Goal: Task Accomplishment & Management: Manage account settings

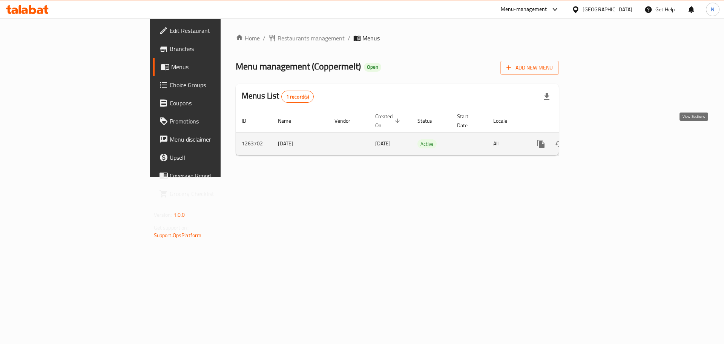
click at [600, 139] on icon "enhanced table" at bounding box center [595, 143] width 9 height 9
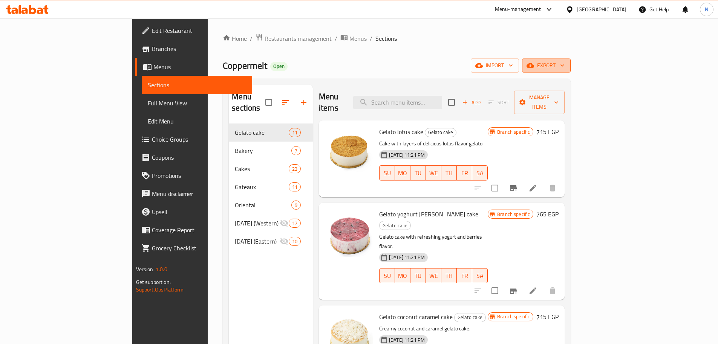
click at [565, 61] on span "export" at bounding box center [546, 65] width 37 height 9
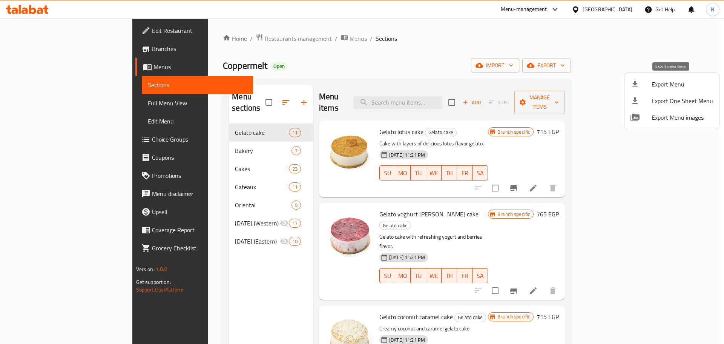
click at [666, 86] on span "Export Menu" at bounding box center [682, 84] width 61 height 9
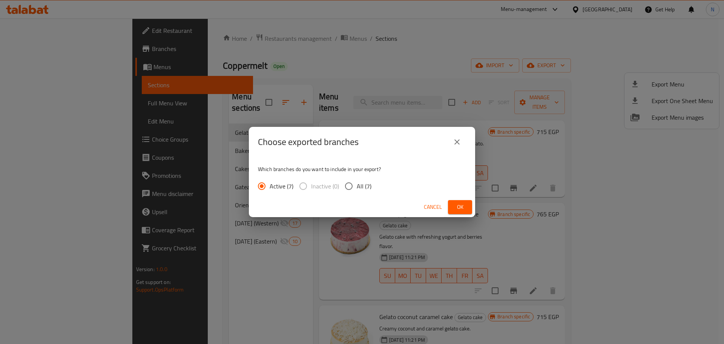
click at [462, 204] on span "Ok" at bounding box center [460, 206] width 12 height 9
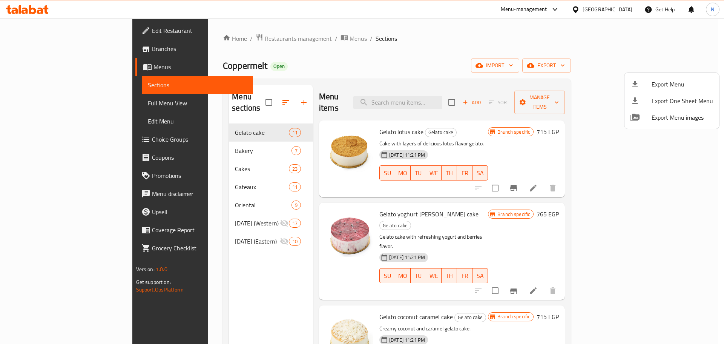
drag, startPoint x: 38, startPoint y: 101, endPoint x: 38, endPoint y: 107, distance: 5.7
click at [38, 101] on div at bounding box center [362, 172] width 724 height 344
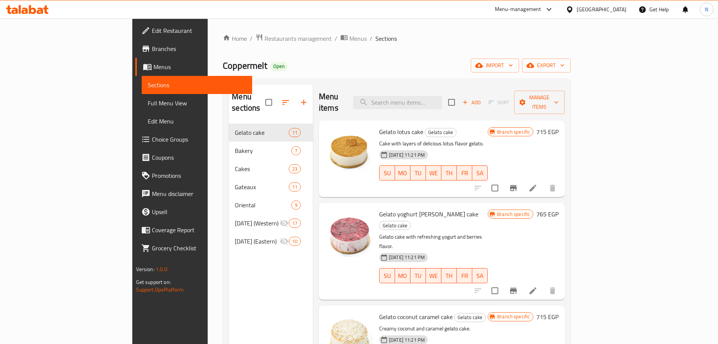
click at [148, 107] on span "Full Menu View" at bounding box center [197, 102] width 98 height 9
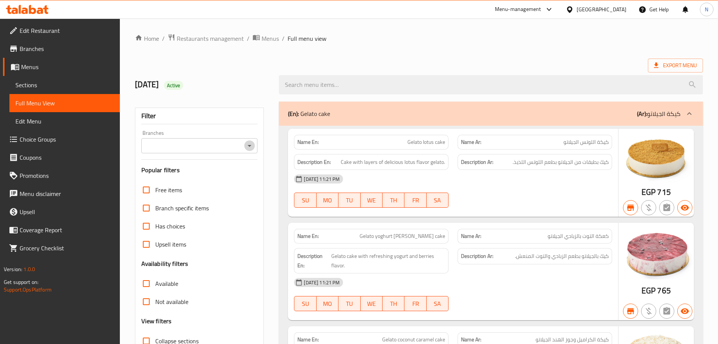
click at [246, 146] on icon "Open" at bounding box center [249, 145] width 9 height 9
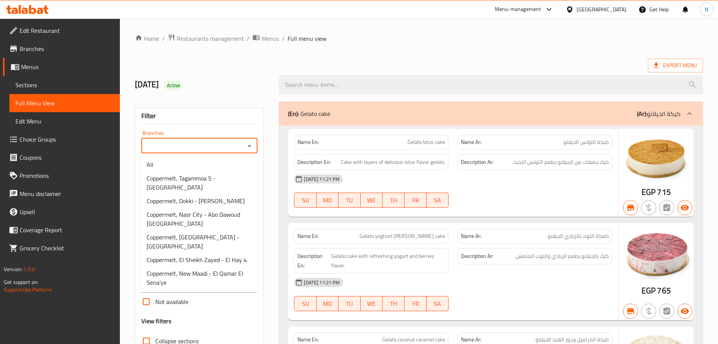
click at [241, 146] on input "Branches" at bounding box center [194, 145] width 100 height 11
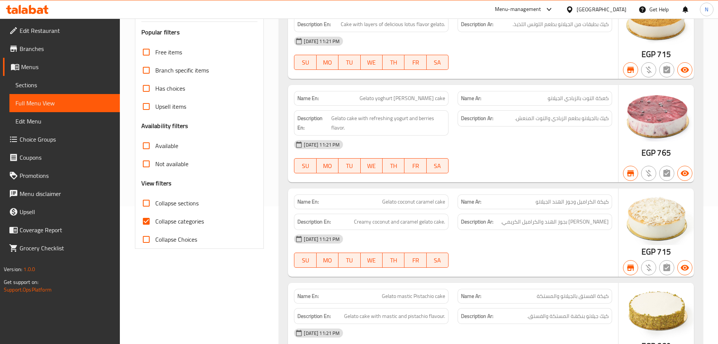
scroll to position [151, 0]
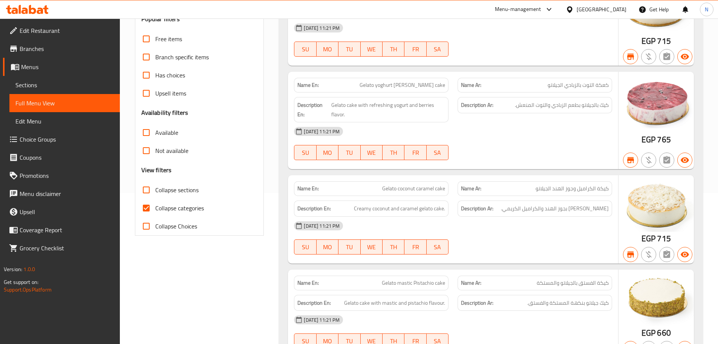
click at [147, 204] on input "Collapse categories" at bounding box center [146, 208] width 18 height 18
checkbox input "false"
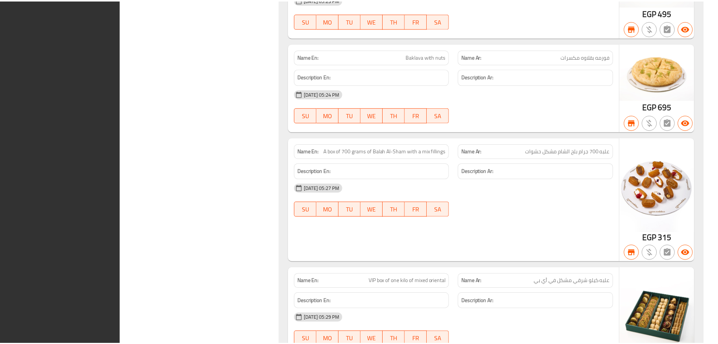
scroll to position [8569, 0]
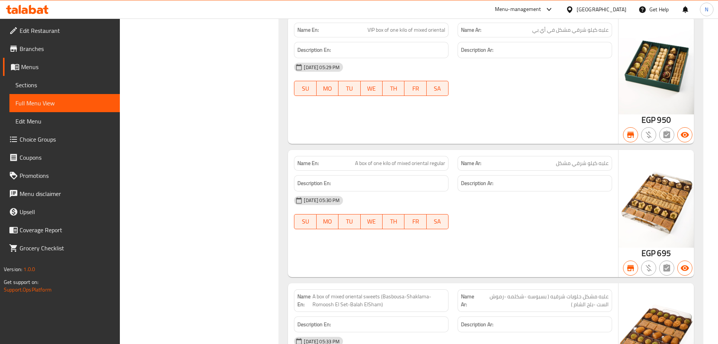
click at [32, 71] on span "Menus" at bounding box center [67, 66] width 93 height 9
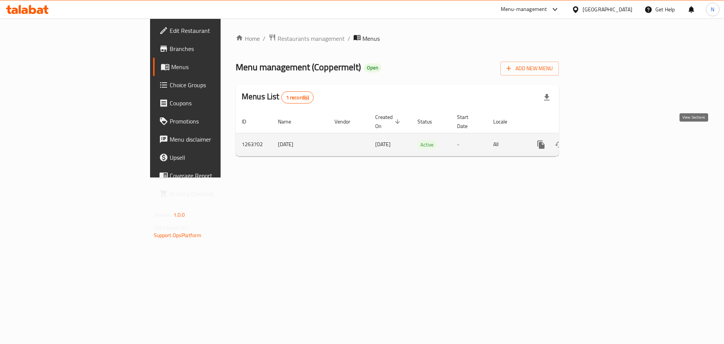
click at [599, 141] on icon "enhanced table" at bounding box center [595, 144] width 7 height 7
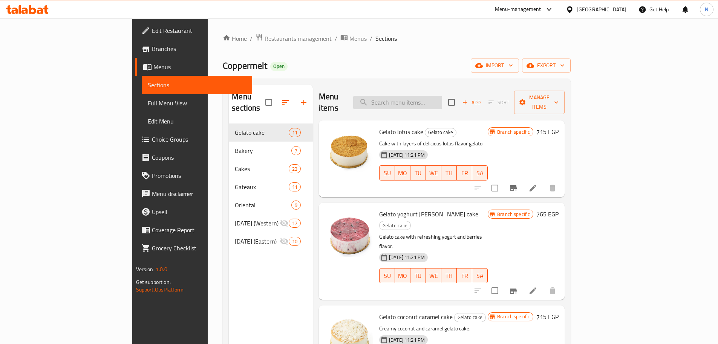
click at [419, 97] on input "search" at bounding box center [397, 102] width 89 height 13
paste input "COPPERMELT CHOCOL."
type input "COPPERMELT CHOCOL."
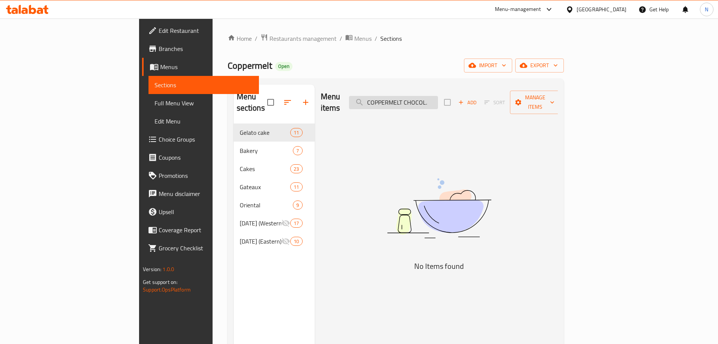
click at [438, 100] on input "COPPERMELT CHOCOL." at bounding box center [393, 102] width 89 height 13
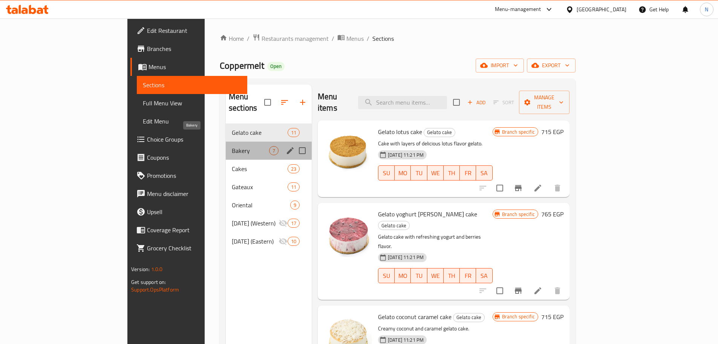
click at [232, 146] on span "Bakery" at bounding box center [250, 150] width 37 height 9
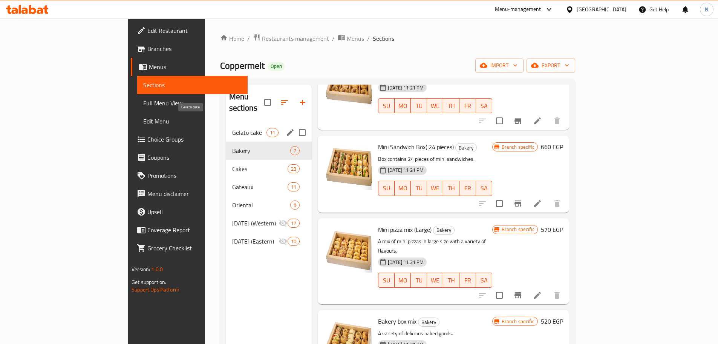
click at [232, 128] on span "Gelato cake" at bounding box center [249, 132] width 34 height 9
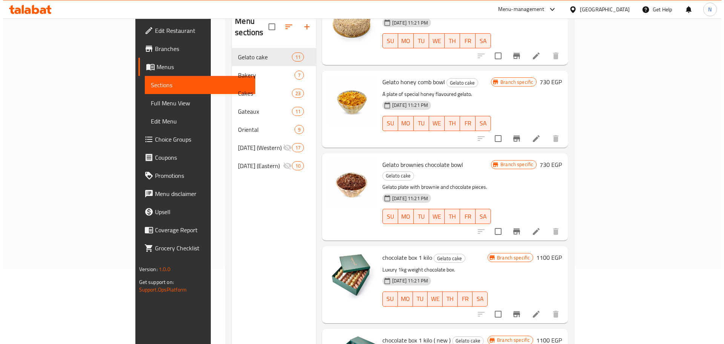
scroll to position [106, 0]
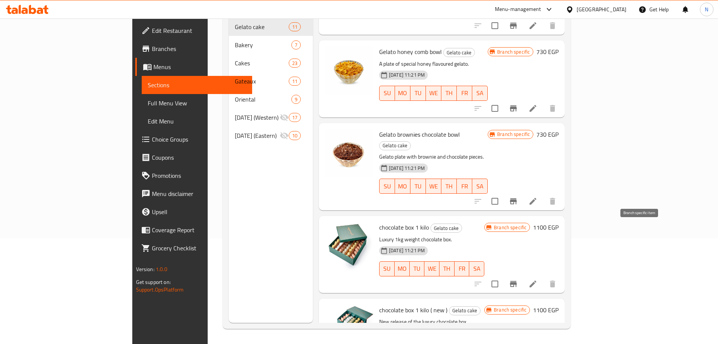
click at [517, 281] on icon "Branch-specific-item" at bounding box center [513, 284] width 7 height 6
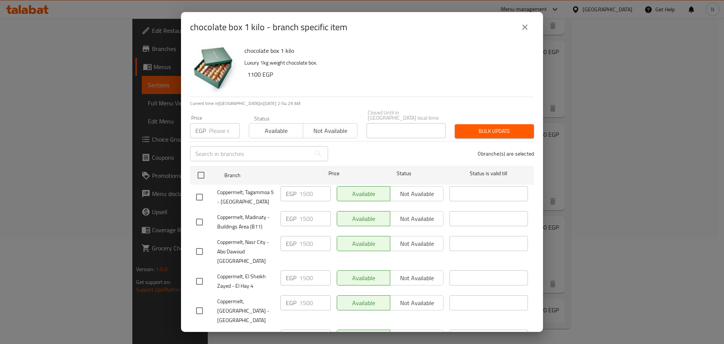
click at [528, 26] on icon "close" at bounding box center [524, 27] width 9 height 9
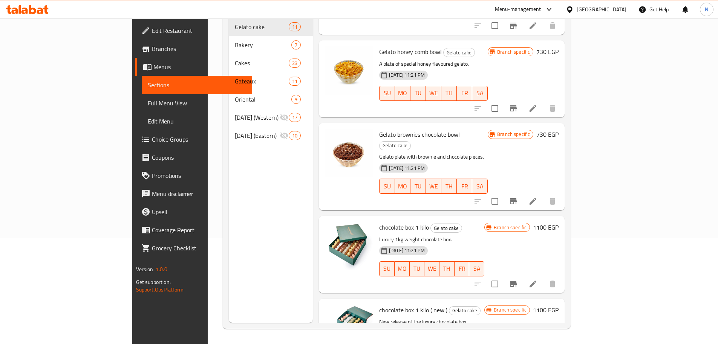
click at [559, 222] on h6 "1100 EGP" at bounding box center [546, 227] width 26 height 11
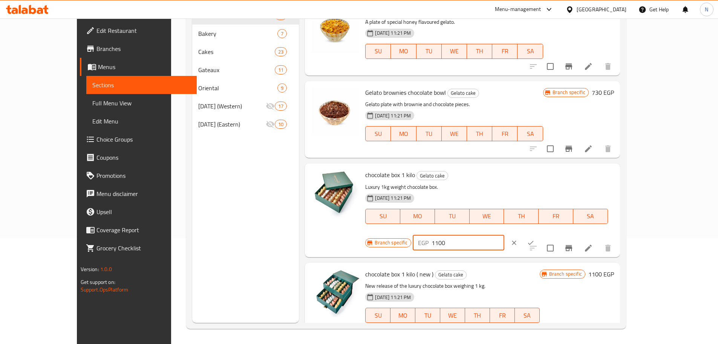
click at [505, 235] on input "1100" at bounding box center [468, 242] width 73 height 15
type input "1500"
click at [535, 239] on icon "ok" at bounding box center [531, 243] width 8 height 8
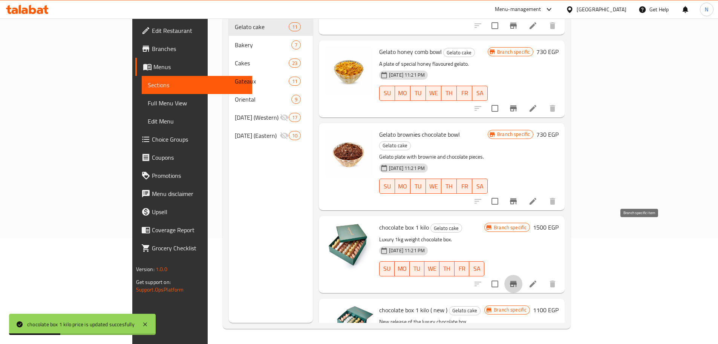
click at [523, 275] on button "Branch-specific-item" at bounding box center [514, 284] width 18 height 18
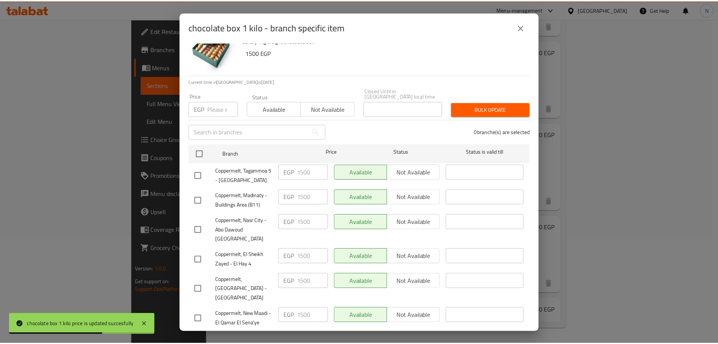
scroll to position [42, 0]
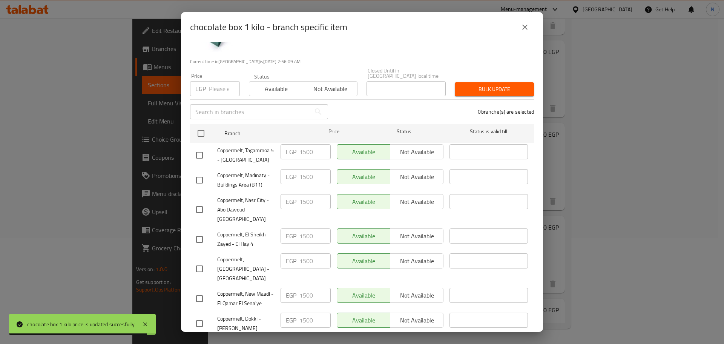
click at [214, 81] on input "number" at bounding box center [224, 88] width 31 height 15
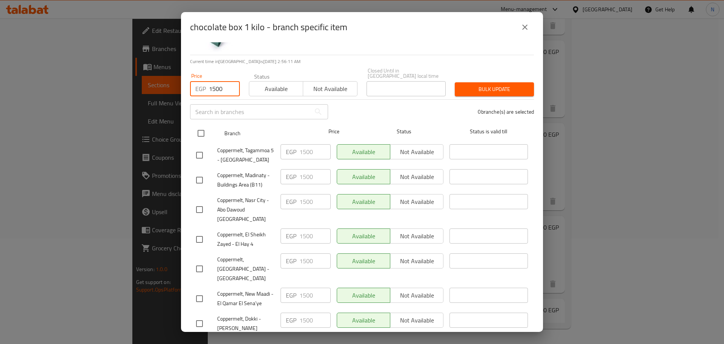
type input "1500"
click at [204, 132] on input "checkbox" at bounding box center [201, 133] width 16 height 16
checkbox input "true"
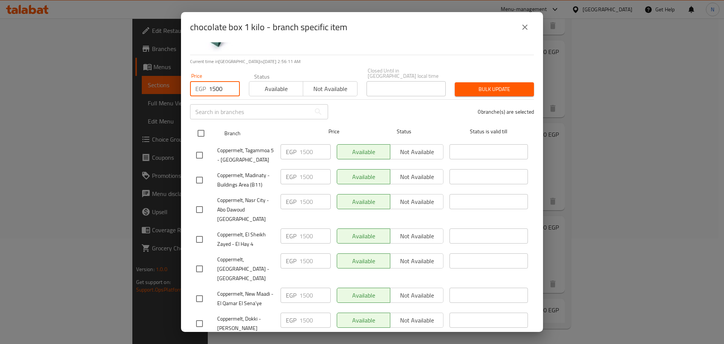
checkbox input "true"
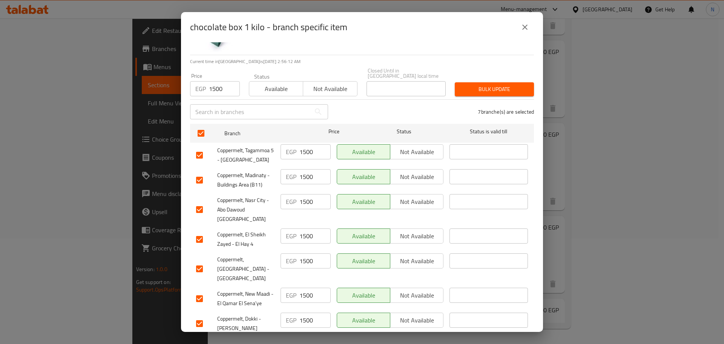
click at [469, 89] on button "Bulk update" at bounding box center [494, 89] width 79 height 14
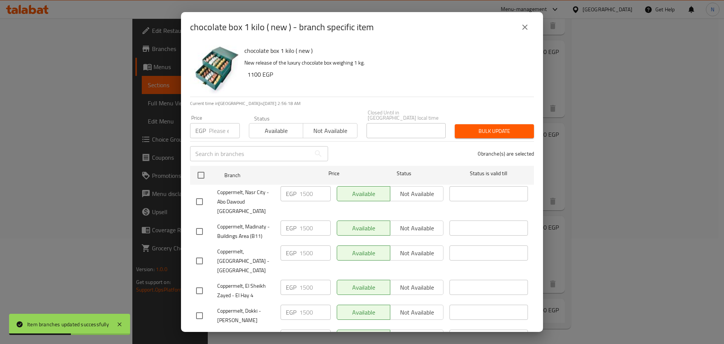
click at [213, 123] on input "number" at bounding box center [224, 130] width 31 height 15
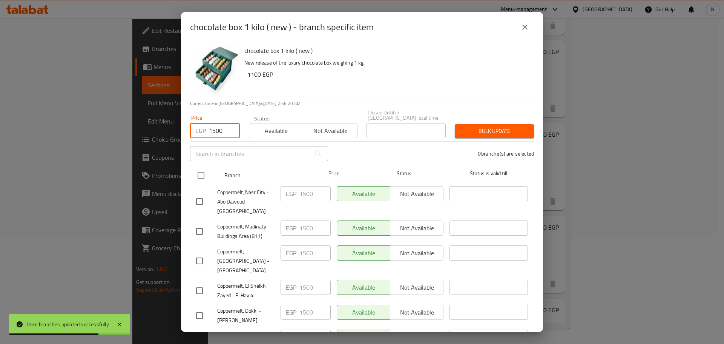
type input "1500"
click at [204, 174] on input "checkbox" at bounding box center [201, 175] width 16 height 16
checkbox input "true"
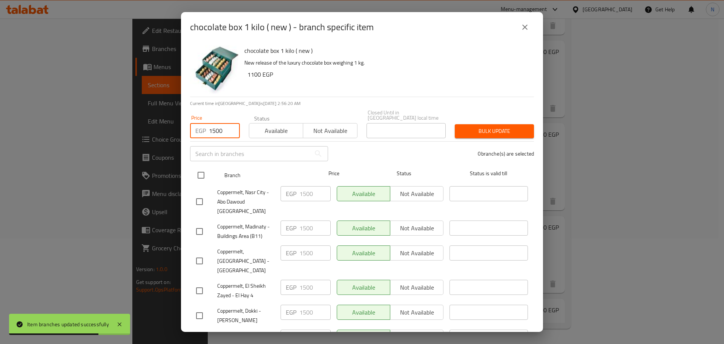
checkbox input "true"
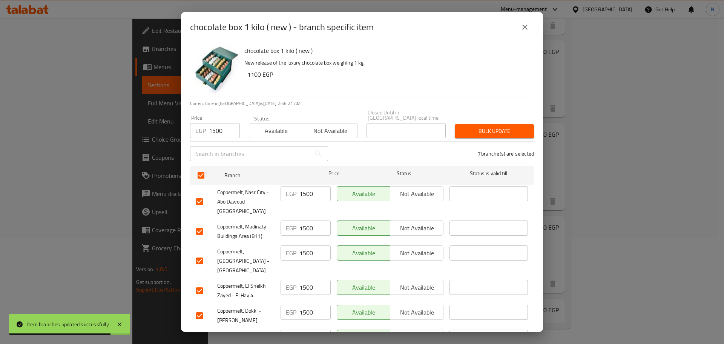
click at [489, 128] on span "Bulk update" at bounding box center [494, 130] width 67 height 9
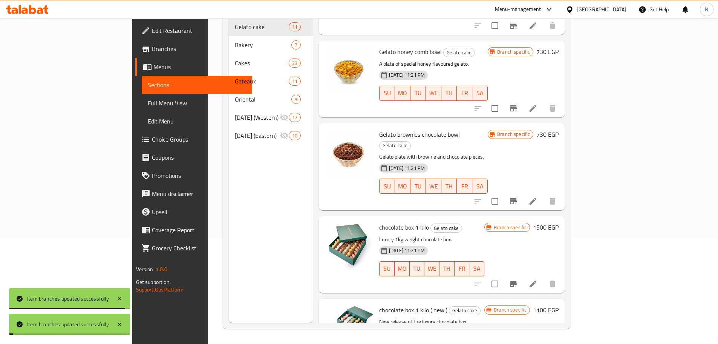
click at [559, 304] on h6 "1100 EGP" at bounding box center [546, 309] width 26 height 11
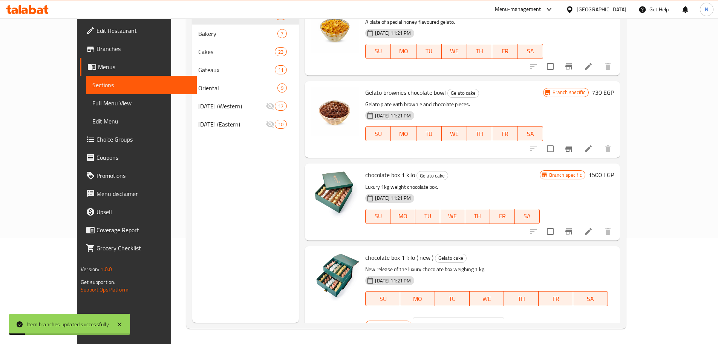
click at [505, 317] on input "1100" at bounding box center [468, 324] width 73 height 15
type input "1500"
click at [539, 316] on button "ok" at bounding box center [531, 324] width 17 height 17
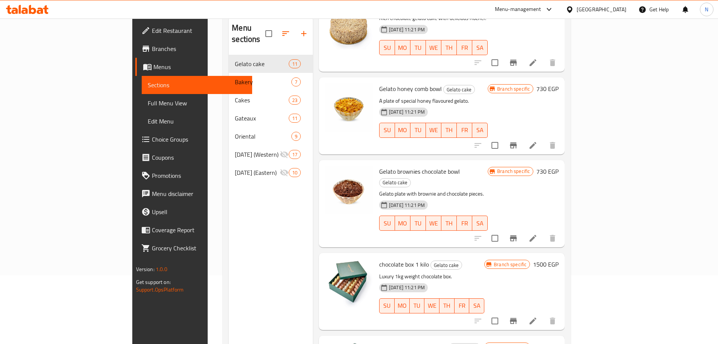
scroll to position [30, 0]
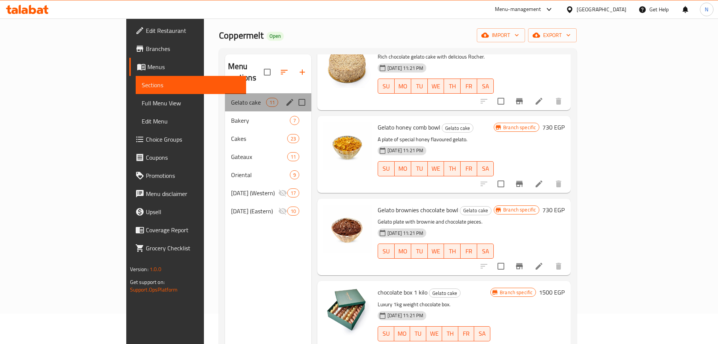
click at [225, 93] on div "Gelato cake 11" at bounding box center [268, 102] width 86 height 18
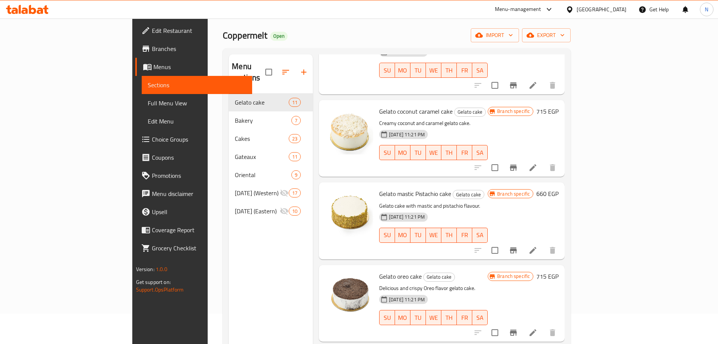
scroll to position [189, 0]
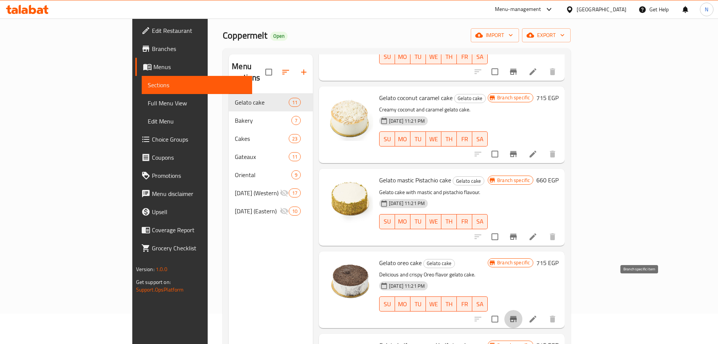
click at [517, 316] on icon "Branch-specific-item" at bounding box center [513, 319] width 7 height 6
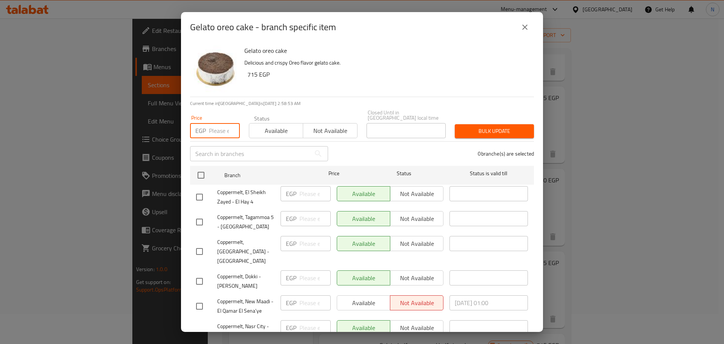
click at [213, 131] on input "number" at bounding box center [224, 130] width 31 height 15
type input "750"
click at [205, 170] on input "checkbox" at bounding box center [201, 175] width 16 height 16
checkbox input "true"
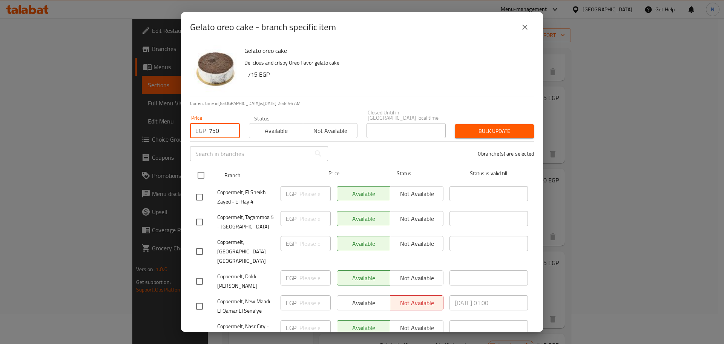
checkbox input "true"
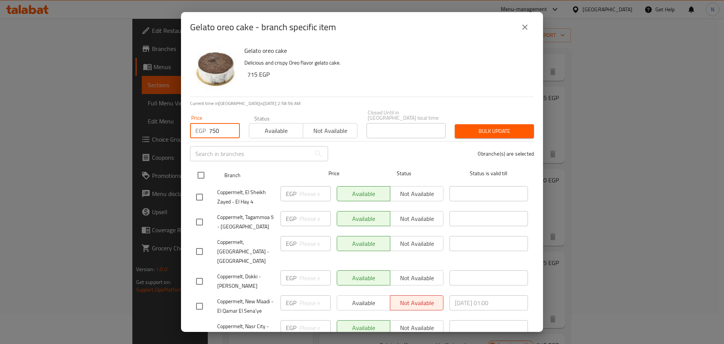
checkbox input "true"
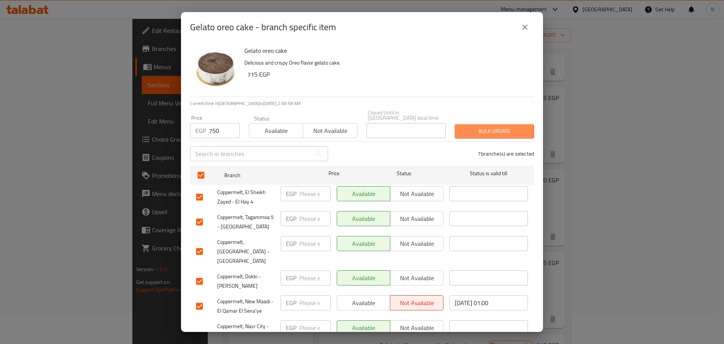
click at [487, 126] on span "Bulk update" at bounding box center [494, 130] width 67 height 9
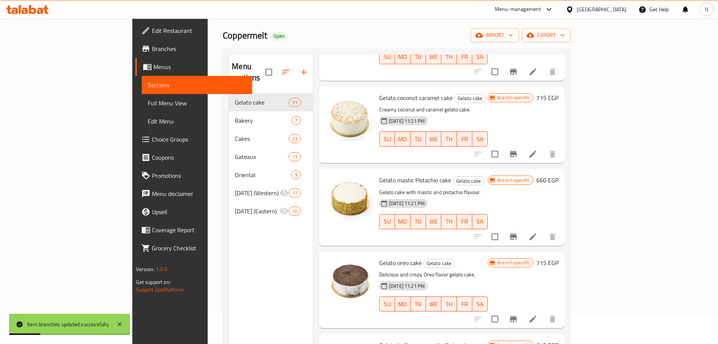
click at [559, 257] on h6 "715 EGP" at bounding box center [548, 262] width 22 height 11
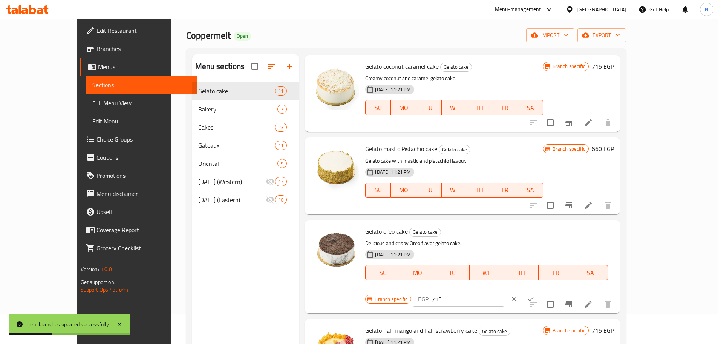
click at [505, 291] on input "715" at bounding box center [468, 298] width 73 height 15
type input "750"
click at [535, 295] on icon "ok" at bounding box center [531, 299] width 8 height 8
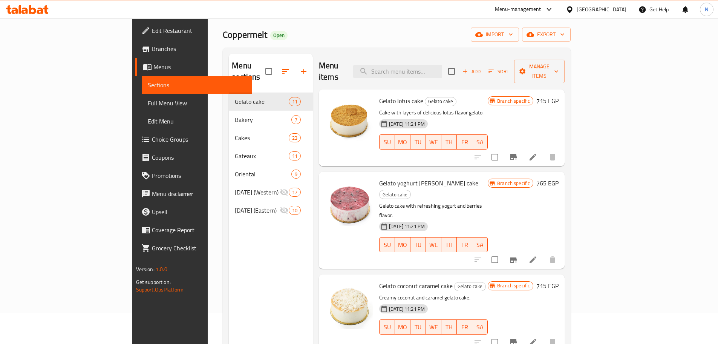
scroll to position [30, 0]
click at [517, 257] on icon "Branch-specific-item" at bounding box center [513, 260] width 7 height 6
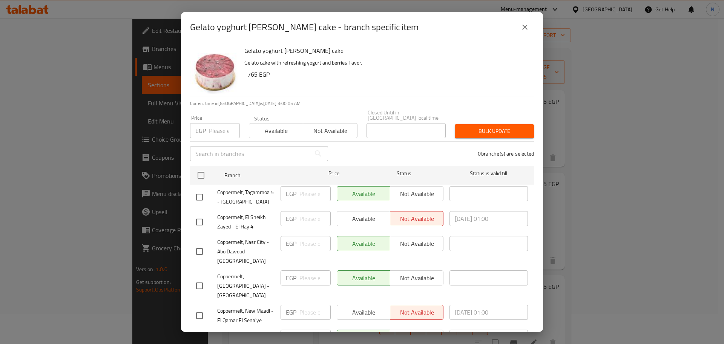
click at [529, 27] on icon "close" at bounding box center [524, 27] width 9 height 9
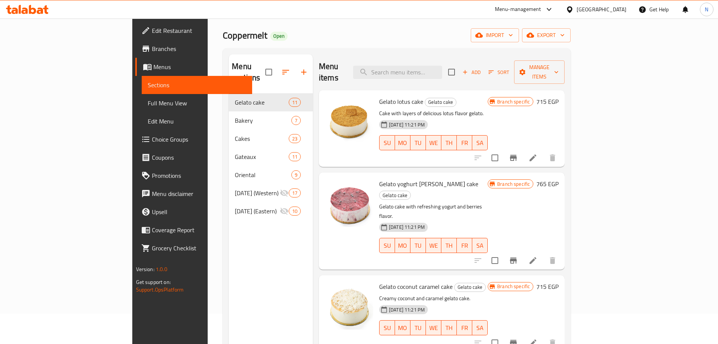
click at [488, 178] on h6 "Gelato yoghurt [PERSON_NAME] cake Gelato cake" at bounding box center [433, 188] width 109 height 21
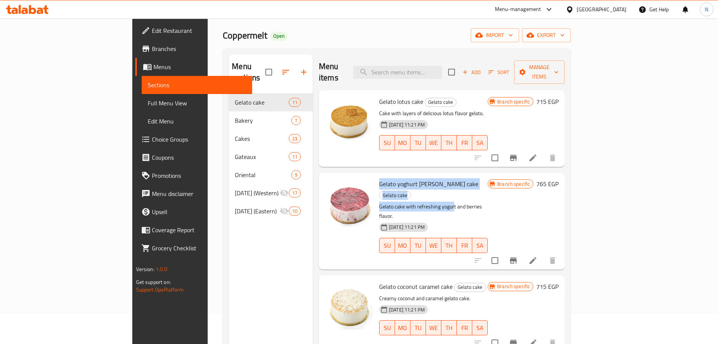
drag, startPoint x: 348, startPoint y: 173, endPoint x: 421, endPoint y: 186, distance: 74.6
click at [421, 186] on div "Gelato yoghurt [PERSON_NAME] cake Gelato cake Gelato cake with refreshing yogur…" at bounding box center [433, 220] width 115 height 91
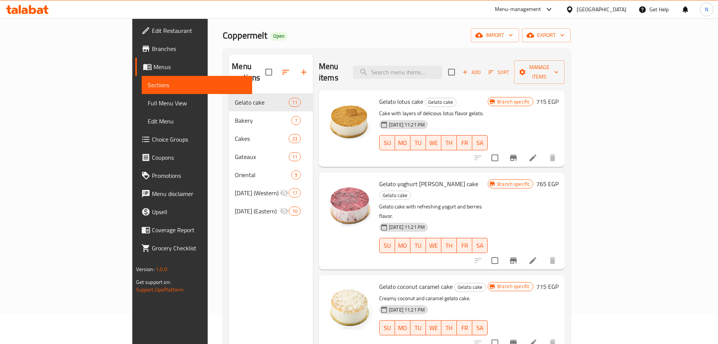
click at [483, 178] on div "Gelato yoghurt [PERSON_NAME] cake Gelato cake Gelato cake with refreshing yogur…" at bounding box center [433, 220] width 115 height 91
drag, startPoint x: 346, startPoint y: 172, endPoint x: 411, endPoint y: 177, distance: 64.7
click at [411, 178] on span "Gelato yoghurt [PERSON_NAME] cake" at bounding box center [428, 183] width 99 height 11
copy span "Gelato yoghurt [PERSON_NAME] cake"
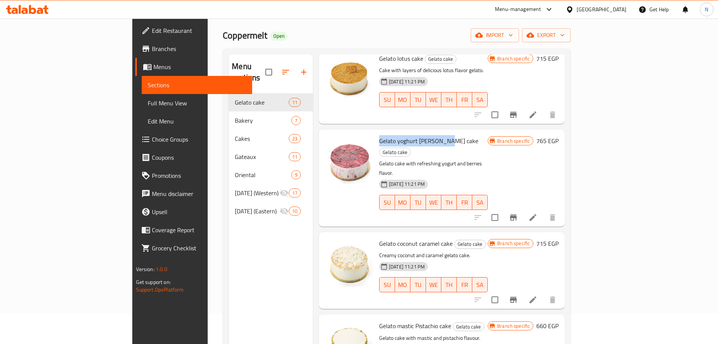
scroll to position [0, 0]
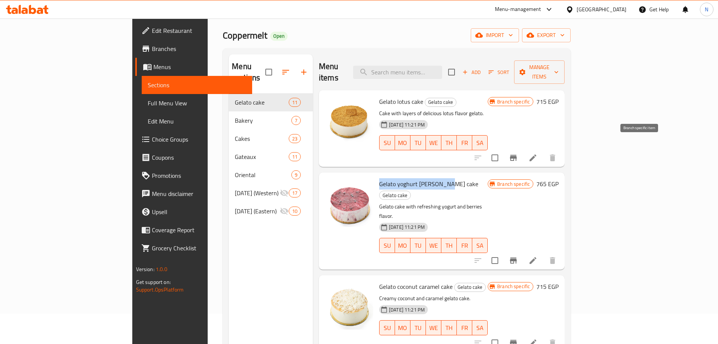
click at [523, 150] on button "Branch-specific-item" at bounding box center [514, 158] width 18 height 18
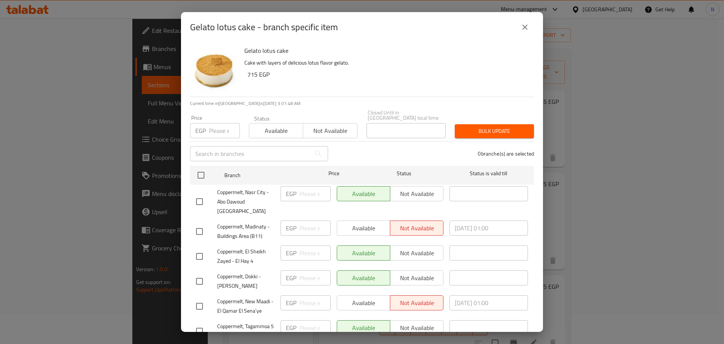
click at [221, 127] on input "number" at bounding box center [224, 130] width 31 height 15
type input "750"
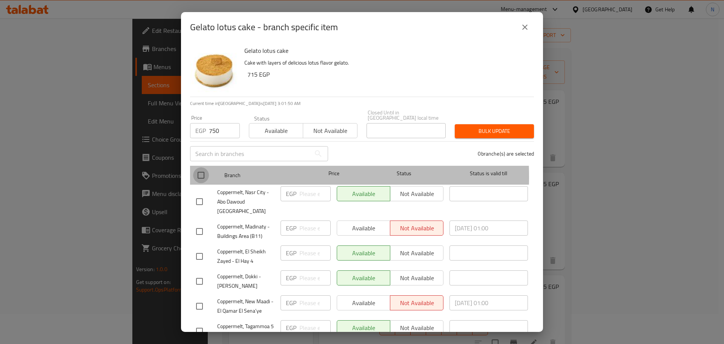
click at [200, 171] on input "checkbox" at bounding box center [201, 175] width 16 height 16
checkbox input "true"
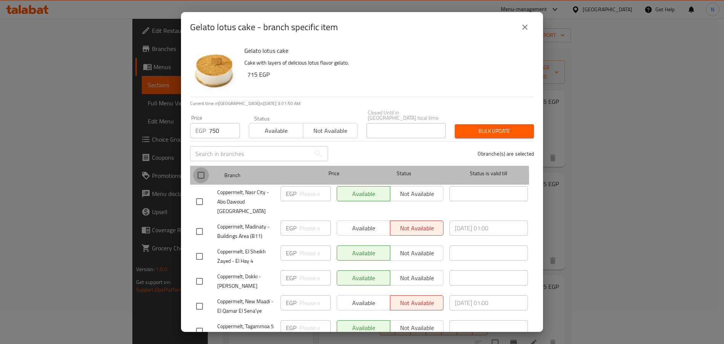
checkbox input "true"
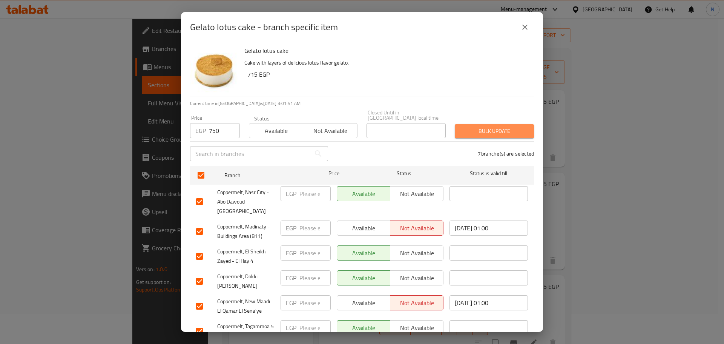
click at [502, 126] on span "Bulk update" at bounding box center [494, 130] width 67 height 9
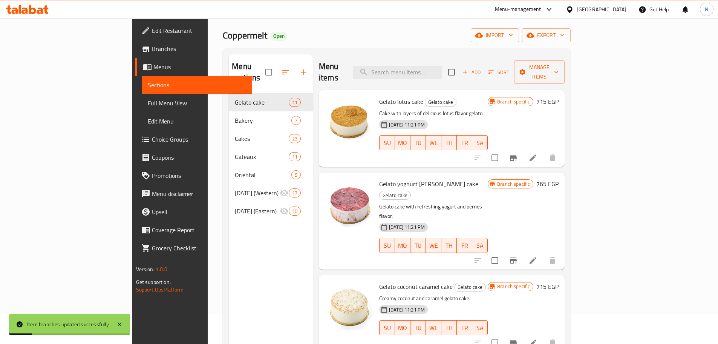
click at [559, 96] on h6 "715 EGP" at bounding box center [548, 101] width 22 height 11
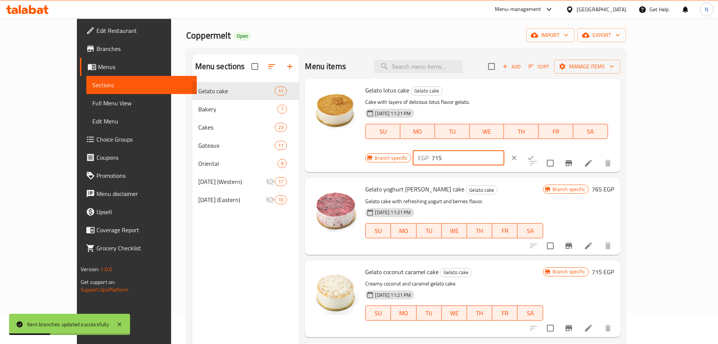
click at [505, 150] on input "715" at bounding box center [468, 157] width 73 height 15
type input "750"
click at [539, 149] on button "ok" at bounding box center [531, 157] width 17 height 17
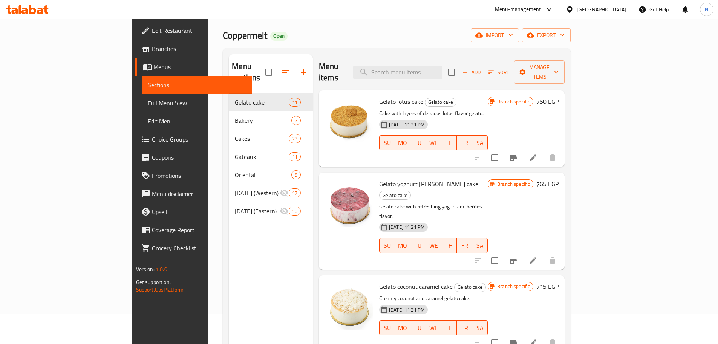
scroll to position [38, 0]
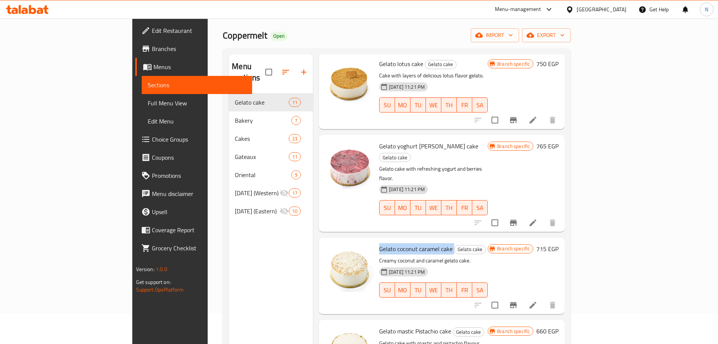
drag, startPoint x: 419, startPoint y: 217, endPoint x: 347, endPoint y: 217, distance: 72.8
click at [379, 243] on h6 "Gelato coconut caramel cake Gelato cake" at bounding box center [433, 248] width 109 height 11
copy h6 "Gelato coconut caramel cake"
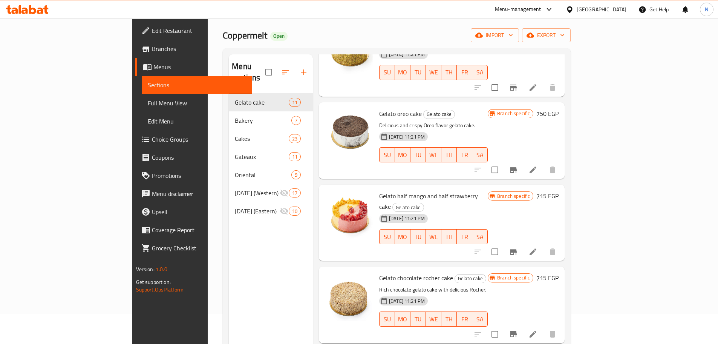
scroll to position [339, 0]
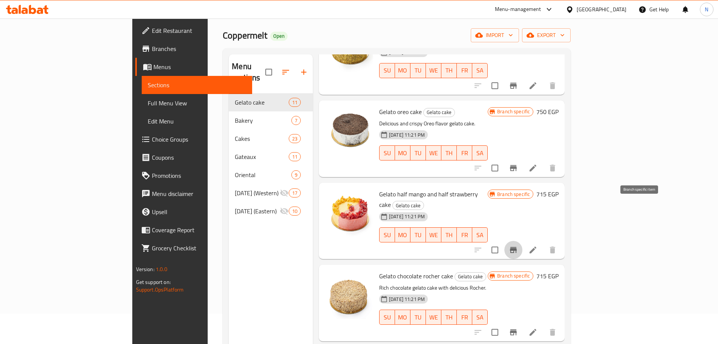
click at [518, 245] on icon "Branch-specific-item" at bounding box center [513, 249] width 9 height 9
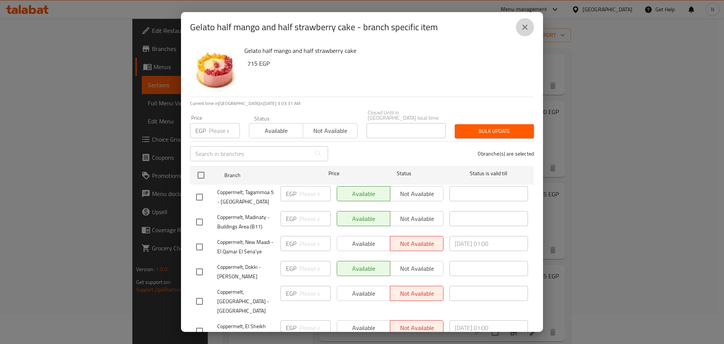
click at [524, 31] on icon "close" at bounding box center [524, 27] width 9 height 9
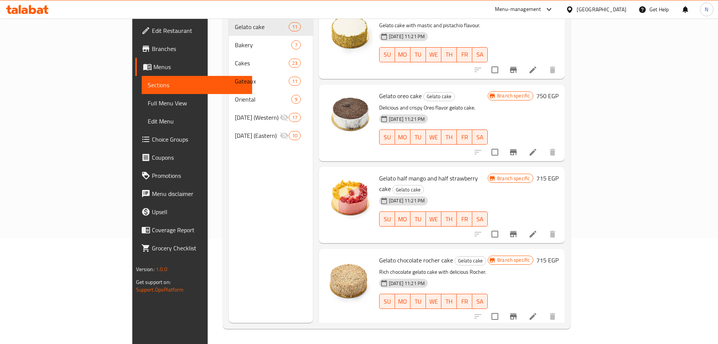
scroll to position [269, 0]
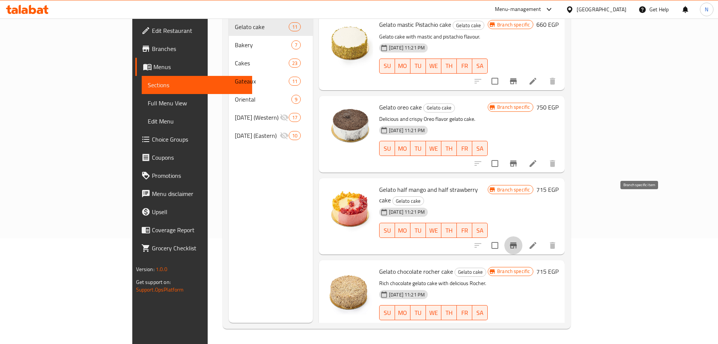
click at [517, 242] on icon "Branch-specific-item" at bounding box center [513, 245] width 7 height 6
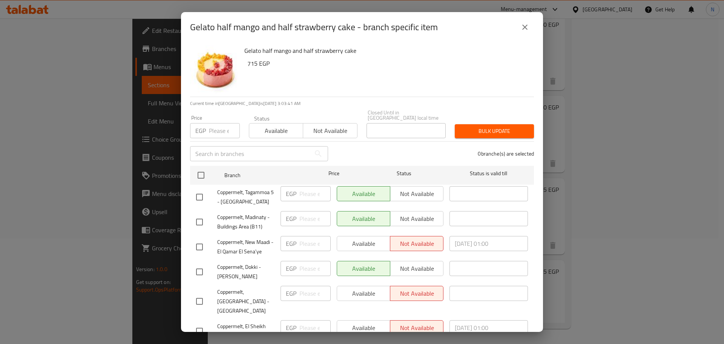
click at [218, 127] on input "number" at bounding box center [224, 130] width 31 height 15
type input "750"
click at [207, 173] on input "checkbox" at bounding box center [201, 175] width 16 height 16
checkbox input "true"
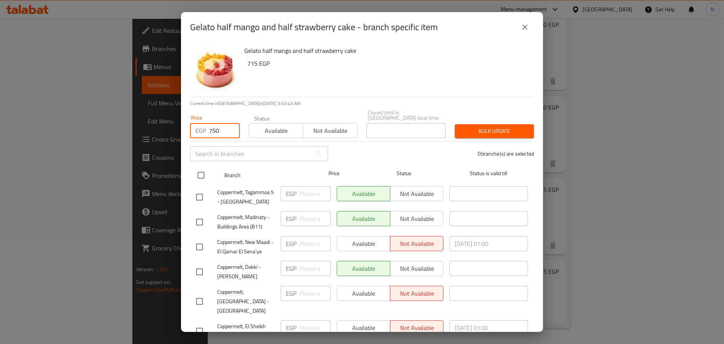
checkbox input "true"
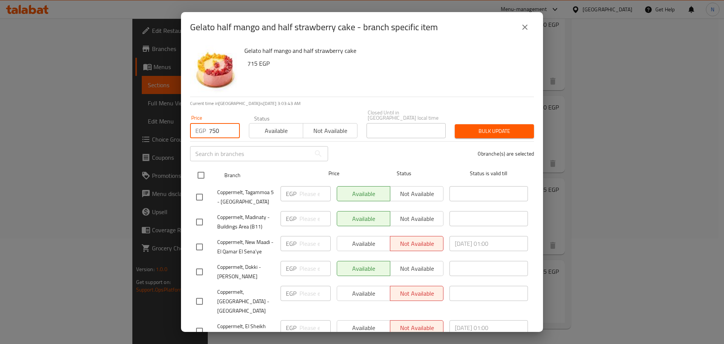
checkbox input "true"
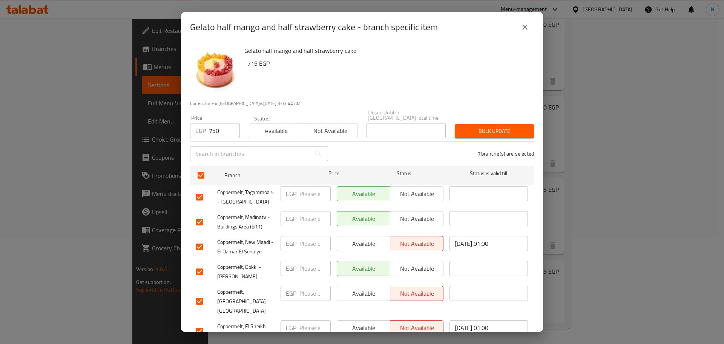
click at [471, 129] on span "Bulk update" at bounding box center [494, 130] width 67 height 9
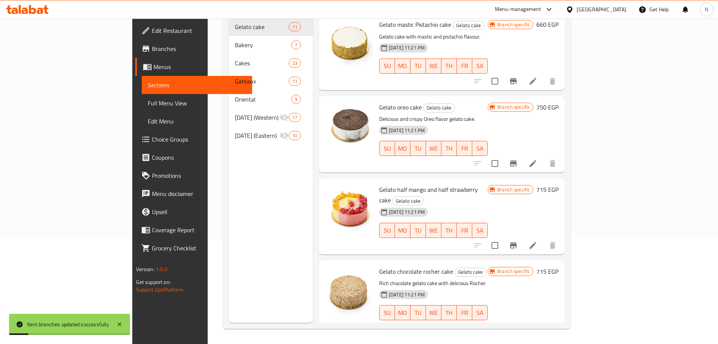
click at [559, 184] on h6 "715 EGP" at bounding box center [548, 189] width 22 height 11
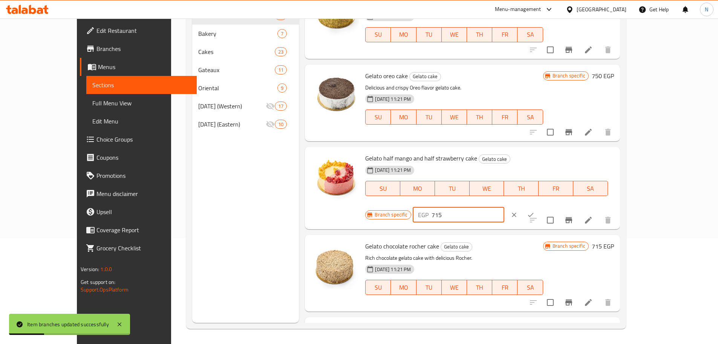
click at [505, 207] on input "715" at bounding box center [468, 214] width 73 height 15
type input "750"
click at [539, 206] on button "ok" at bounding box center [531, 214] width 17 height 17
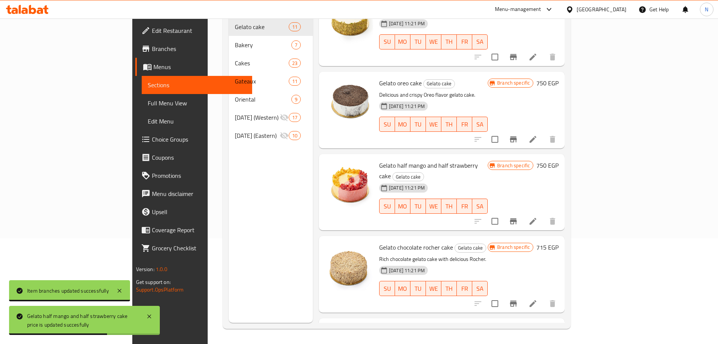
scroll to position [306, 0]
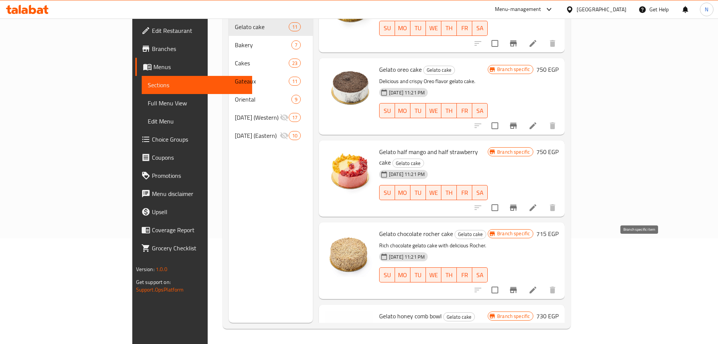
click at [518, 285] on icon "Branch-specific-item" at bounding box center [513, 289] width 9 height 9
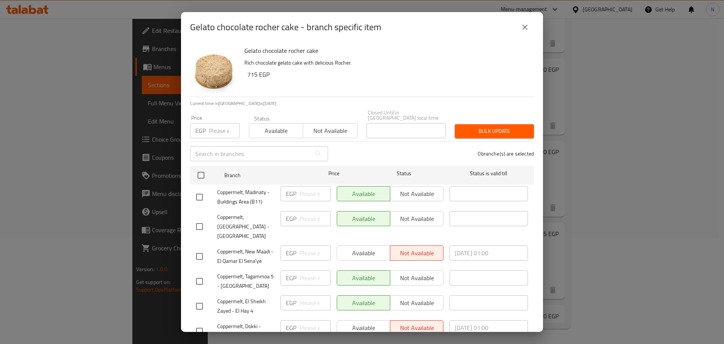
click at [217, 126] on input "number" at bounding box center [224, 130] width 31 height 15
type input "750"
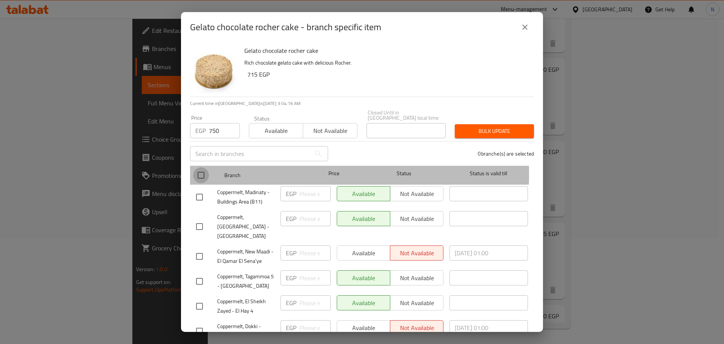
click at [203, 168] on input "checkbox" at bounding box center [201, 175] width 16 height 16
checkbox input "true"
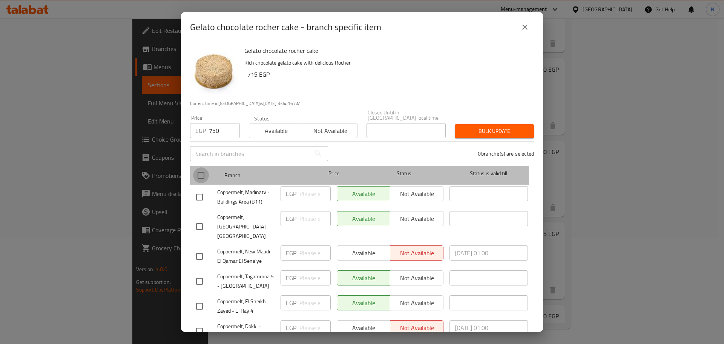
checkbox input "true"
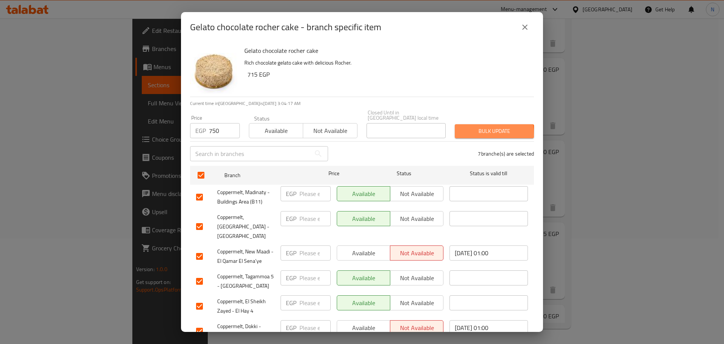
click at [465, 130] on span "Bulk update" at bounding box center [494, 130] width 67 height 9
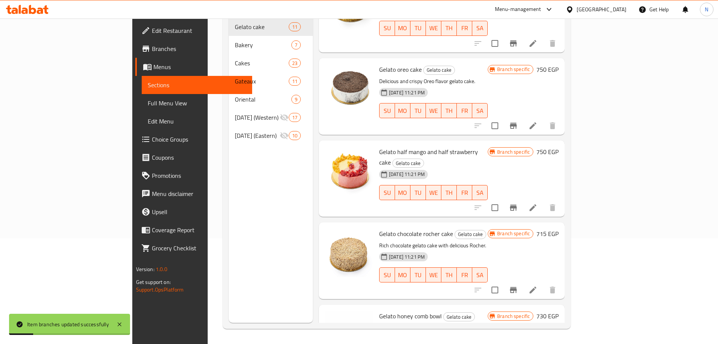
click at [559, 228] on h6 "715 EGP" at bounding box center [548, 233] width 22 height 11
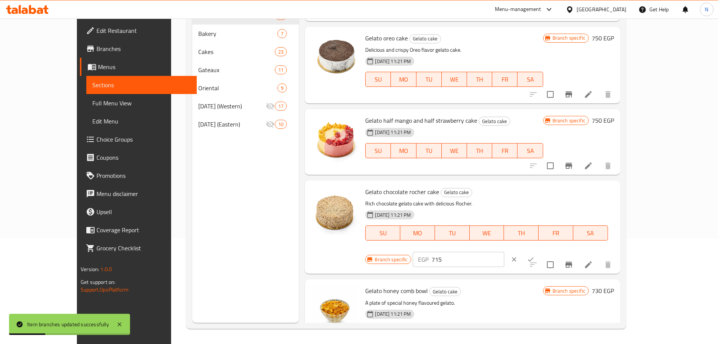
click at [505, 252] on input "715" at bounding box center [468, 259] width 73 height 15
type input "750"
click at [535, 255] on icon "ok" at bounding box center [531, 259] width 8 height 8
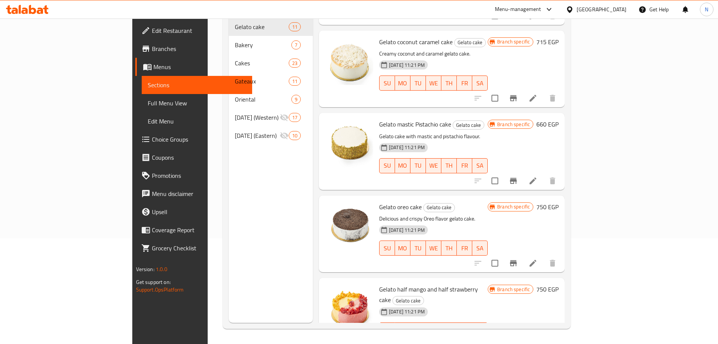
scroll to position [155, 0]
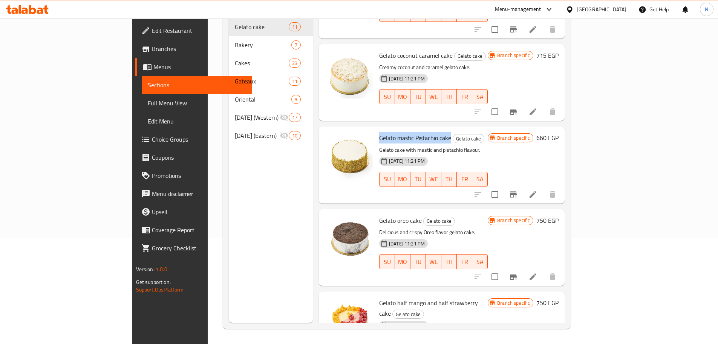
drag, startPoint x: 418, startPoint y: 106, endPoint x: 346, endPoint y: 105, distance: 71.7
click at [379, 132] on span "Gelato mastic Pistachio cake" at bounding box center [415, 137] width 72 height 11
copy span "Gelato mastic Pistachio cake"
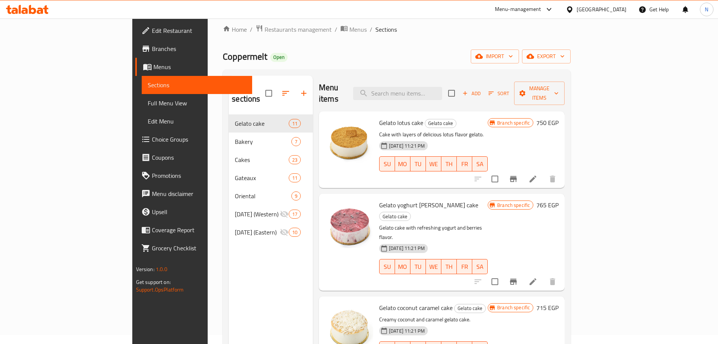
scroll to position [0, 0]
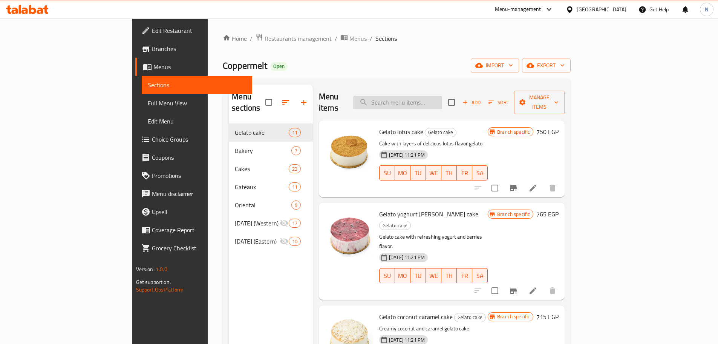
click at [423, 97] on input "search" at bounding box center [397, 102] width 89 height 13
paste input "[GEOGRAPHIC_DATA]"
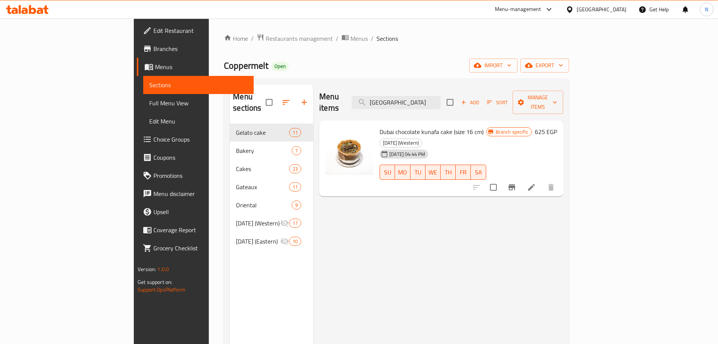
type input "[GEOGRAPHIC_DATA]"
click at [418, 98] on input "[GEOGRAPHIC_DATA]" at bounding box center [396, 102] width 89 height 13
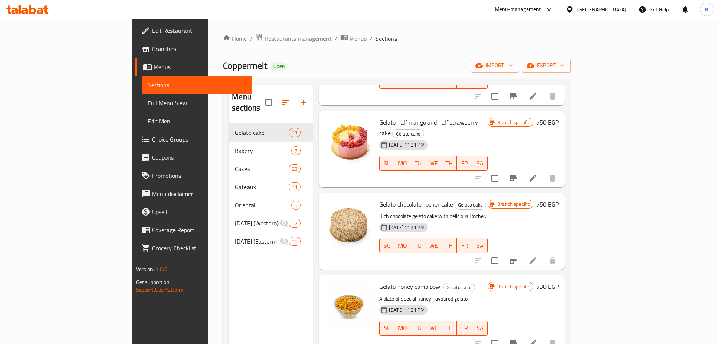
scroll to position [453, 0]
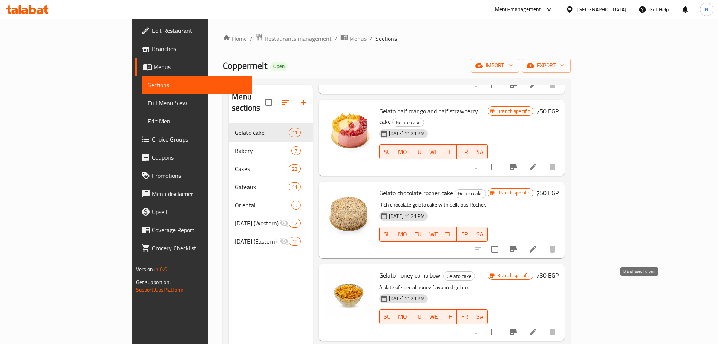
click at [523, 322] on button "Branch-specific-item" at bounding box center [514, 331] width 18 height 18
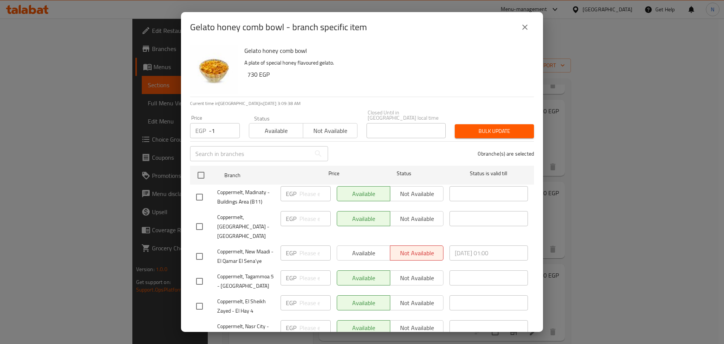
type input "-1"
click at [231, 130] on input "-1" at bounding box center [224, 130] width 31 height 15
drag, startPoint x: 223, startPoint y: 130, endPoint x: 206, endPoint y: 130, distance: 16.6
click at [206, 130] on div "EGP -1 Price" at bounding box center [215, 130] width 50 height 15
type input "765"
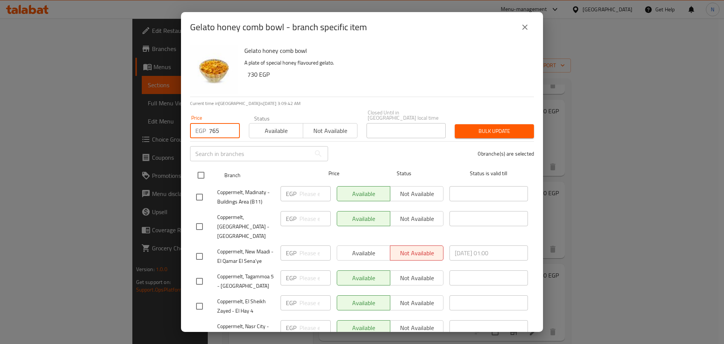
click at [200, 171] on input "checkbox" at bounding box center [201, 175] width 16 height 16
checkbox input "true"
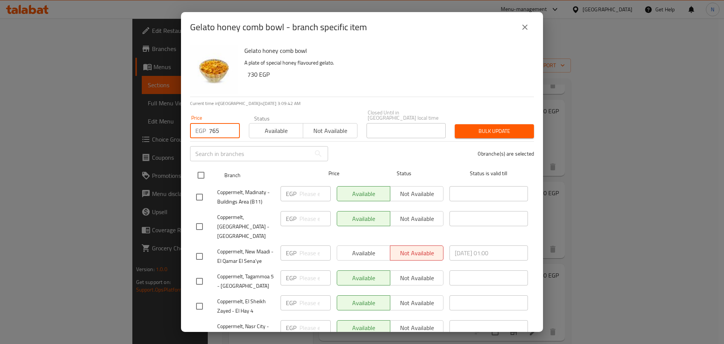
checkbox input "true"
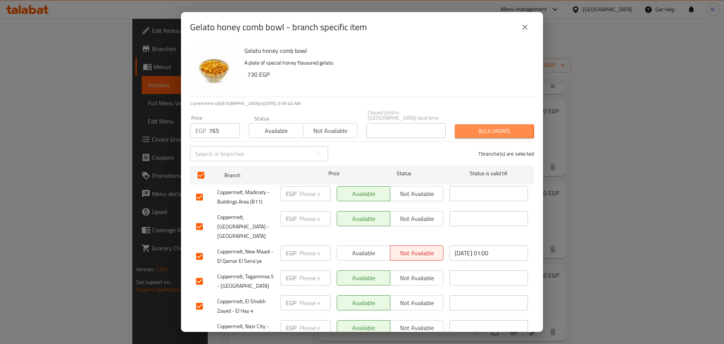
click at [468, 126] on span "Bulk update" at bounding box center [494, 130] width 67 height 9
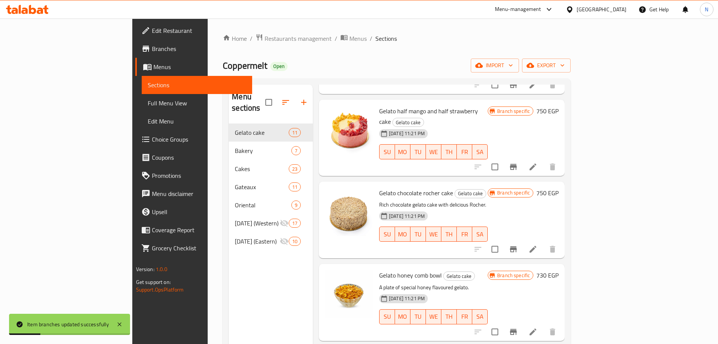
click at [559, 270] on h6 "730 EGP" at bounding box center [548, 275] width 22 height 11
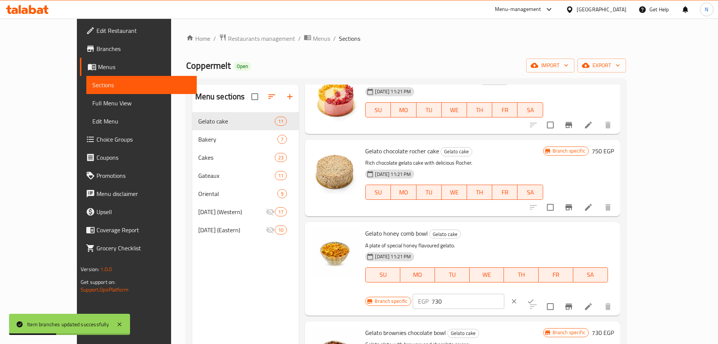
click at [505, 293] on input "730" at bounding box center [468, 300] width 73 height 15
type input "765"
click at [535, 297] on icon "ok" at bounding box center [531, 301] width 8 height 8
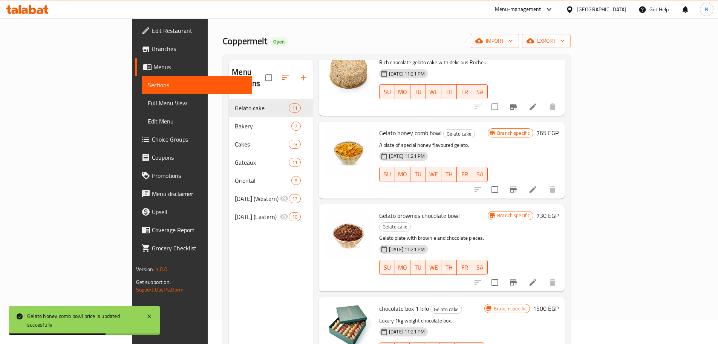
scroll to position [75, 0]
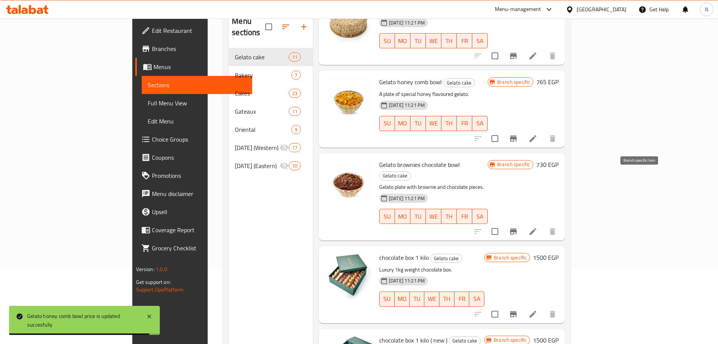
click at [518, 227] on icon "Branch-specific-item" at bounding box center [513, 231] width 9 height 9
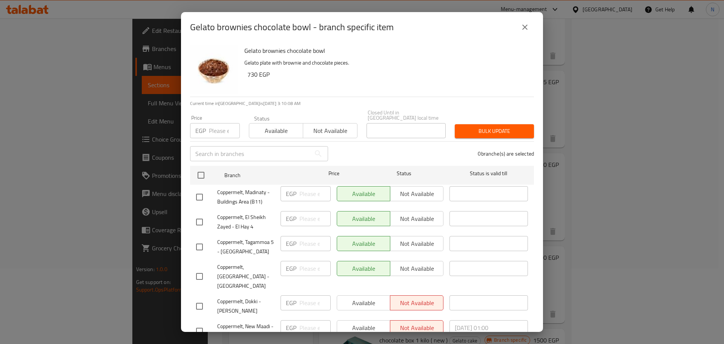
click at [216, 125] on input "number" at bounding box center [224, 130] width 31 height 15
type input "765"
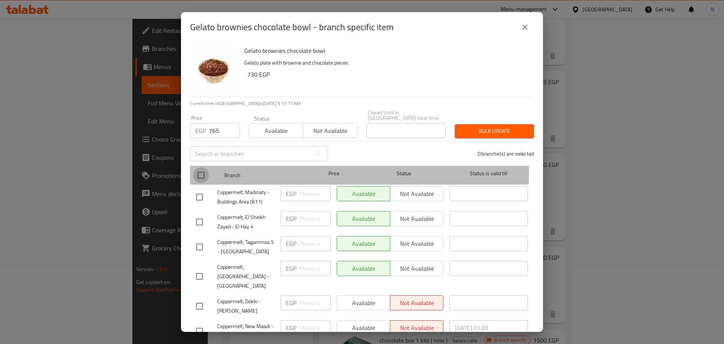
click at [203, 167] on input "checkbox" at bounding box center [201, 175] width 16 height 16
checkbox input "true"
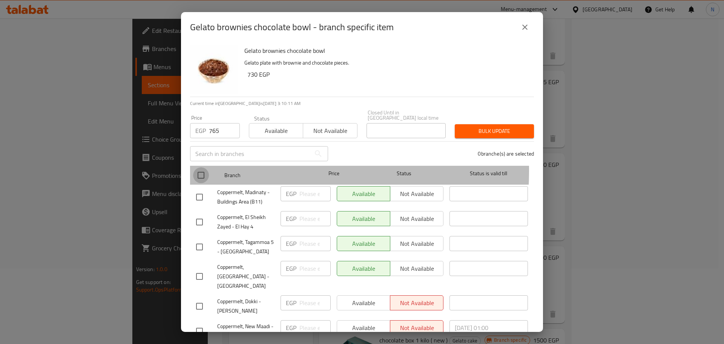
checkbox input "true"
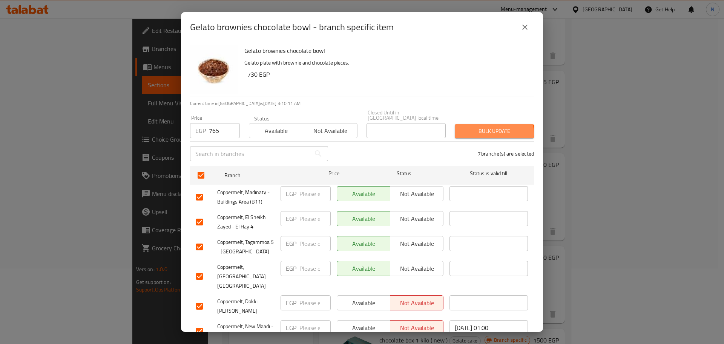
click at [489, 128] on span "Bulk update" at bounding box center [494, 130] width 67 height 9
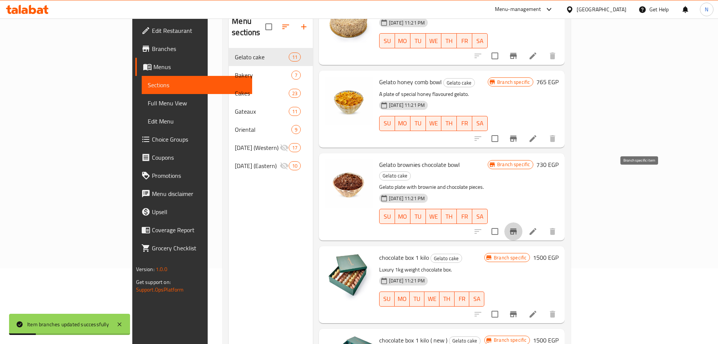
click at [518, 227] on icon "Branch-specific-item" at bounding box center [513, 231] width 9 height 9
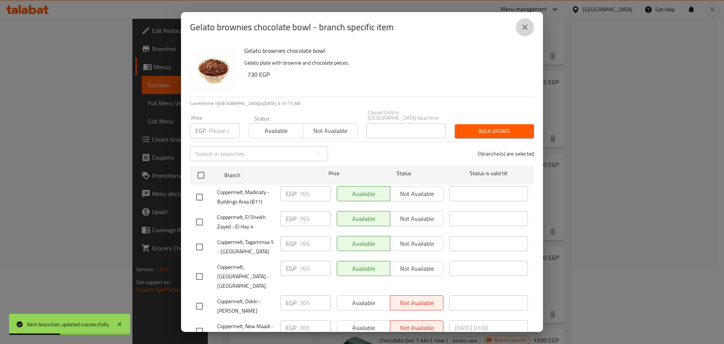
click at [522, 24] on icon "close" at bounding box center [524, 27] width 9 height 9
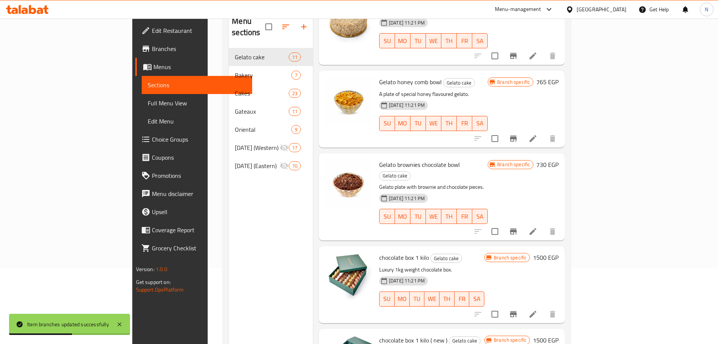
click at [559, 159] on h6 "730 EGP" at bounding box center [548, 164] width 22 height 11
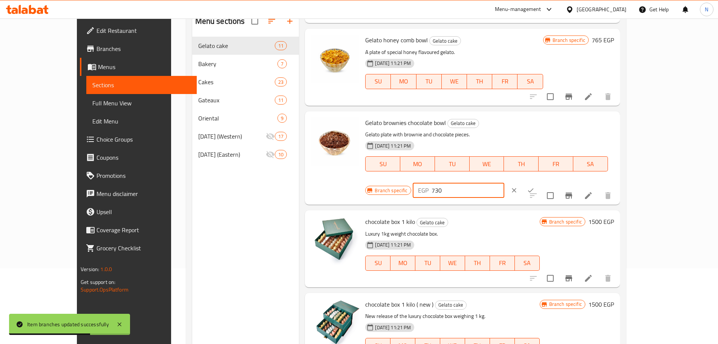
click at [505, 183] on input "730" at bounding box center [468, 190] width 73 height 15
type input "765"
click at [535, 186] on icon "ok" at bounding box center [531, 190] width 8 height 8
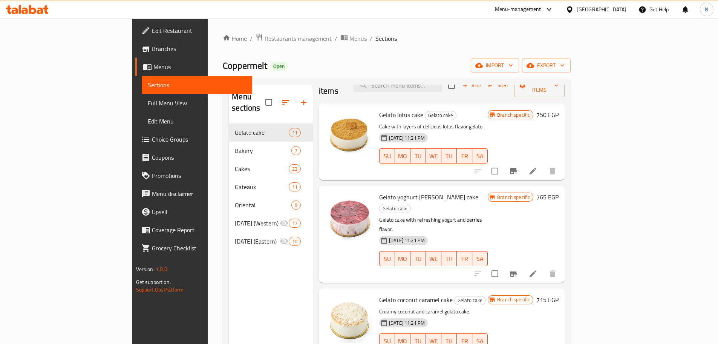
scroll to position [0, 0]
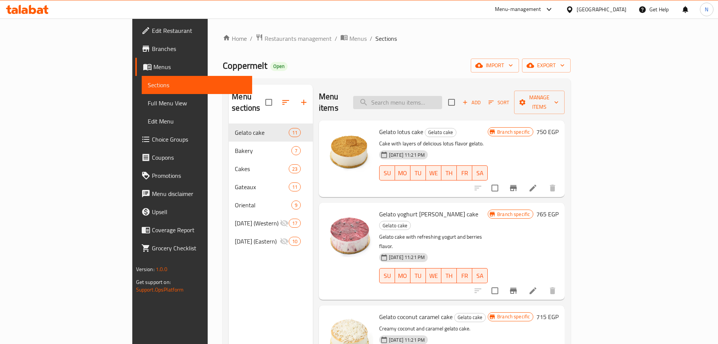
drag, startPoint x: 401, startPoint y: 95, endPoint x: 407, endPoint y: 96, distance: 5.3
click at [402, 96] on input "search" at bounding box center [397, 102] width 89 height 13
click at [408, 96] on input "search" at bounding box center [397, 102] width 89 height 13
paste input "STRAWBERYY"
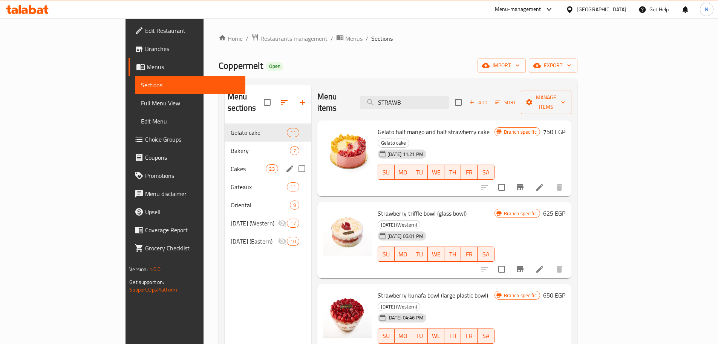
click at [225, 163] on div "Cakes 23" at bounding box center [268, 169] width 87 height 18
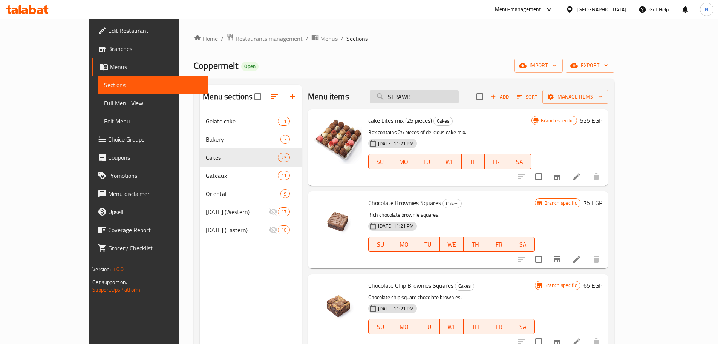
click at [427, 98] on input "STRAWB" at bounding box center [414, 96] width 89 height 13
paste input "FUDGECAKE"
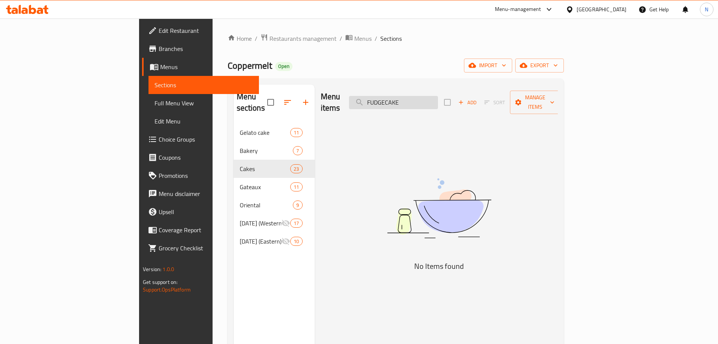
click at [438, 100] on input "FUDGECAKE" at bounding box center [393, 102] width 89 height 13
click at [438, 96] on input "FUDGE CAKE" at bounding box center [393, 102] width 89 height 13
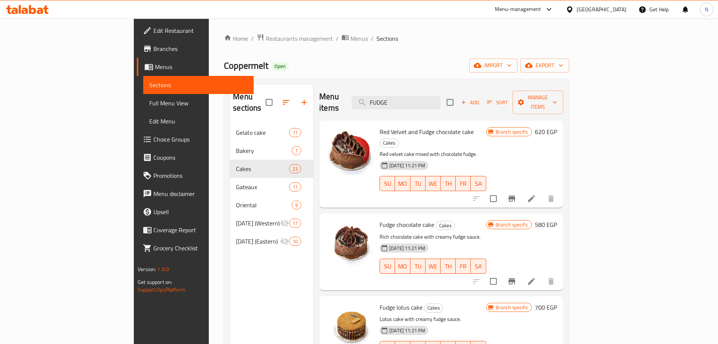
type input "FUDGE"
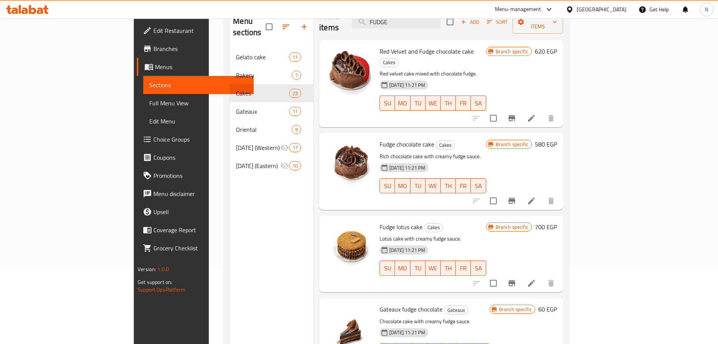
scroll to position [106, 0]
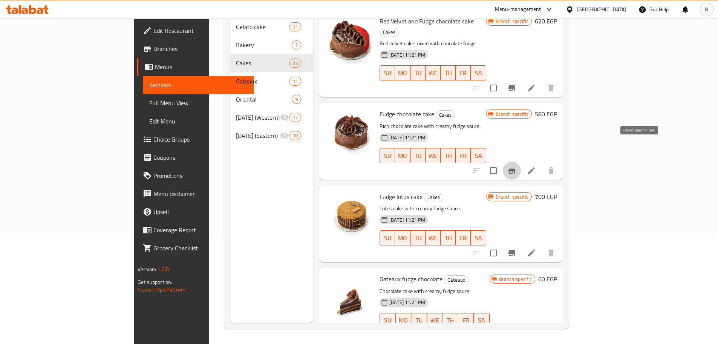
click at [521, 161] on button "Branch-specific-item" at bounding box center [512, 170] width 18 height 18
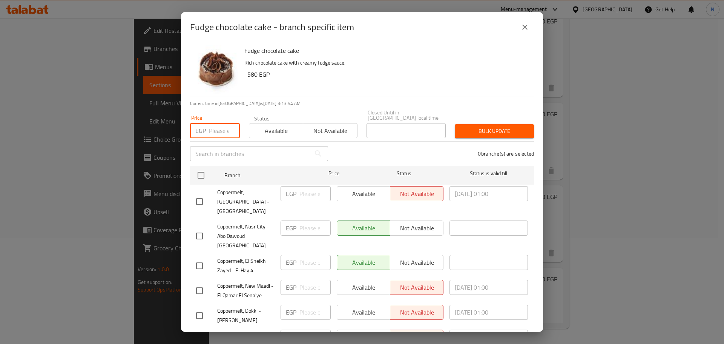
click at [209, 131] on input "number" at bounding box center [224, 130] width 31 height 15
type input "610"
click at [206, 170] on input "checkbox" at bounding box center [201, 175] width 16 height 16
checkbox input "true"
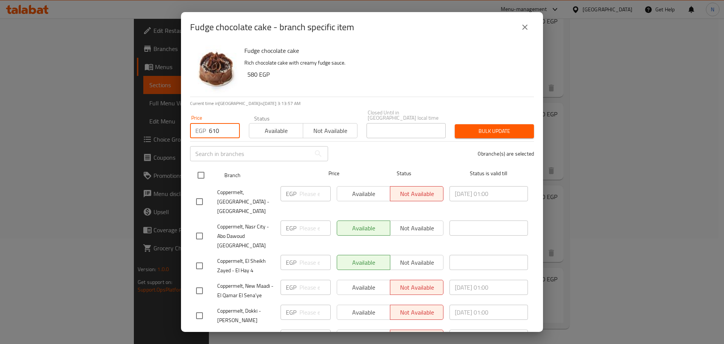
checkbox input "true"
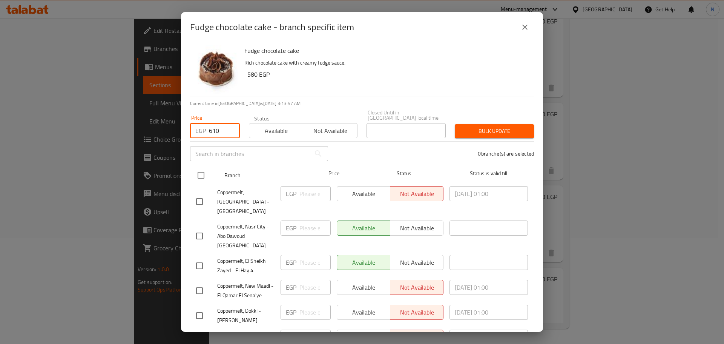
checkbox input "true"
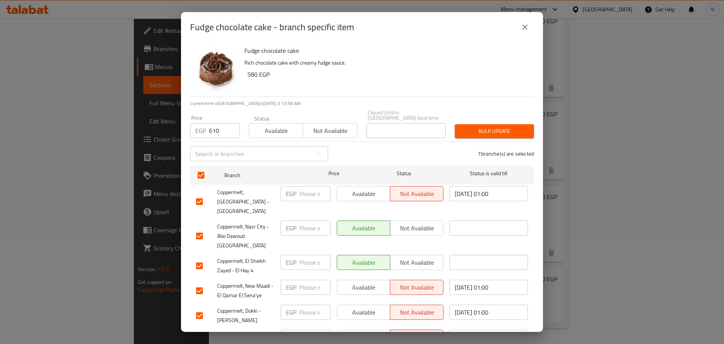
click at [455, 127] on button "Bulk update" at bounding box center [494, 131] width 79 height 14
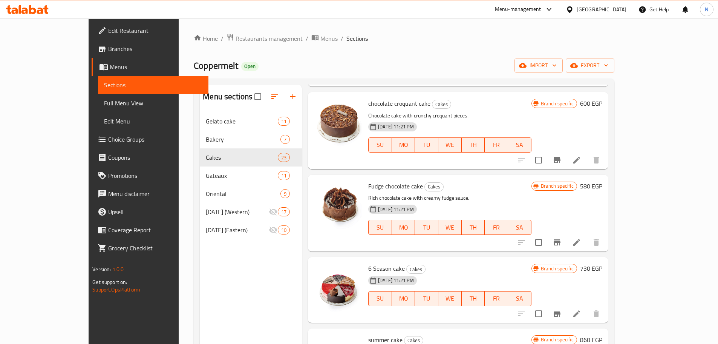
scroll to position [603, 0]
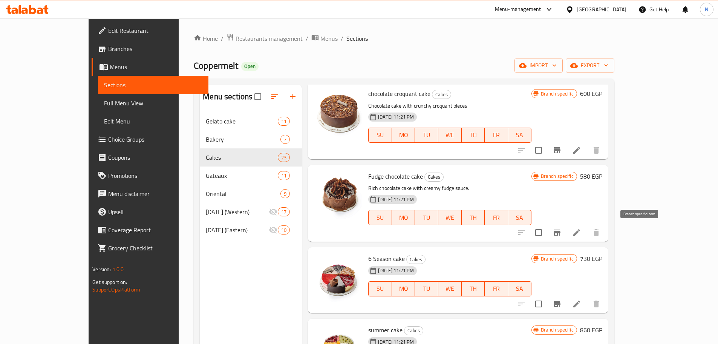
click at [566, 227] on button "Branch-specific-item" at bounding box center [557, 232] width 18 height 18
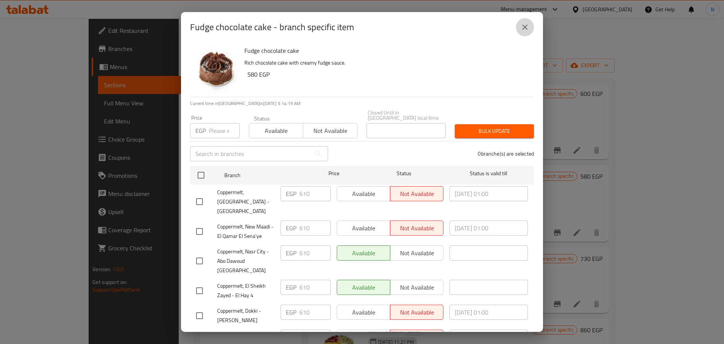
click at [525, 22] on button "close" at bounding box center [525, 27] width 18 height 18
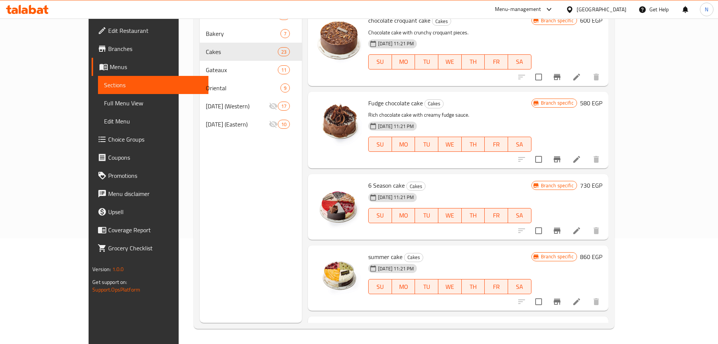
scroll to position [533, 0]
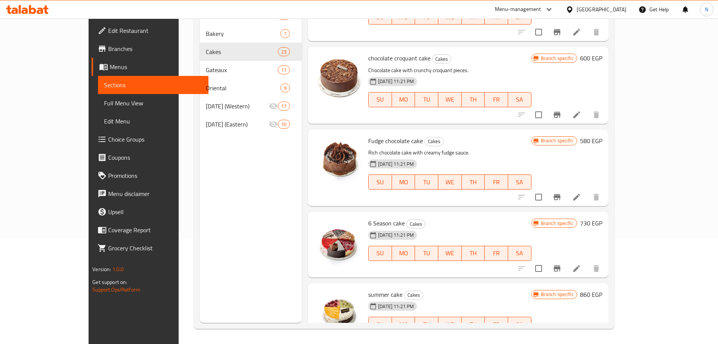
click at [603, 138] on h6 "580 EGP" at bounding box center [591, 140] width 22 height 11
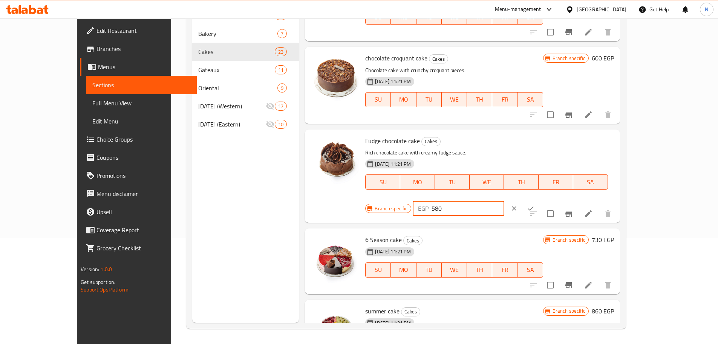
click at [505, 201] on input "580" at bounding box center [468, 208] width 73 height 15
type input "610"
click at [535, 204] on icon "ok" at bounding box center [531, 208] width 8 height 8
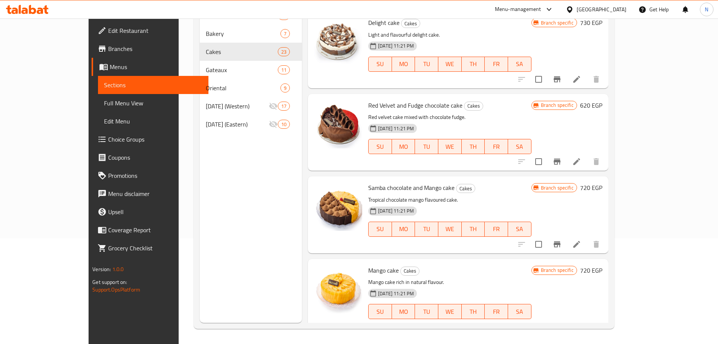
scroll to position [232, 0]
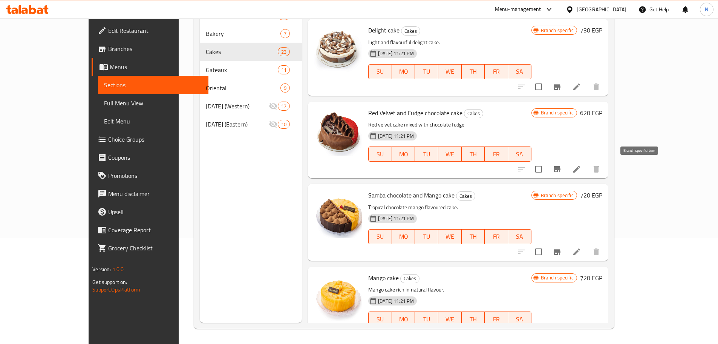
click at [562, 168] on icon "Branch-specific-item" at bounding box center [557, 168] width 9 height 9
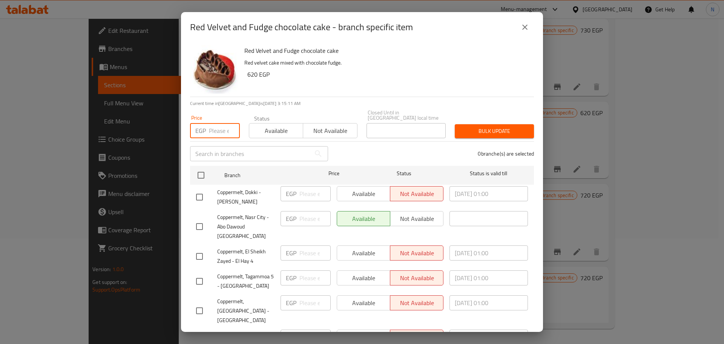
click at [214, 131] on input "number" at bounding box center [224, 130] width 31 height 15
type input "650"
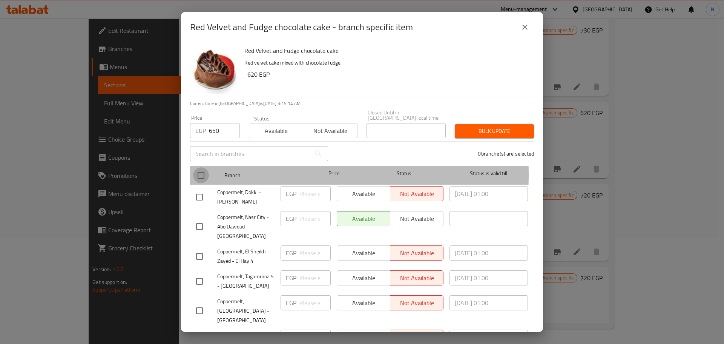
click at [206, 169] on input "checkbox" at bounding box center [201, 175] width 16 height 16
checkbox input "true"
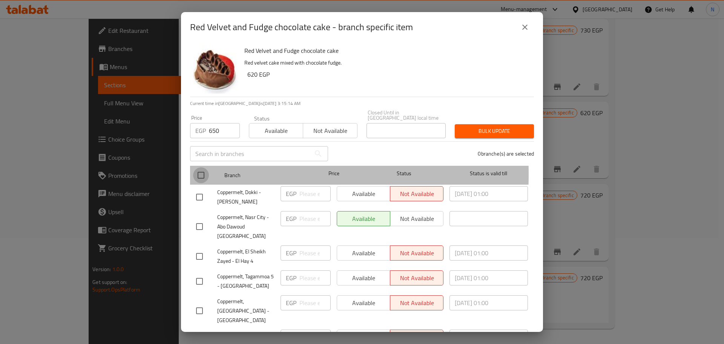
checkbox input "true"
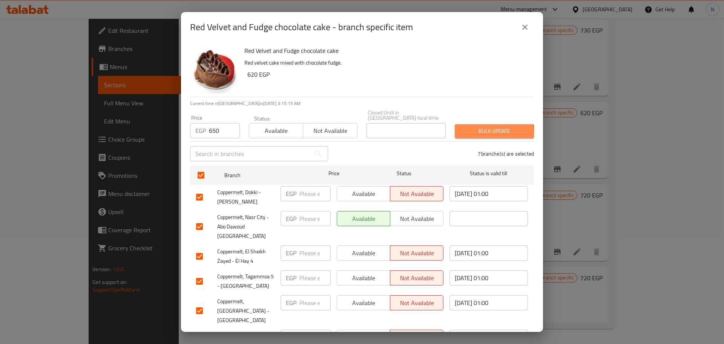
click at [475, 129] on span "Bulk update" at bounding box center [494, 130] width 67 height 9
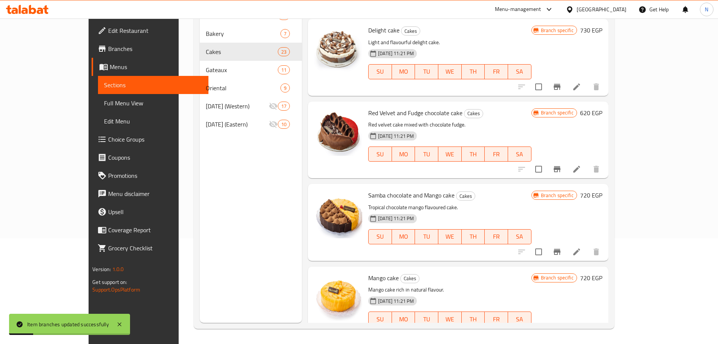
click at [603, 112] on h6 "620 EGP" at bounding box center [591, 112] width 22 height 11
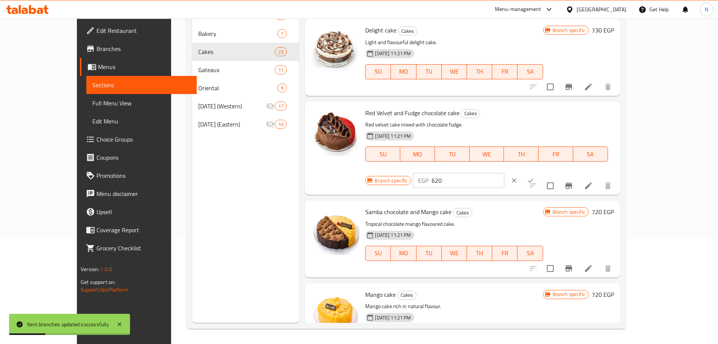
click at [505, 173] on input "620" at bounding box center [468, 180] width 73 height 15
type input "650"
click at [535, 177] on icon "ok" at bounding box center [531, 181] width 8 height 8
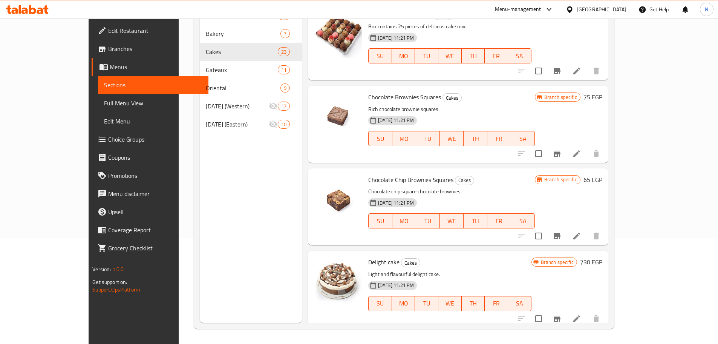
scroll to position [0, 0]
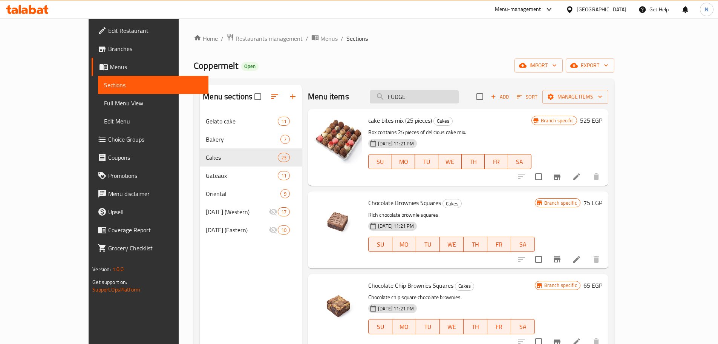
click at [431, 92] on input "FUDGE" at bounding box center [414, 96] width 89 height 13
paste input "MAGICCAK"
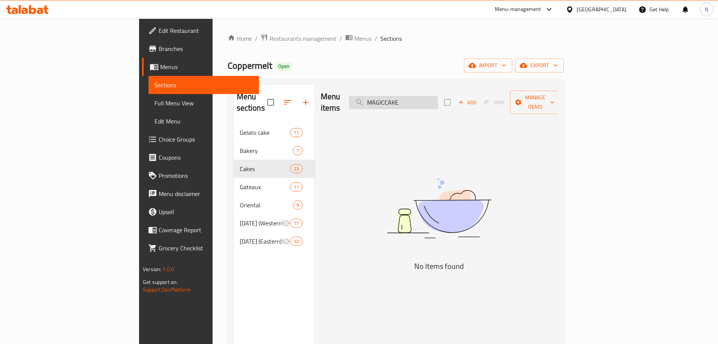
click at [437, 97] on input "MAGICCAKE" at bounding box center [393, 102] width 89 height 13
click at [438, 96] on input "MAGIC CAKE" at bounding box center [393, 102] width 89 height 13
paste input "FUDGECAKE LOTUS"
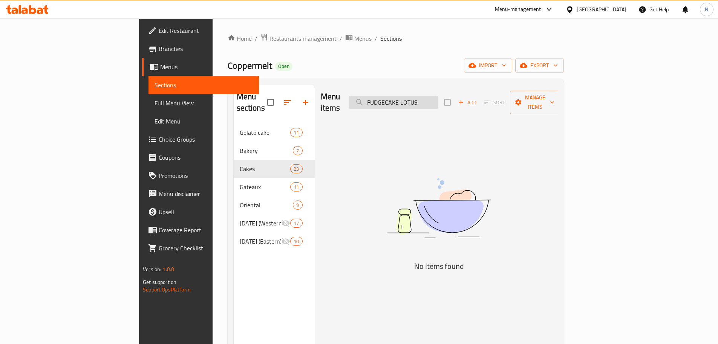
click at [438, 98] on input "FUDGECAKE LOTUS" at bounding box center [393, 102] width 89 height 13
click at [438, 97] on input "FUDGE CAKE LOTUS" at bounding box center [393, 102] width 89 height 13
click at [438, 97] on input "FUDGE CAKE" at bounding box center [393, 102] width 89 height 13
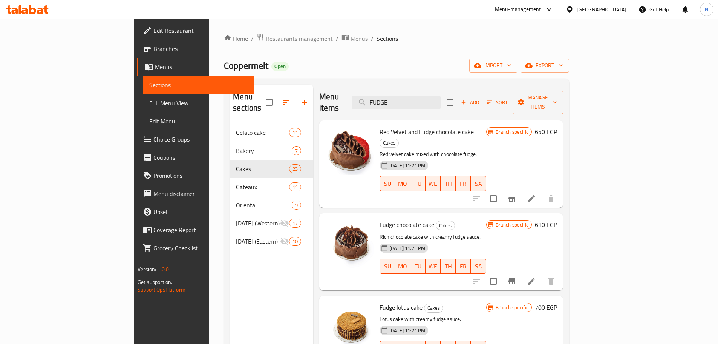
type input "FUDGE"
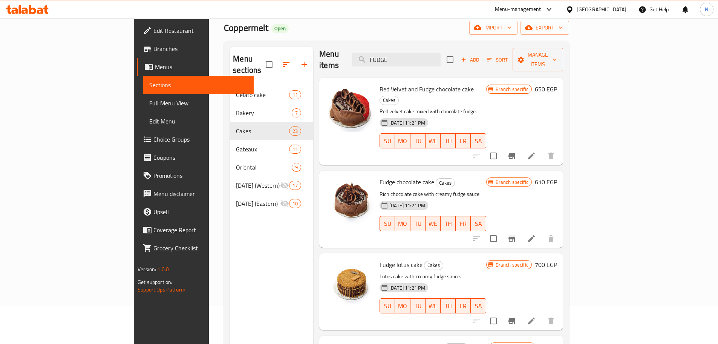
scroll to position [75, 0]
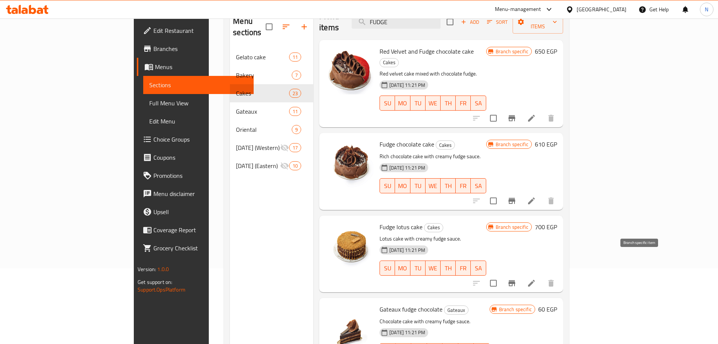
click at [517, 278] on icon "Branch-specific-item" at bounding box center [512, 282] width 9 height 9
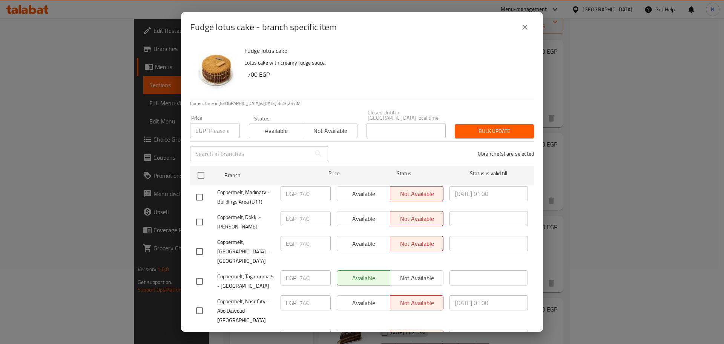
click at [219, 124] on input "number" at bounding box center [224, 130] width 31 height 15
type input "775"
click at [201, 172] on input "checkbox" at bounding box center [201, 175] width 16 height 16
checkbox input "true"
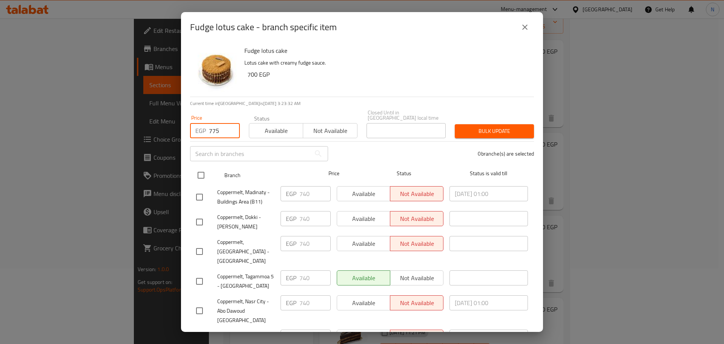
checkbox input "true"
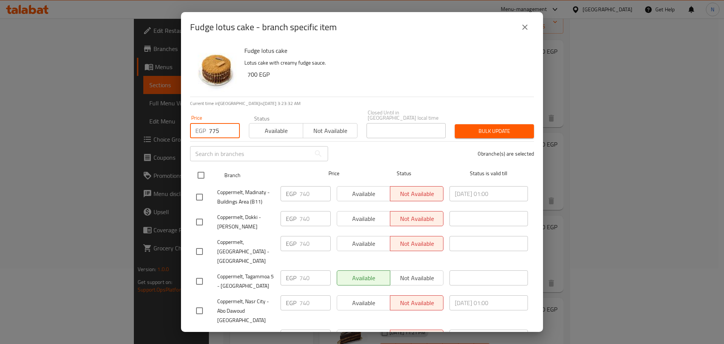
checkbox input "true"
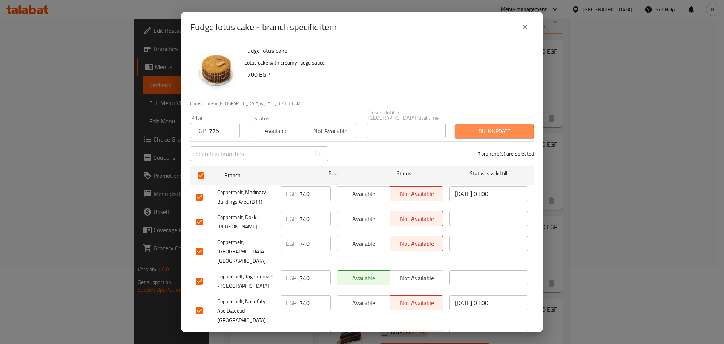
click at [480, 127] on span "Bulk update" at bounding box center [494, 130] width 67 height 9
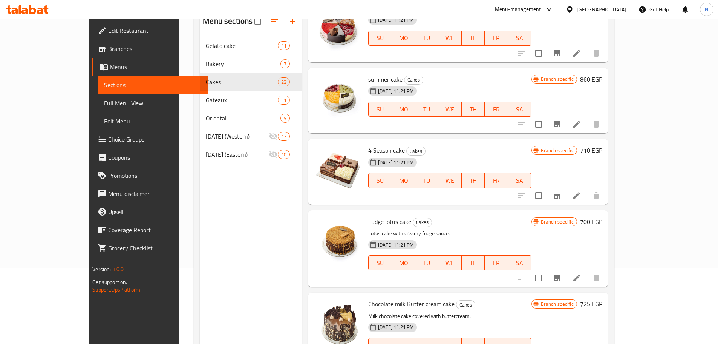
scroll to position [792, 0]
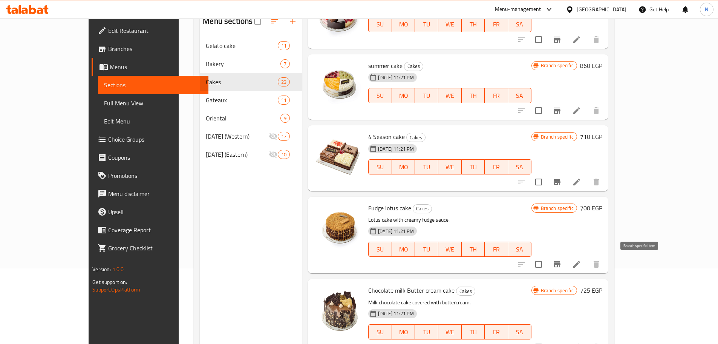
click at [562, 266] on icon "Branch-specific-item" at bounding box center [557, 263] width 9 height 9
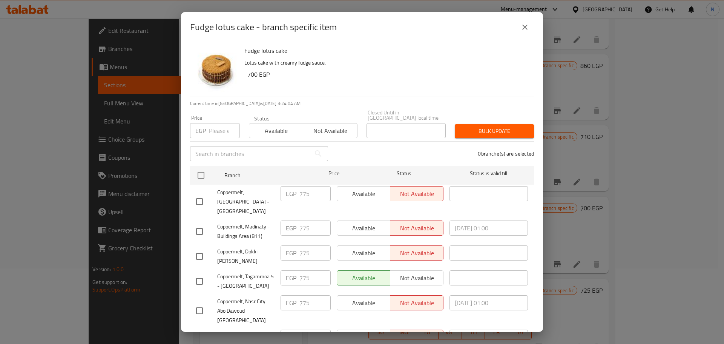
click at [529, 23] on icon "close" at bounding box center [524, 27] width 9 height 9
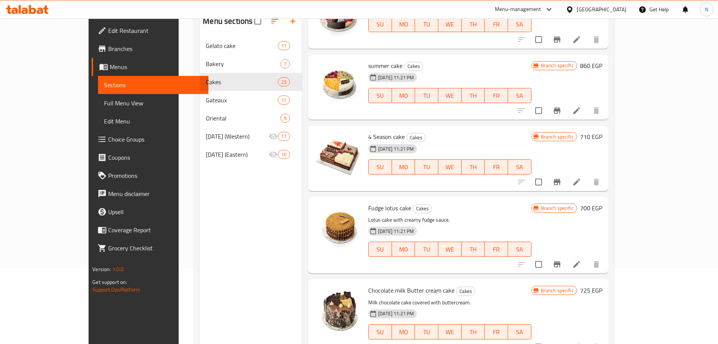
click at [603, 209] on h6 "700 EGP" at bounding box center [591, 208] width 22 height 11
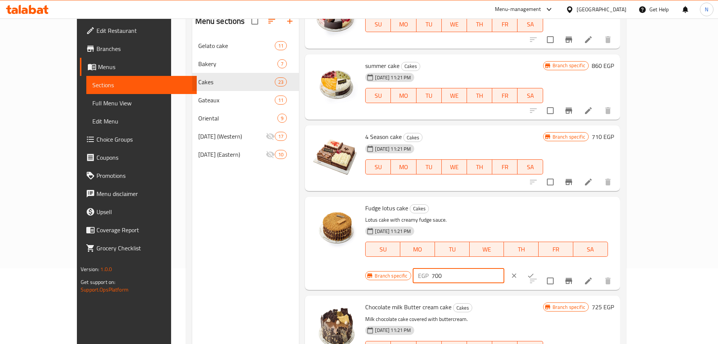
click at [505, 268] on input "700" at bounding box center [468, 275] width 73 height 15
type input "775"
click at [535, 272] on icon "ok" at bounding box center [531, 276] width 8 height 8
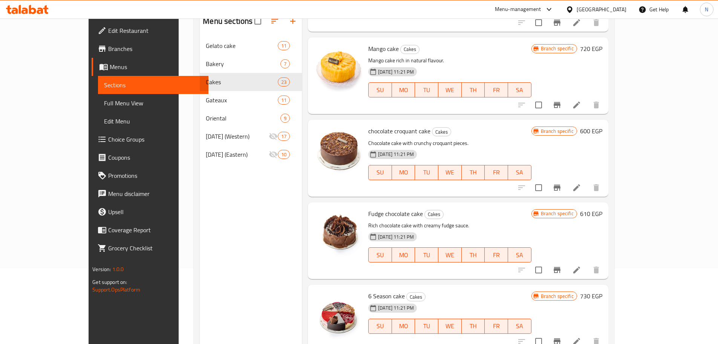
scroll to position [490, 0]
click at [566, 186] on button "Branch-specific-item" at bounding box center [557, 188] width 18 height 18
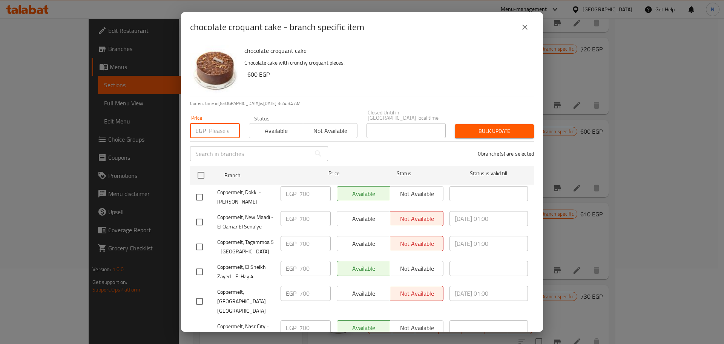
click at [212, 126] on input "number" at bounding box center [224, 130] width 31 height 15
type input "735"
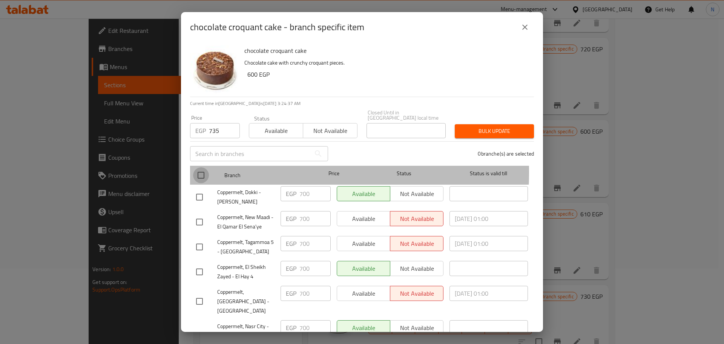
click at [202, 167] on input "checkbox" at bounding box center [201, 175] width 16 height 16
checkbox input "true"
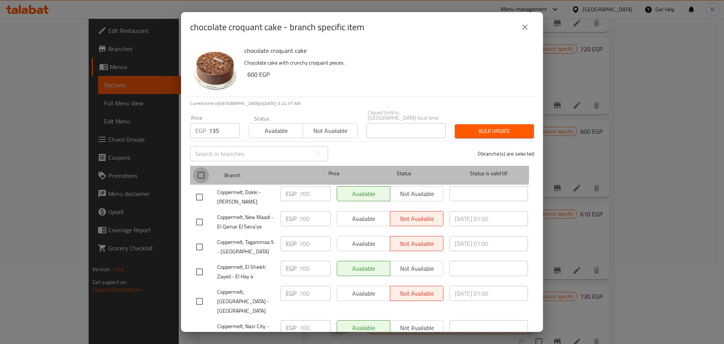
checkbox input "true"
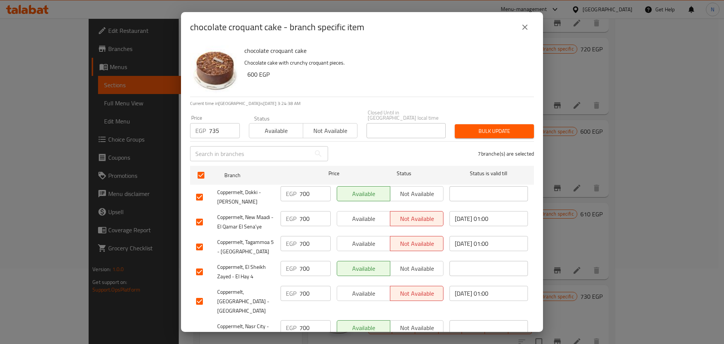
click at [481, 130] on span "Bulk update" at bounding box center [494, 130] width 67 height 9
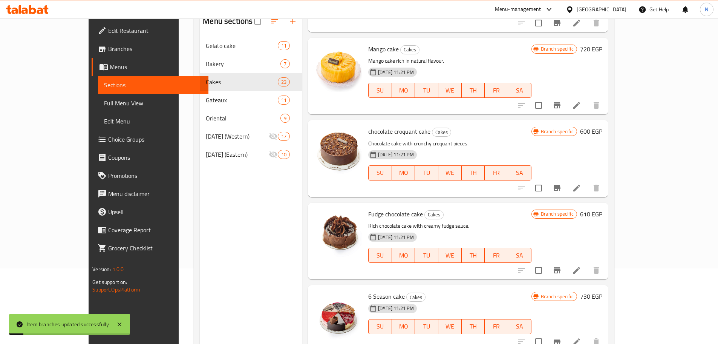
click at [603, 135] on h6 "600 EGP" at bounding box center [591, 131] width 22 height 11
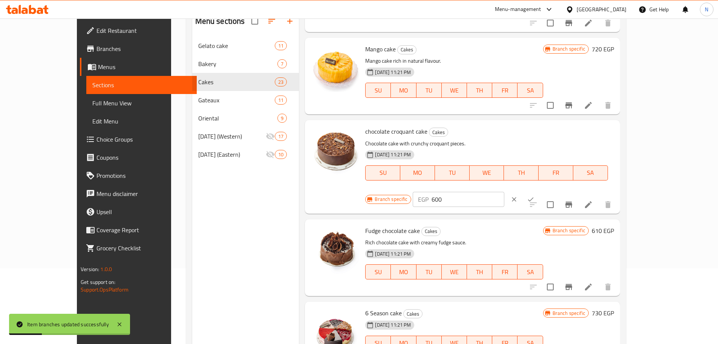
click at [505, 192] on input "600" at bounding box center [468, 199] width 73 height 15
type input "735"
click at [534, 197] on icon "ok" at bounding box center [531, 199] width 6 height 4
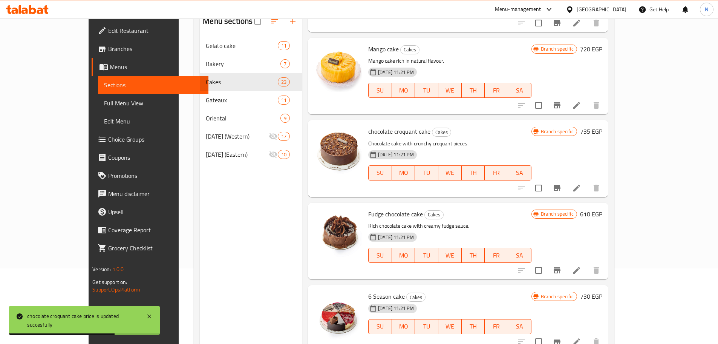
scroll to position [453, 0]
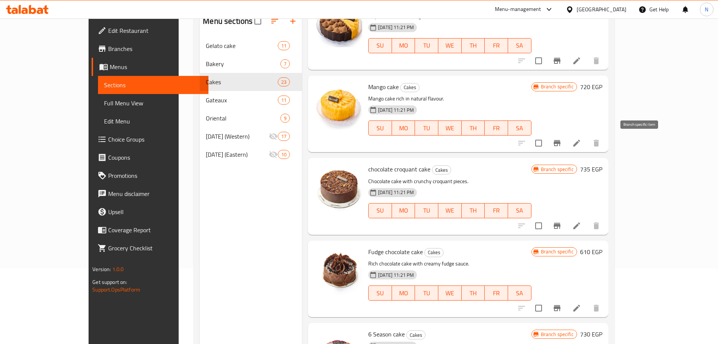
click at [562, 139] on icon "Branch-specific-item" at bounding box center [557, 142] width 9 height 9
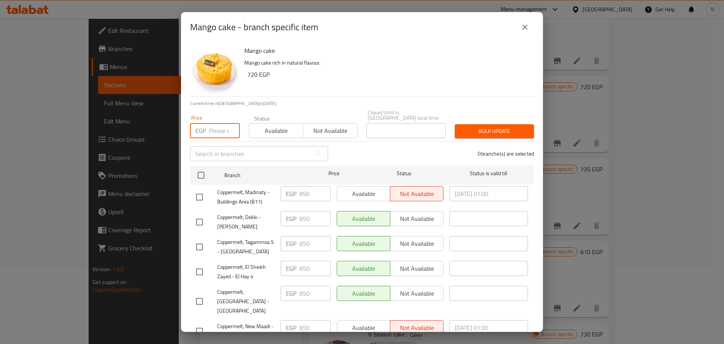
click at [216, 128] on input "number" at bounding box center [224, 130] width 31 height 15
type input "890"
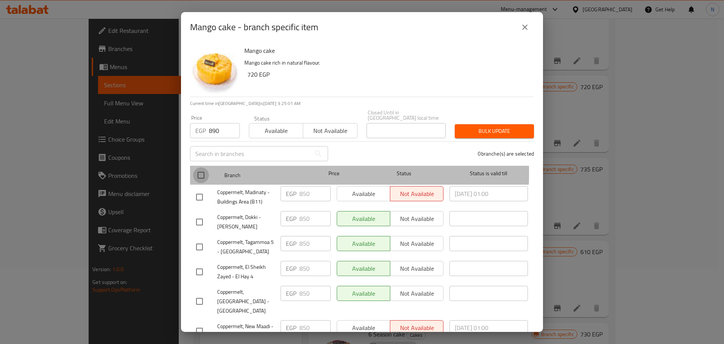
click at [203, 167] on input "checkbox" at bounding box center [201, 175] width 16 height 16
checkbox input "true"
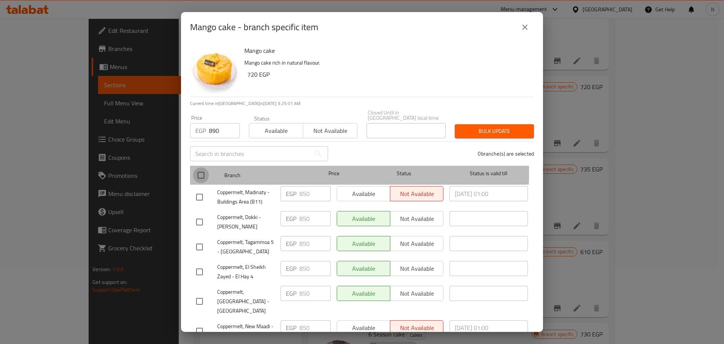
checkbox input "true"
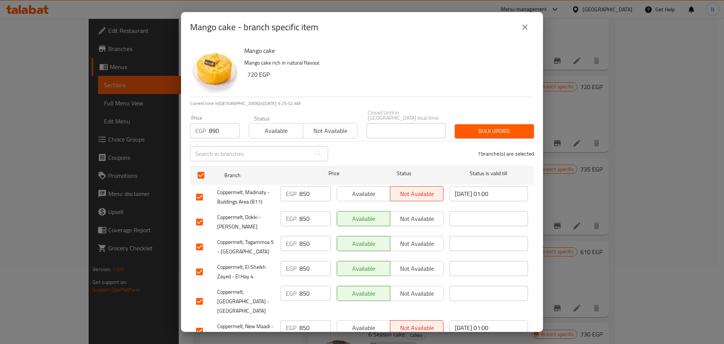
click at [488, 126] on span "Bulk update" at bounding box center [494, 130] width 67 height 9
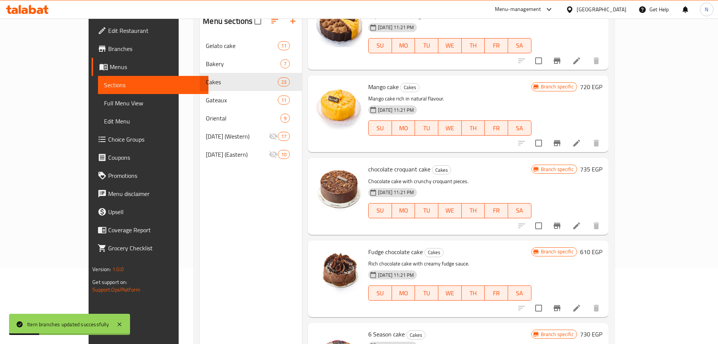
click at [603, 88] on h6 "720 EGP" at bounding box center [591, 86] width 22 height 11
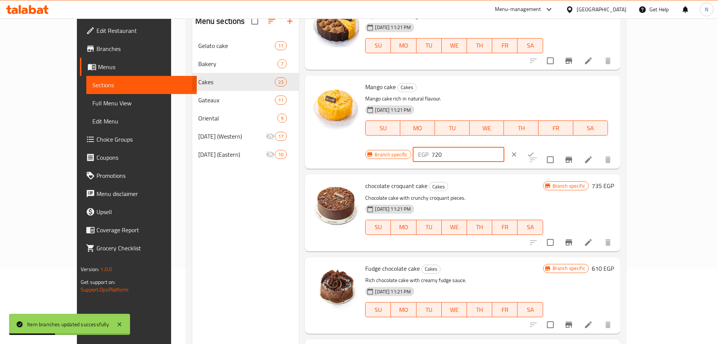
click at [505, 147] on input "720" at bounding box center [468, 154] width 73 height 15
type input "890"
click at [535, 150] on icon "ok" at bounding box center [531, 154] width 8 height 8
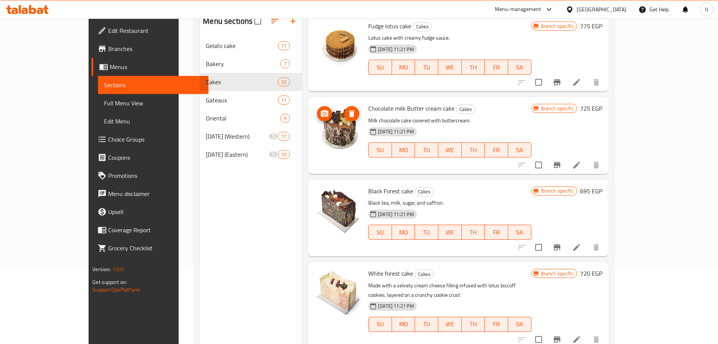
scroll to position [981, 0]
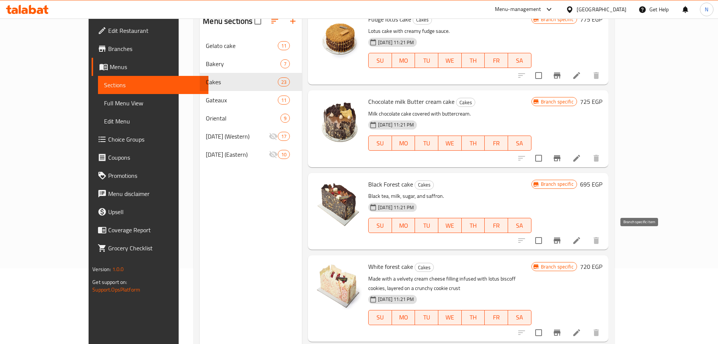
click at [561, 243] on icon "Branch-specific-item" at bounding box center [557, 240] width 7 height 6
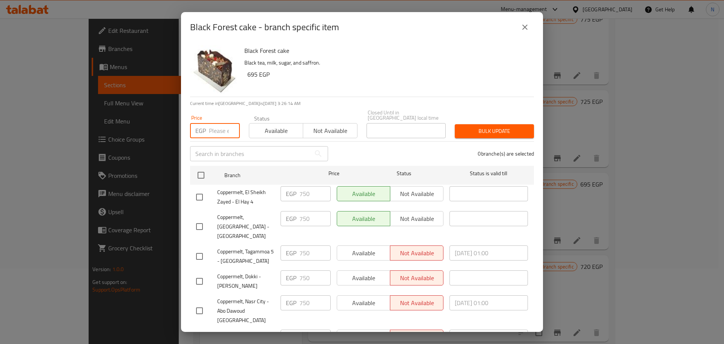
click at [212, 123] on input "number" at bounding box center [224, 130] width 31 height 15
type input "785"
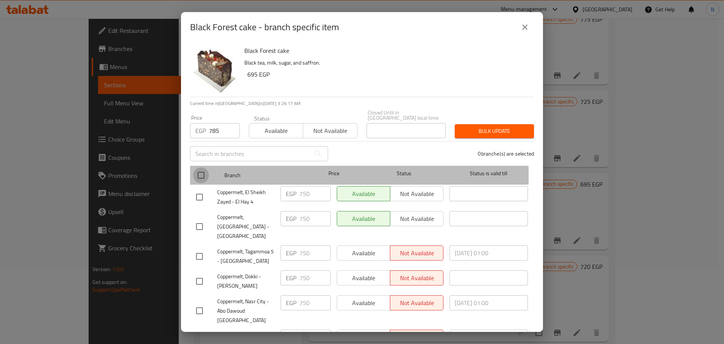
click at [201, 170] on input "checkbox" at bounding box center [201, 175] width 16 height 16
checkbox input "true"
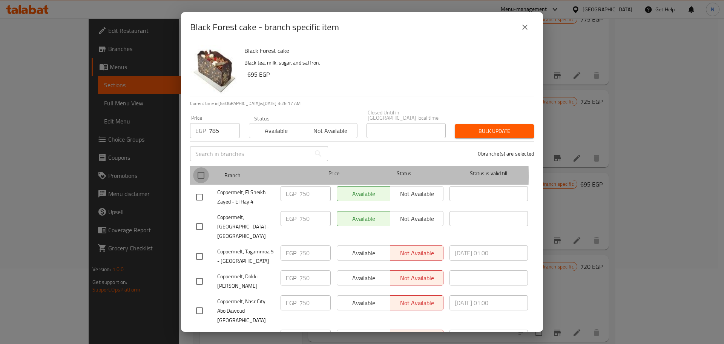
checkbox input "true"
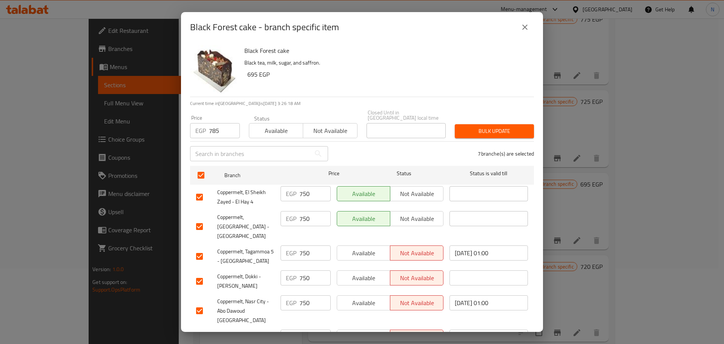
click at [503, 127] on span "Bulk update" at bounding box center [494, 130] width 67 height 9
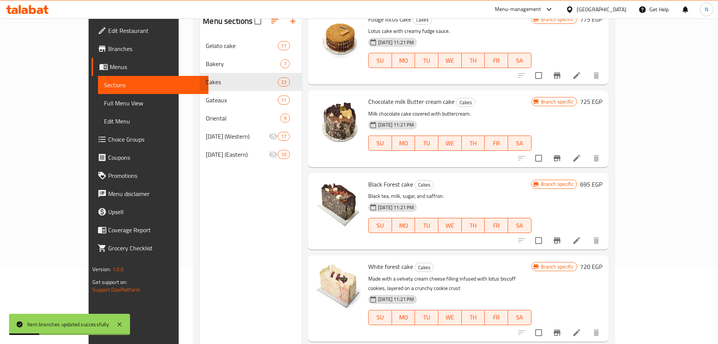
click at [603, 183] on h6 "695 EGP" at bounding box center [591, 184] width 22 height 11
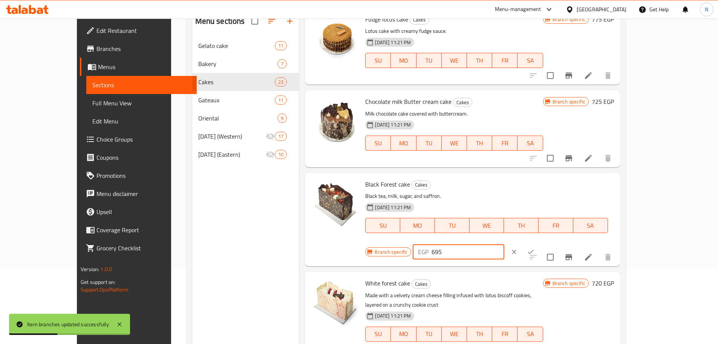
click at [505, 244] on input "695" at bounding box center [468, 251] width 73 height 15
type input "785"
click at [539, 243] on button "ok" at bounding box center [531, 251] width 17 height 17
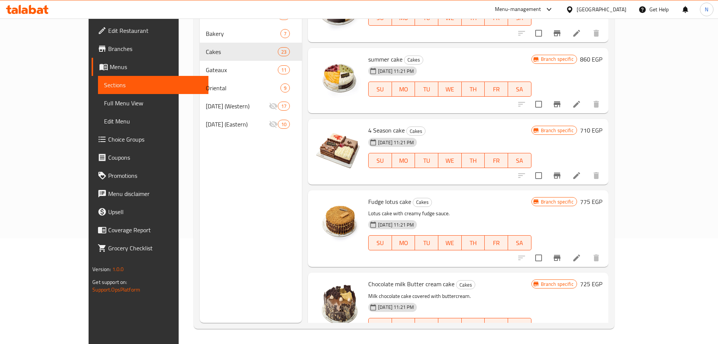
scroll to position [760, 0]
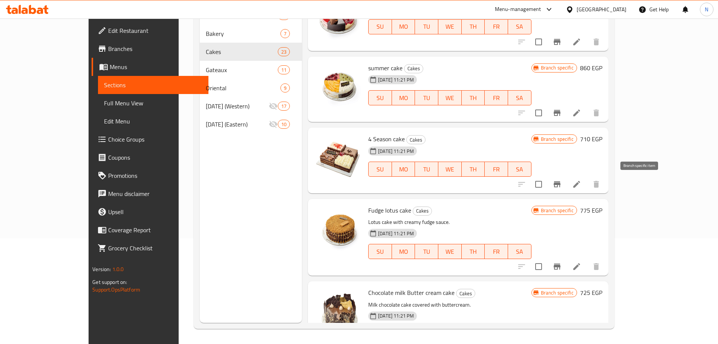
click at [562, 184] on icon "Branch-specific-item" at bounding box center [557, 184] width 9 height 9
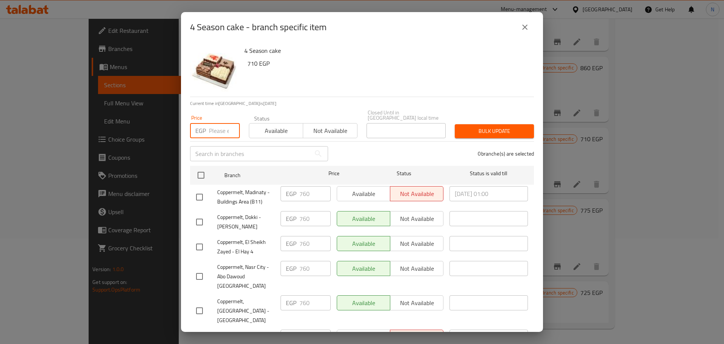
click at [221, 131] on input "number" at bounding box center [224, 130] width 31 height 15
type input "800"
click at [198, 171] on input "checkbox" at bounding box center [201, 175] width 16 height 16
checkbox input "true"
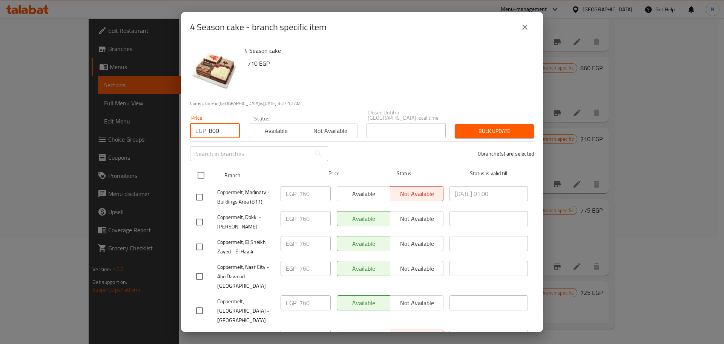
checkbox input "true"
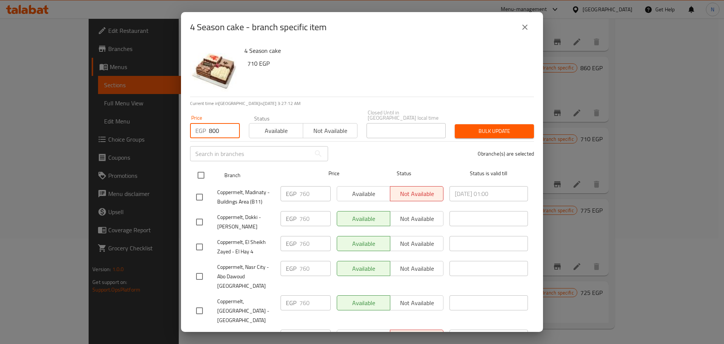
checkbox input "true"
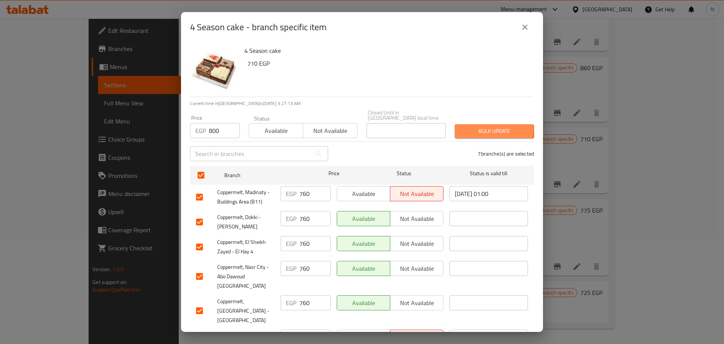
click at [471, 126] on span "Bulk update" at bounding box center [494, 130] width 67 height 9
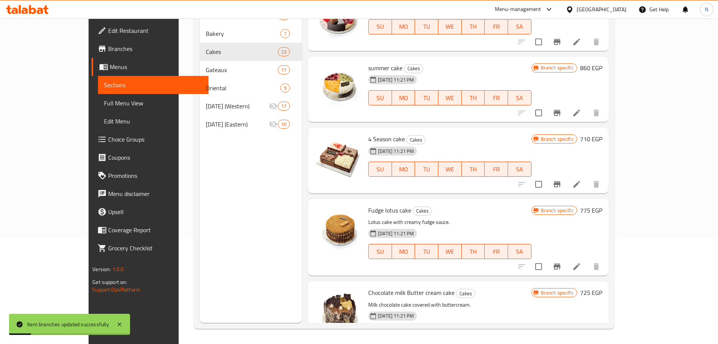
click at [603, 140] on h6 "710 EGP" at bounding box center [591, 139] width 22 height 11
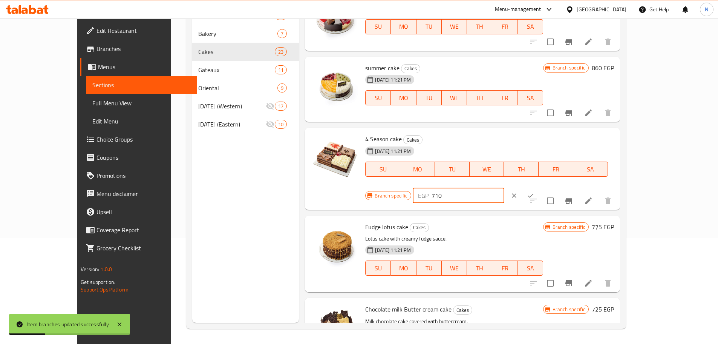
click at [505, 188] on input "710" at bounding box center [468, 195] width 73 height 15
type input "800"
click at [535, 192] on icon "ok" at bounding box center [531, 196] width 8 height 8
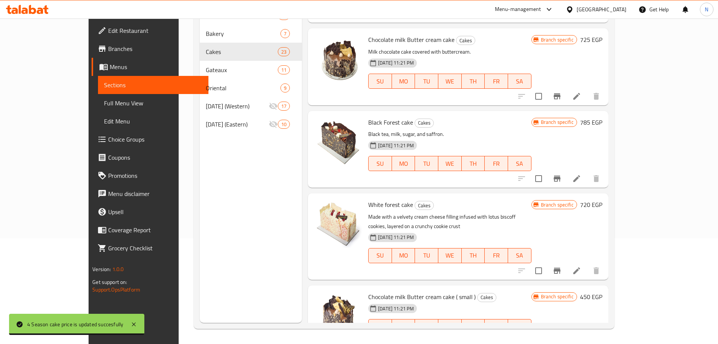
scroll to position [1024, 0]
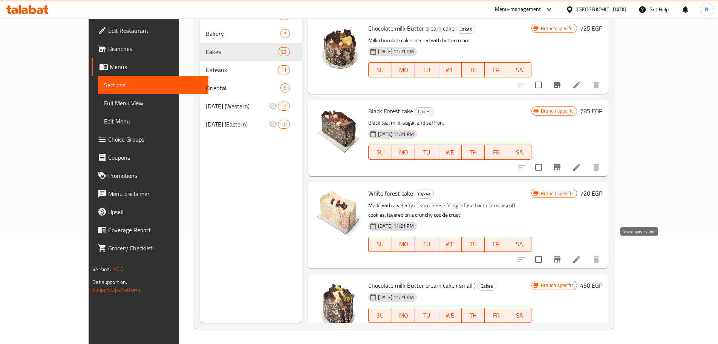
click at [562, 255] on icon "Branch-specific-item" at bounding box center [557, 259] width 9 height 9
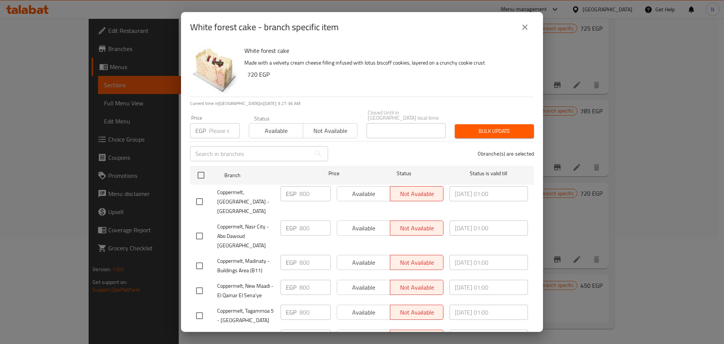
click at [201, 126] on p "EGP" at bounding box center [200, 130] width 11 height 9
click at [211, 125] on input "number" at bounding box center [224, 130] width 31 height 15
type input "840"
click at [201, 169] on input "checkbox" at bounding box center [201, 175] width 16 height 16
checkbox input "true"
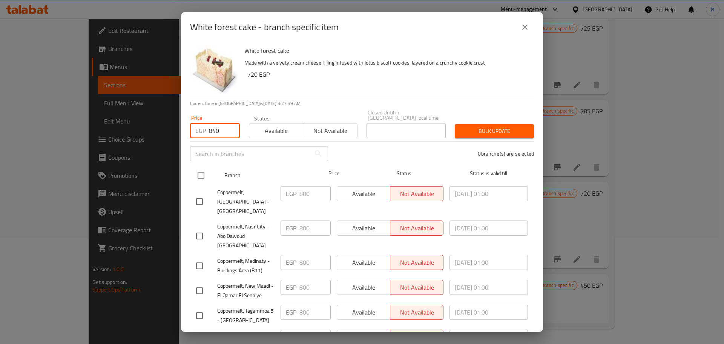
checkbox input "true"
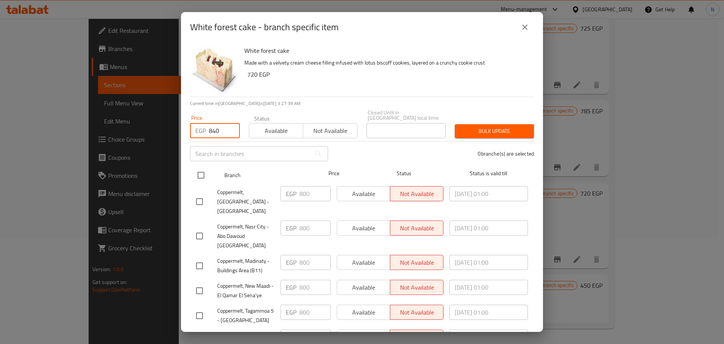
checkbox input "true"
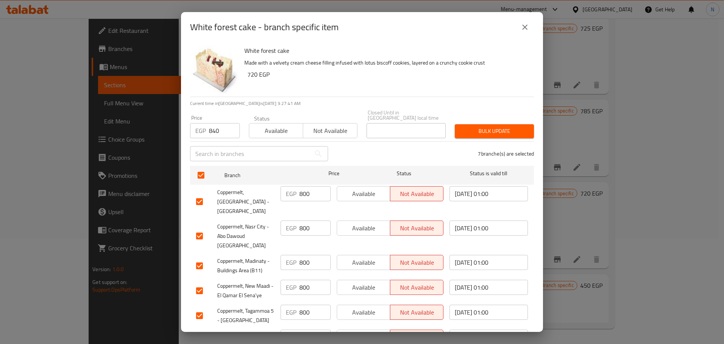
click at [517, 128] on span "Bulk update" at bounding box center [494, 130] width 67 height 9
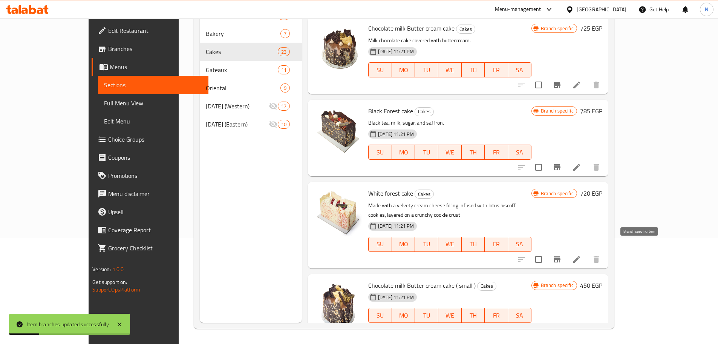
click at [566, 250] on button "Branch-specific-item" at bounding box center [557, 259] width 18 height 18
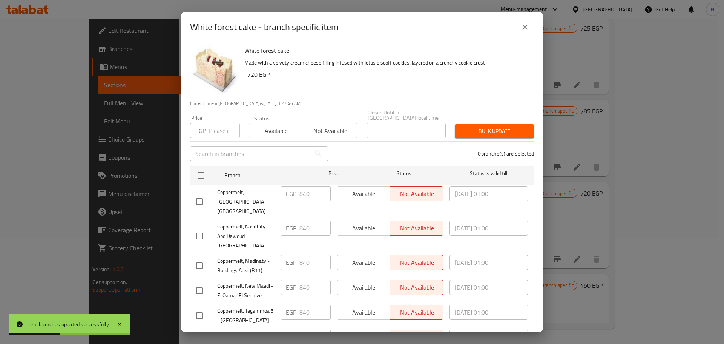
click at [521, 25] on icon "close" at bounding box center [524, 27] width 9 height 9
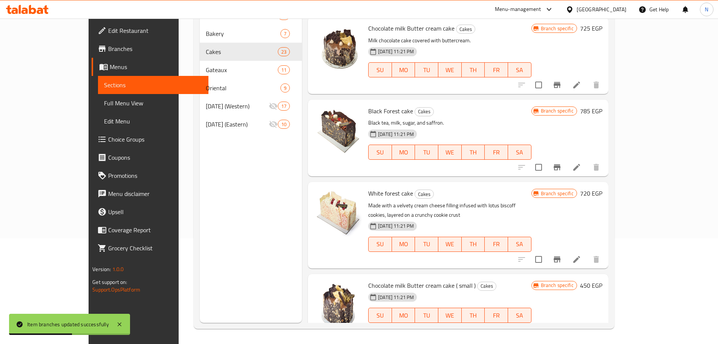
click at [603, 197] on h6 "720 EGP" at bounding box center [591, 193] width 22 height 11
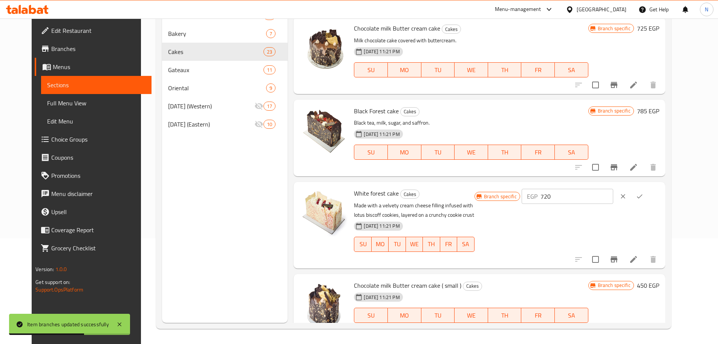
click at [587, 198] on input "720" at bounding box center [577, 196] width 73 height 15
type input "840"
click at [644, 199] on icon "ok" at bounding box center [640, 196] width 8 height 8
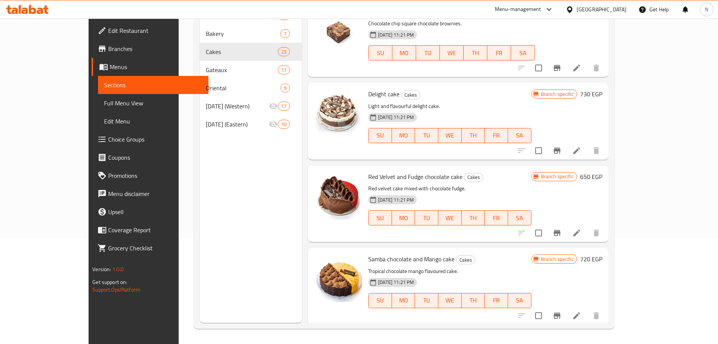
scroll to position [156, 0]
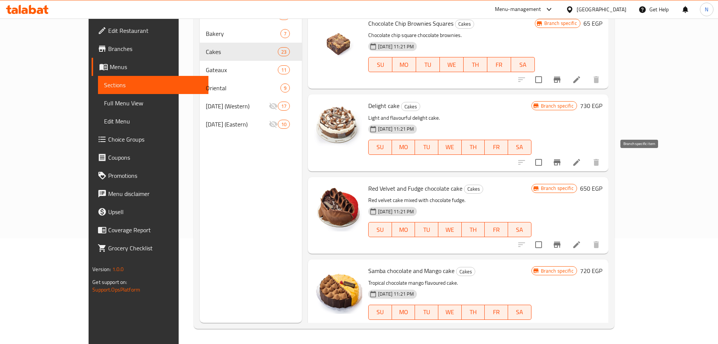
click at [566, 164] on button "Branch-specific-item" at bounding box center [557, 162] width 18 height 18
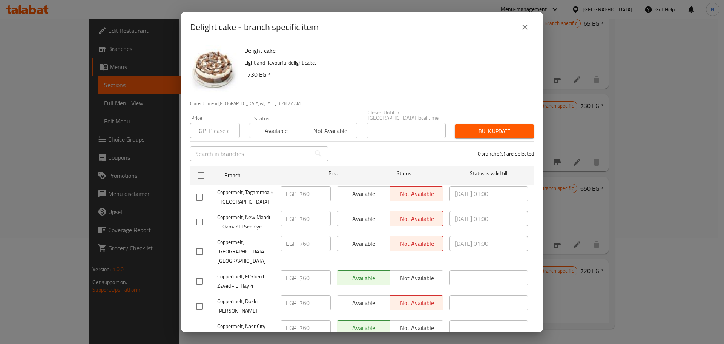
click at [223, 126] on input "number" at bounding box center [224, 130] width 31 height 15
type input "800"
click at [204, 169] on input "checkbox" at bounding box center [201, 175] width 16 height 16
checkbox input "true"
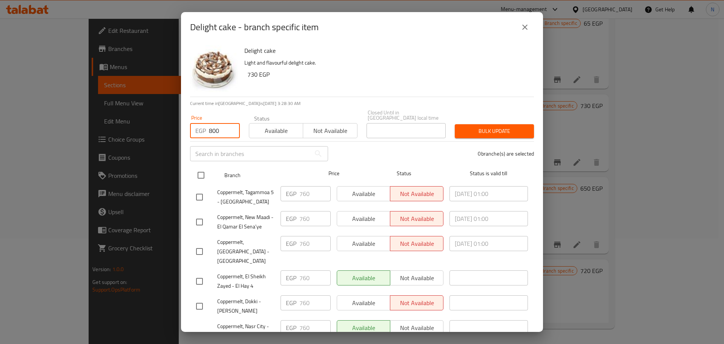
checkbox input "true"
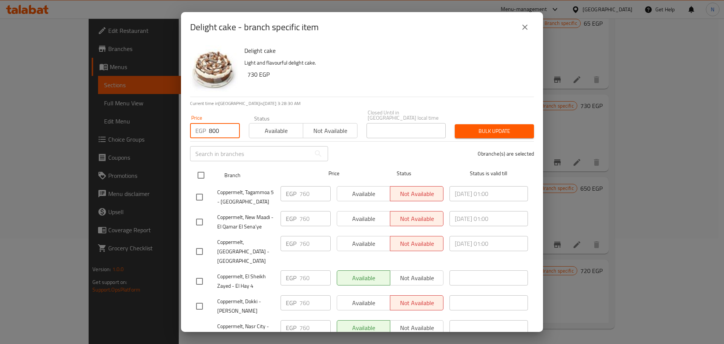
checkbox input "true"
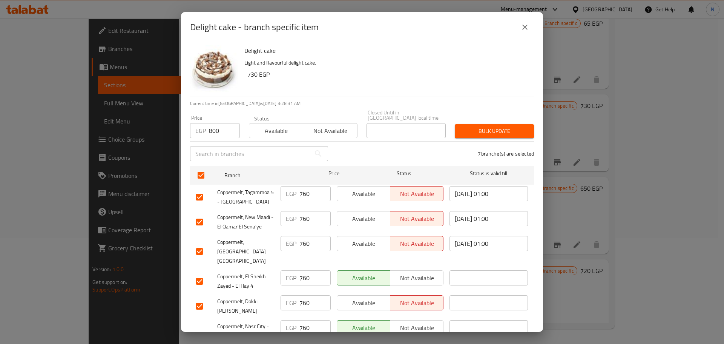
click at [497, 130] on span "Bulk update" at bounding box center [494, 130] width 67 height 9
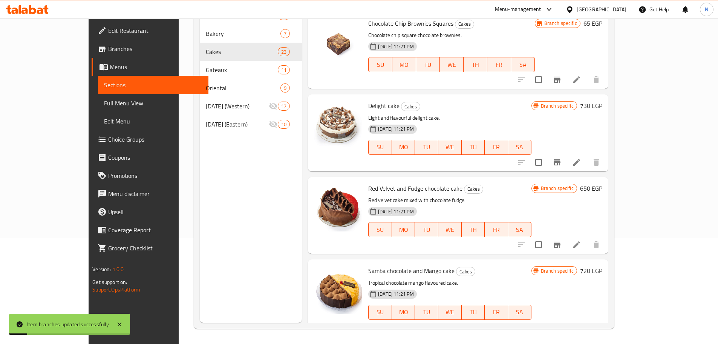
click at [603, 109] on h6 "730 EGP" at bounding box center [591, 105] width 22 height 11
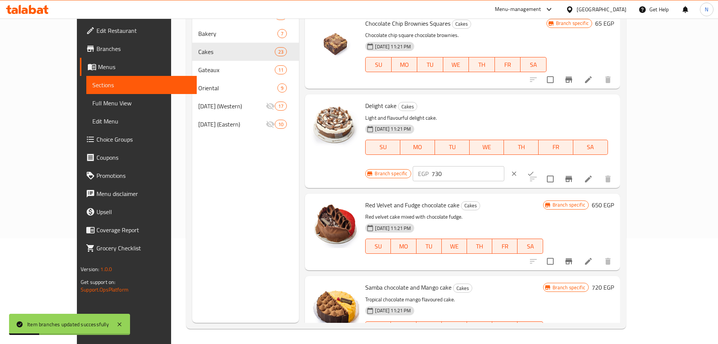
click at [505, 166] on input "730" at bounding box center [468, 173] width 73 height 15
type input "800"
click at [539, 165] on button "ok" at bounding box center [531, 173] width 17 height 17
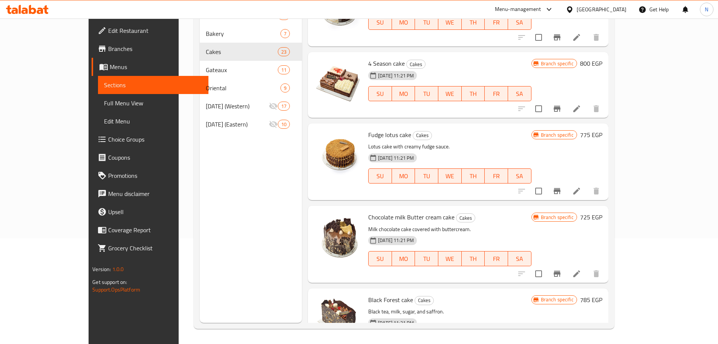
scroll to position [873, 0]
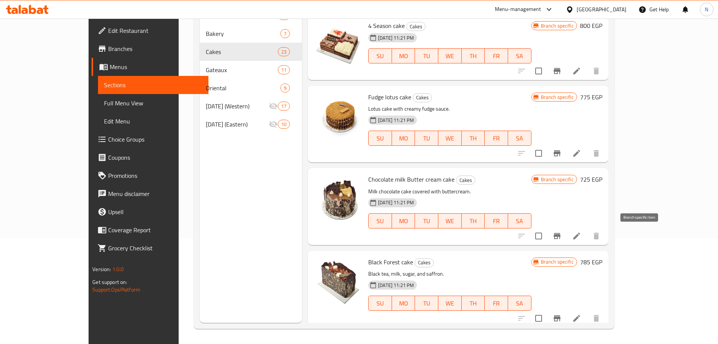
click at [562, 231] on icon "Branch-specific-item" at bounding box center [557, 235] width 9 height 9
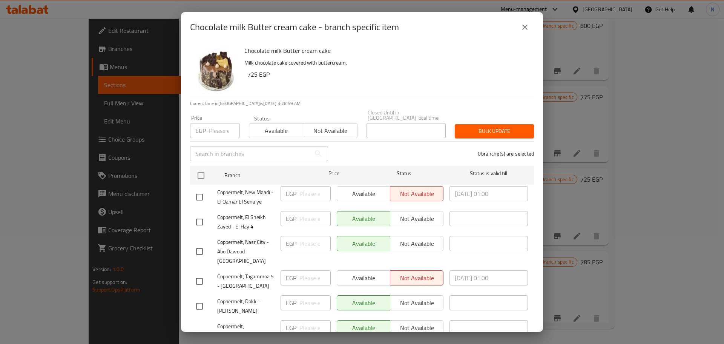
click at [215, 123] on input "number" at bounding box center [224, 130] width 31 height 15
type input "760"
click at [205, 167] on input "checkbox" at bounding box center [201, 175] width 16 height 16
checkbox input "true"
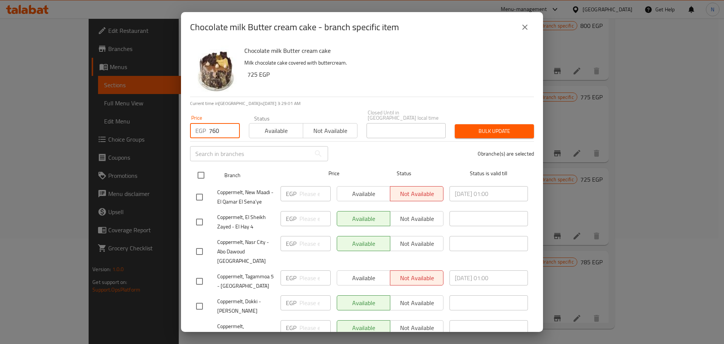
checkbox input "true"
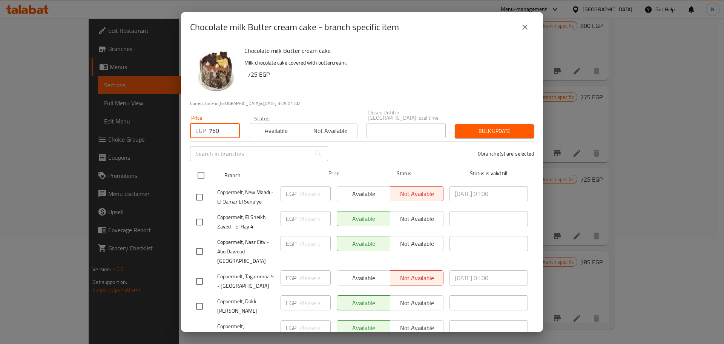
checkbox input "true"
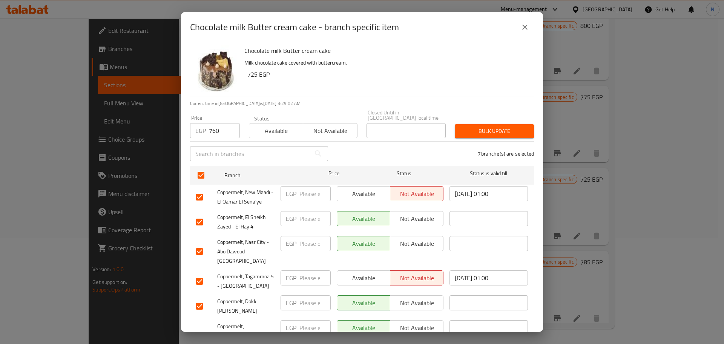
click at [512, 130] on span "Bulk update" at bounding box center [494, 130] width 67 height 9
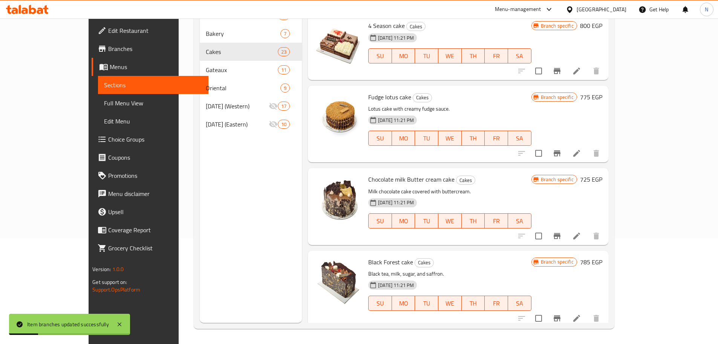
click at [603, 179] on h6 "725 EGP" at bounding box center [591, 179] width 22 height 11
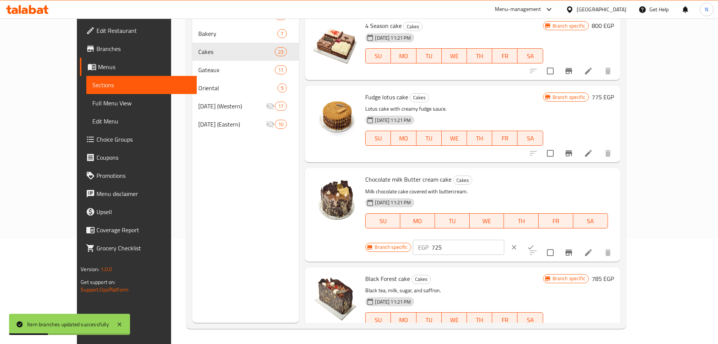
click at [505, 239] on input "725" at bounding box center [468, 246] width 73 height 15
type input "760"
click at [534, 245] on icon "ok" at bounding box center [531, 247] width 6 height 4
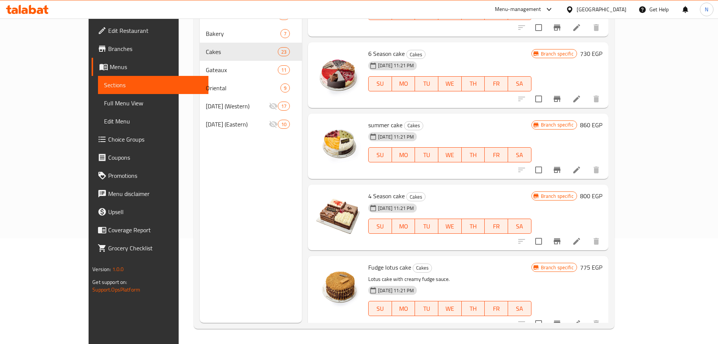
scroll to position [684, 0]
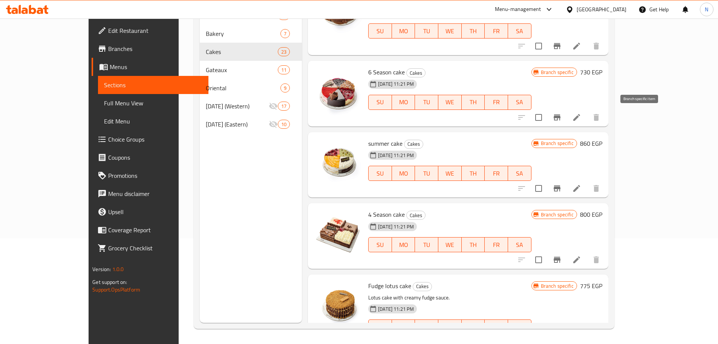
click at [561, 119] on icon "Branch-specific-item" at bounding box center [557, 117] width 7 height 6
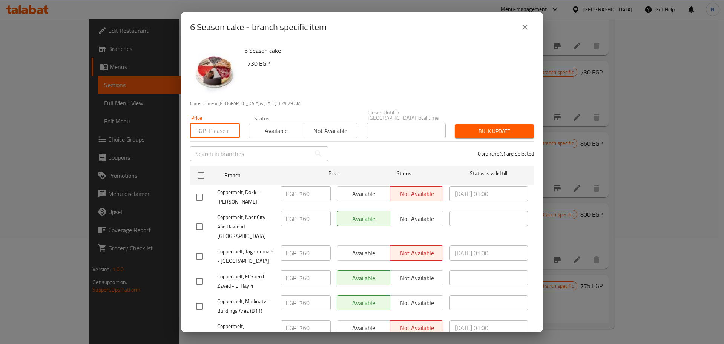
click at [211, 126] on input "number" at bounding box center [224, 130] width 31 height 15
type input "800"
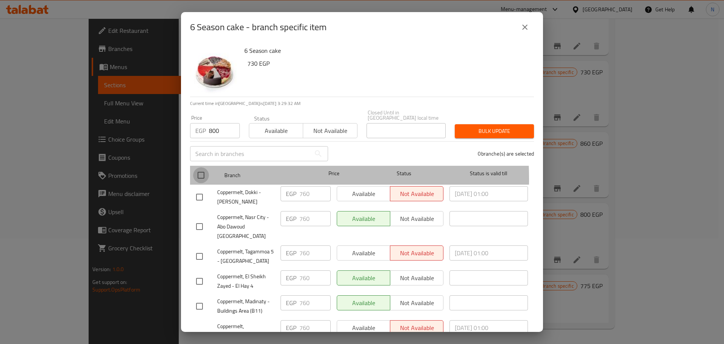
click at [201, 173] on input "checkbox" at bounding box center [201, 175] width 16 height 16
checkbox input "true"
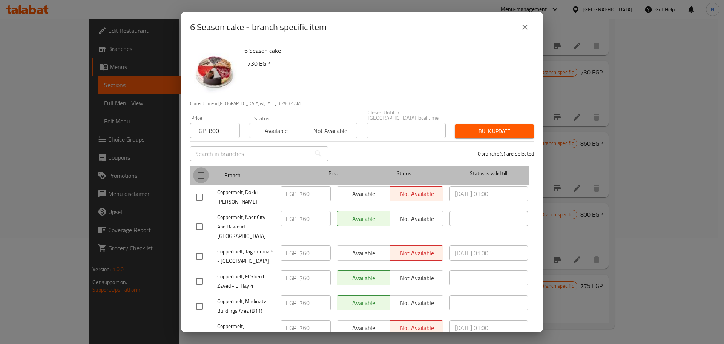
checkbox input "true"
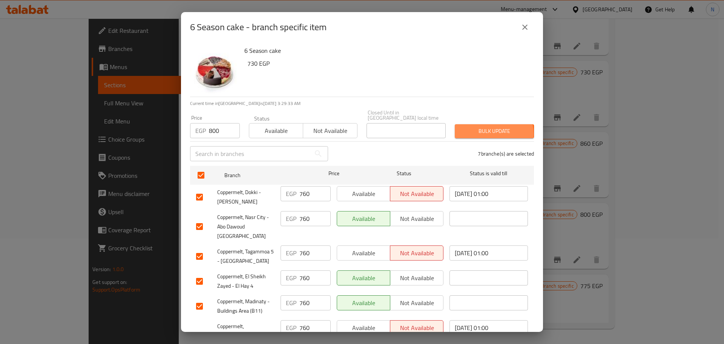
click at [469, 129] on span "Bulk update" at bounding box center [494, 130] width 67 height 9
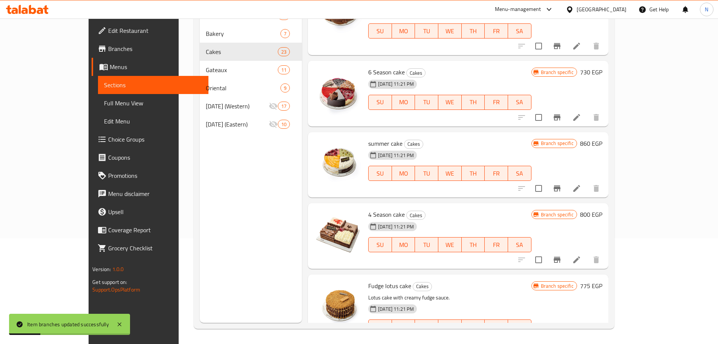
click at [603, 72] on h6 "730 EGP" at bounding box center [591, 72] width 22 height 11
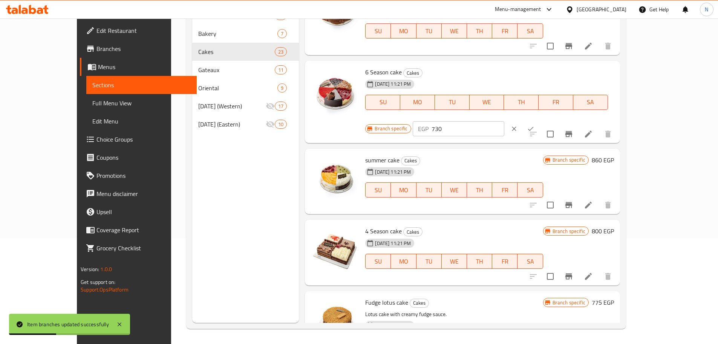
click at [505, 121] on input "730" at bounding box center [468, 128] width 73 height 15
type input "800"
click at [535, 125] on icon "ok" at bounding box center [531, 129] width 8 height 8
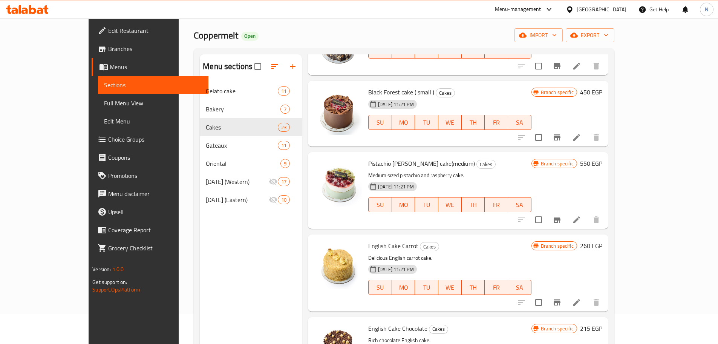
scroll to position [1288, 0]
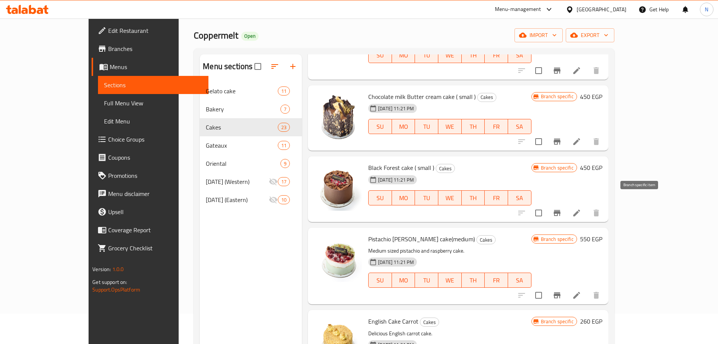
click at [562, 208] on icon "Branch-specific-item" at bounding box center [557, 212] width 9 height 9
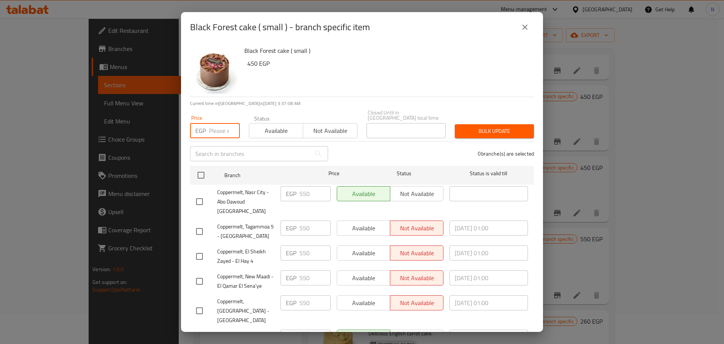
click at [222, 127] on input "number" at bounding box center [224, 130] width 31 height 15
click at [215, 128] on input "575" at bounding box center [224, 130] width 31 height 15
type input "575"
click at [201, 167] on input "checkbox" at bounding box center [201, 175] width 16 height 16
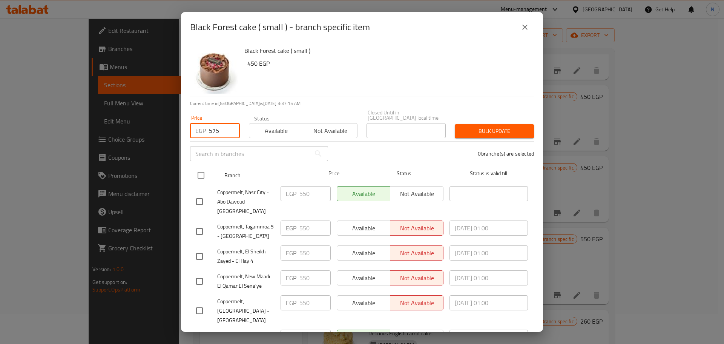
checkbox input "true"
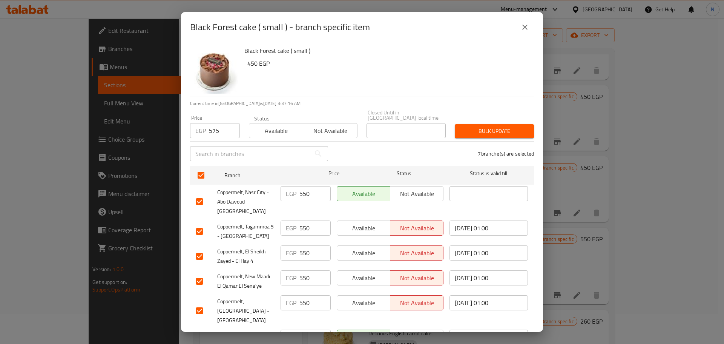
click at [477, 132] on button "Bulk update" at bounding box center [494, 131] width 79 height 14
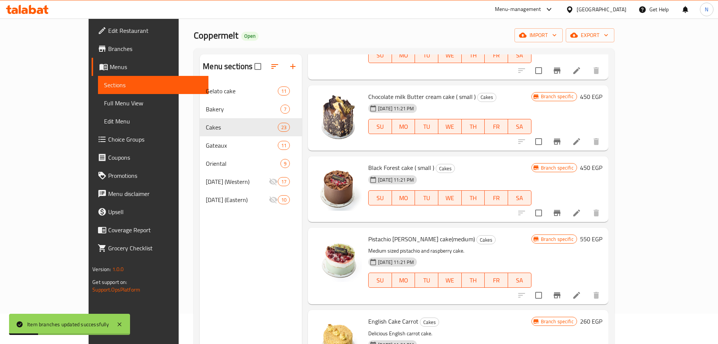
click at [603, 162] on h6 "450 EGP" at bounding box center [591, 167] width 22 height 11
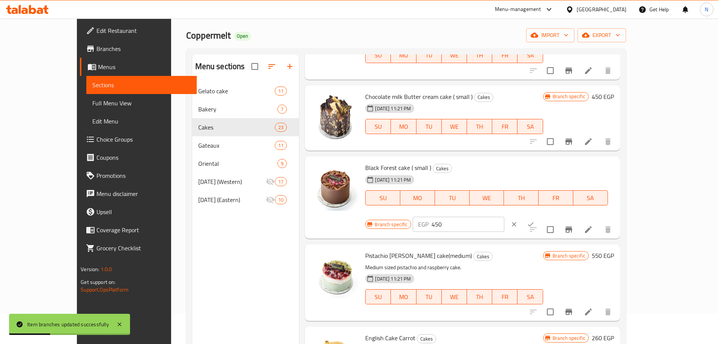
click at [505, 216] on input "450" at bounding box center [468, 223] width 73 height 15
paste input "575"
click at [535, 220] on icon "ok" at bounding box center [531, 224] width 8 height 8
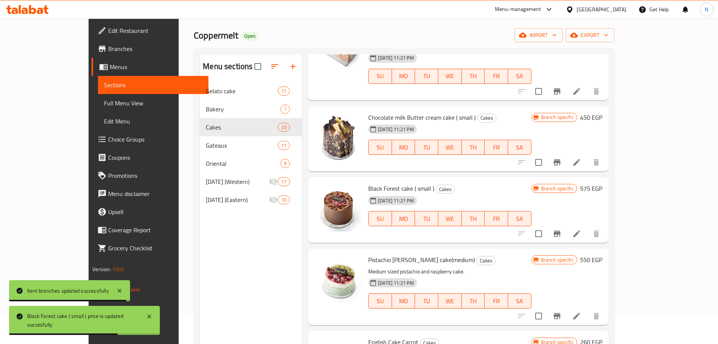
scroll to position [1250, 0]
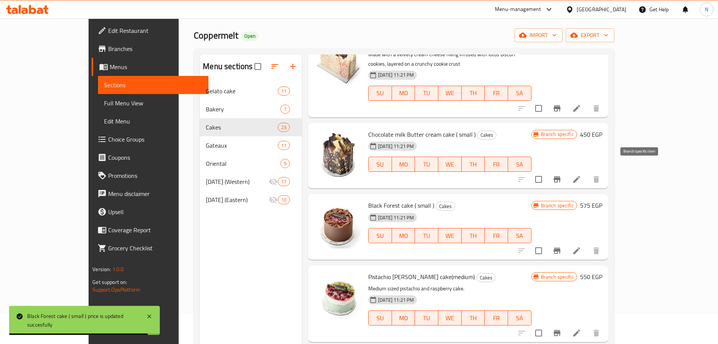
click at [561, 176] on icon "Branch-specific-item" at bounding box center [557, 179] width 7 height 6
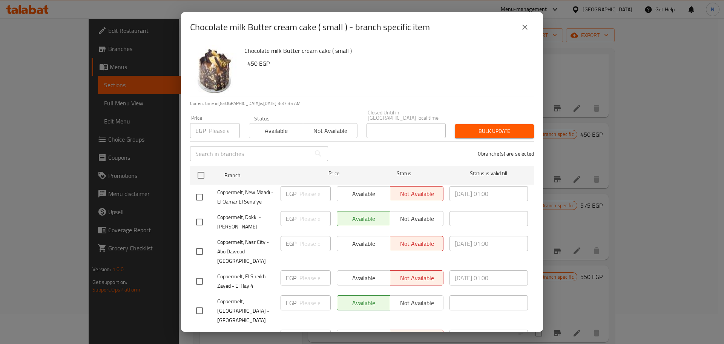
click at [216, 123] on input "number" at bounding box center [224, 130] width 31 height 15
paste input "475"
click at [197, 171] on input "checkbox" at bounding box center [201, 175] width 16 height 16
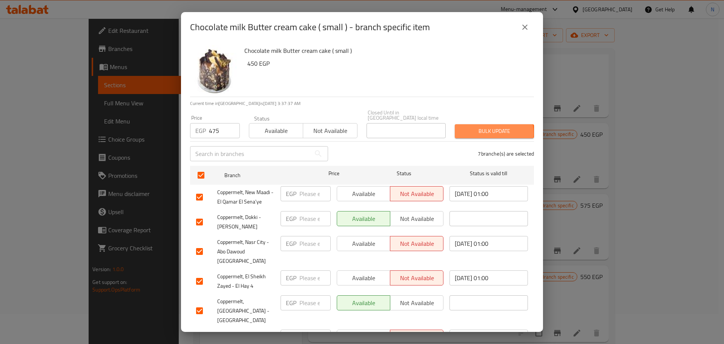
click at [473, 128] on span "Bulk update" at bounding box center [494, 130] width 67 height 9
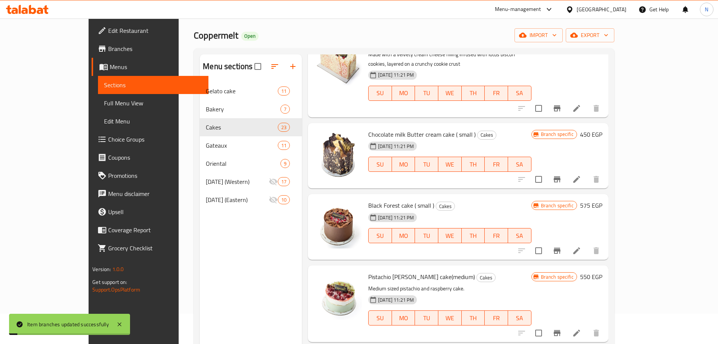
click at [603, 129] on h6 "450 EGP" at bounding box center [591, 134] width 22 height 11
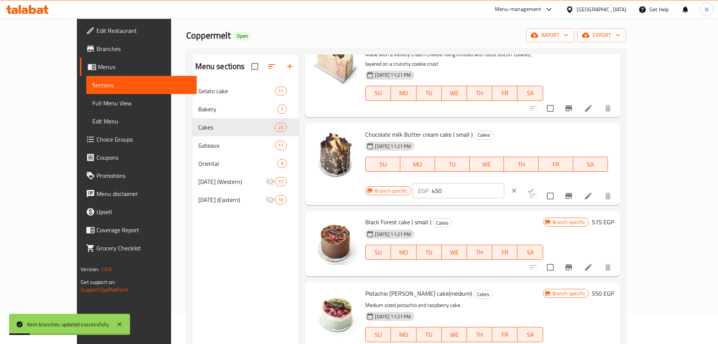
click at [505, 183] on input "450" at bounding box center [468, 190] width 73 height 15
paste input "75"
click at [539, 182] on button "ok" at bounding box center [531, 190] width 17 height 17
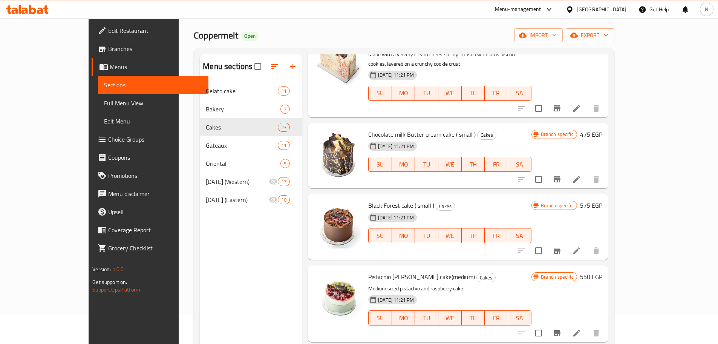
click at [561, 247] on icon "Branch-specific-item" at bounding box center [557, 250] width 7 height 6
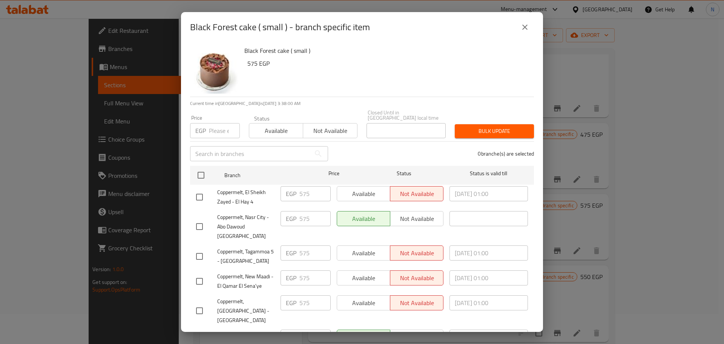
click at [520, 27] on icon "close" at bounding box center [524, 27] width 9 height 9
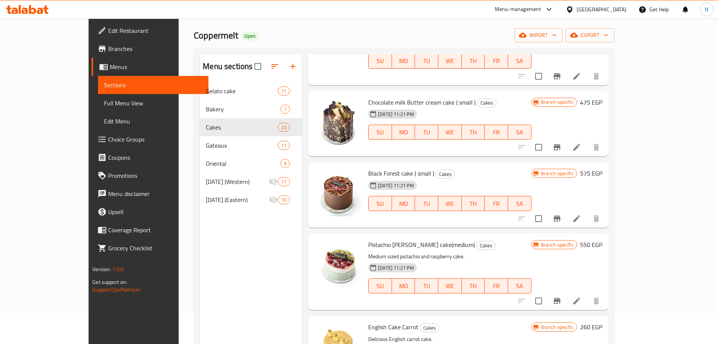
scroll to position [1325, 0]
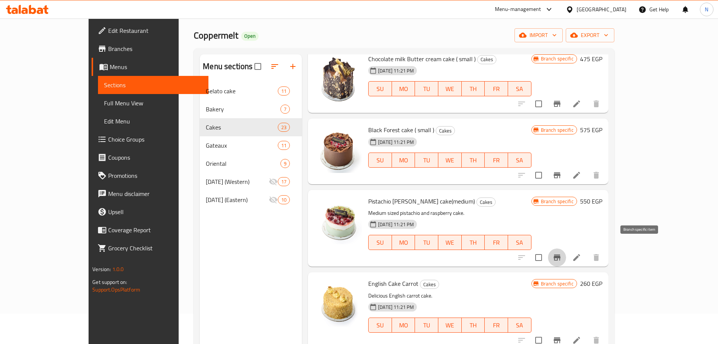
click at [561, 254] on icon "Branch-specific-item" at bounding box center [557, 257] width 7 height 6
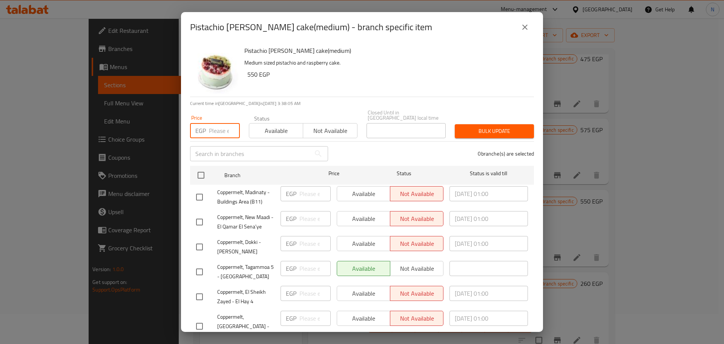
click at [215, 127] on input "number" at bounding box center [224, 130] width 31 height 15
paste input "575"
click at [201, 172] on input "checkbox" at bounding box center [201, 175] width 16 height 16
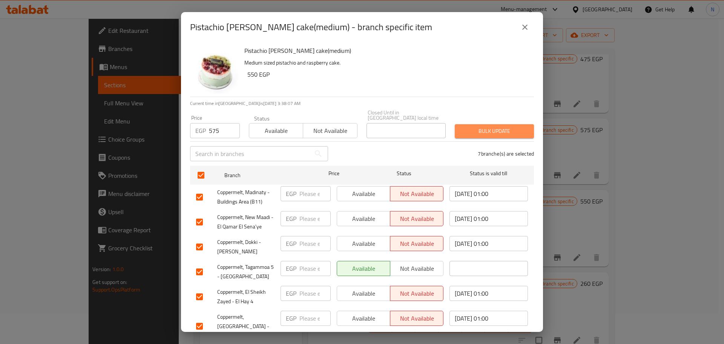
click at [497, 126] on span "Bulk update" at bounding box center [494, 130] width 67 height 9
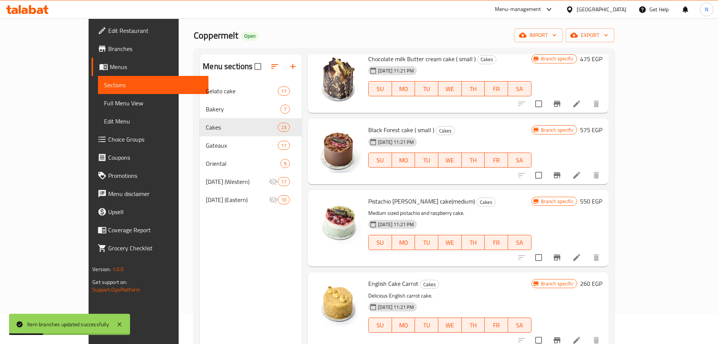
click at [603, 196] on h6 "550 EGP" at bounding box center [591, 201] width 22 height 11
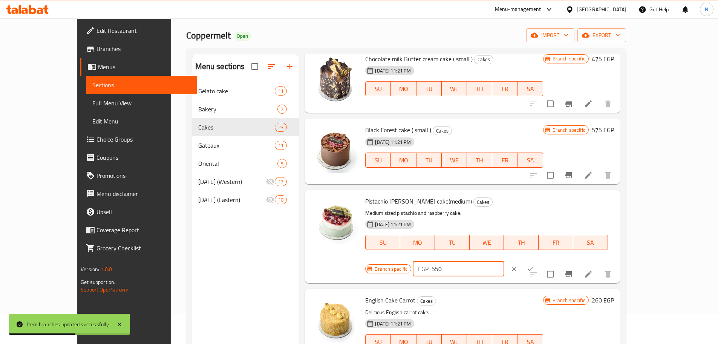
click at [505, 261] on input "550" at bounding box center [468, 268] width 73 height 15
paste input "75"
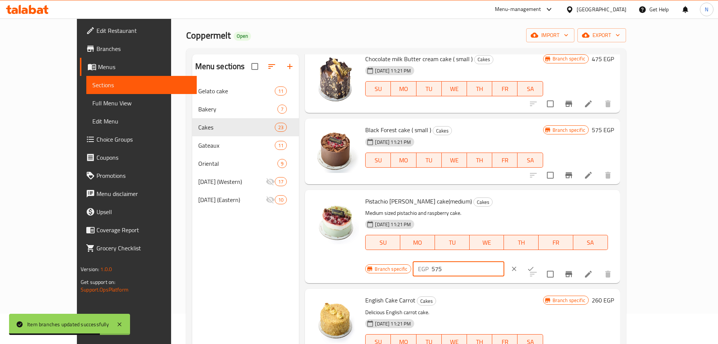
click at [535, 265] on icon "ok" at bounding box center [531, 269] width 8 height 8
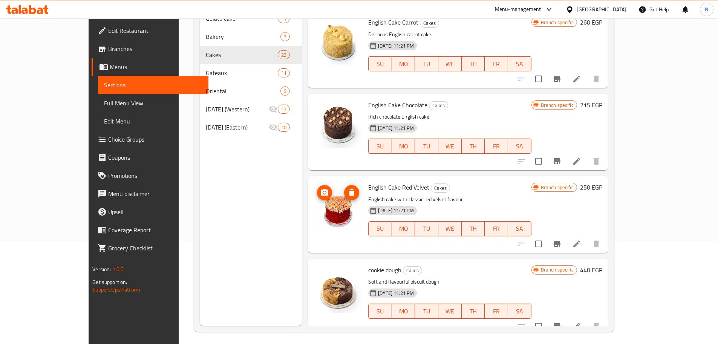
scroll to position [106, 0]
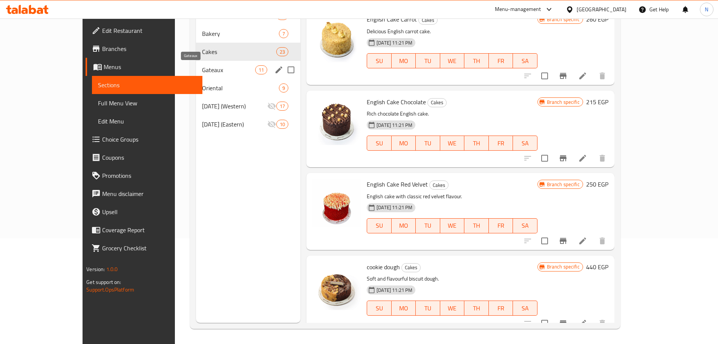
click at [203, 70] on span "Gateaux" at bounding box center [228, 69] width 53 height 9
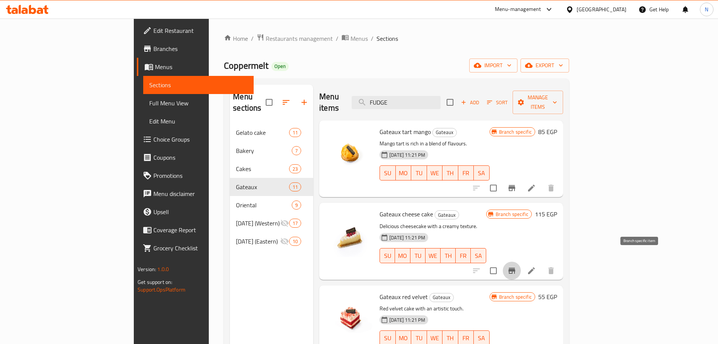
click at [517, 266] on icon "Branch-specific-item" at bounding box center [512, 270] width 9 height 9
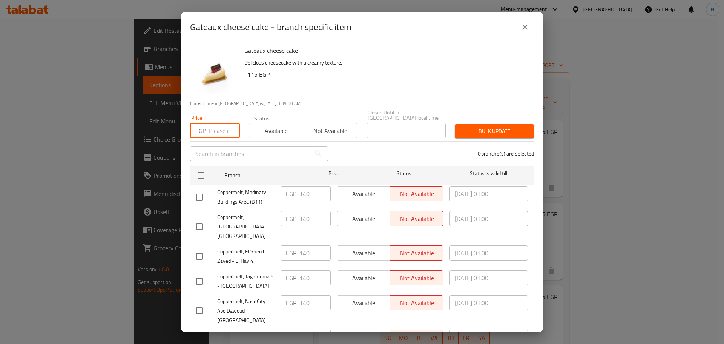
click at [217, 123] on input "number" at bounding box center [224, 130] width 31 height 15
click at [201, 167] on input "checkbox" at bounding box center [201, 175] width 16 height 16
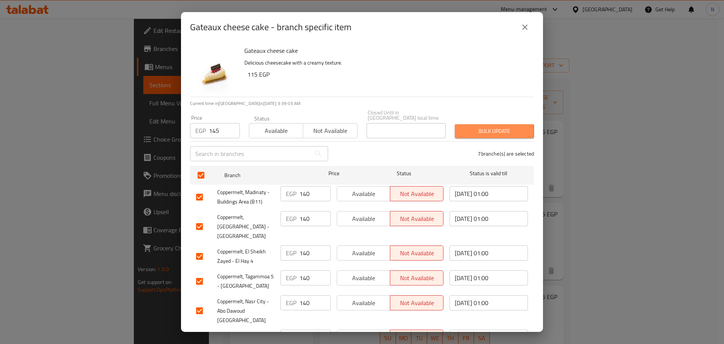
click at [469, 127] on span "Bulk update" at bounding box center [494, 130] width 67 height 9
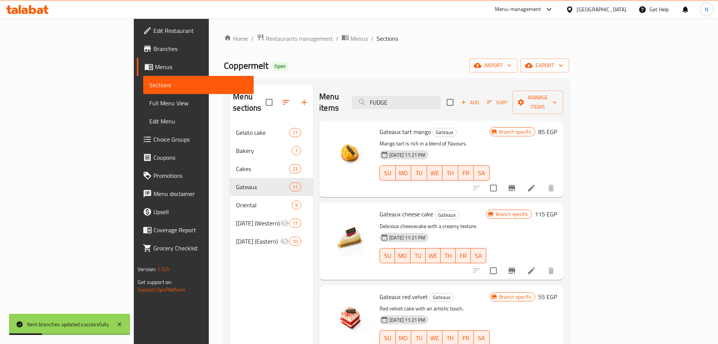
click at [557, 209] on h6 "115 EGP" at bounding box center [546, 214] width 22 height 11
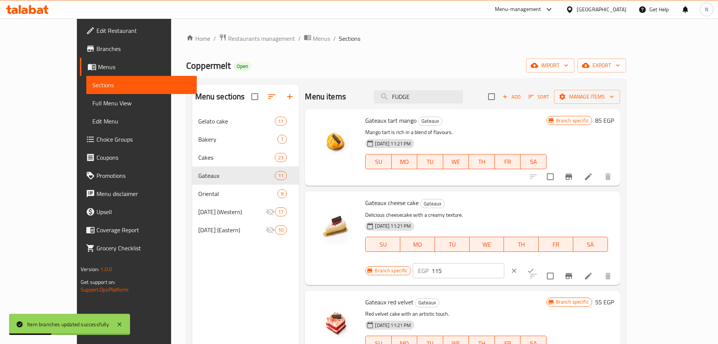
click at [505, 263] on input "115" at bounding box center [468, 270] width 73 height 15
click at [539, 262] on button "ok" at bounding box center [531, 270] width 17 height 17
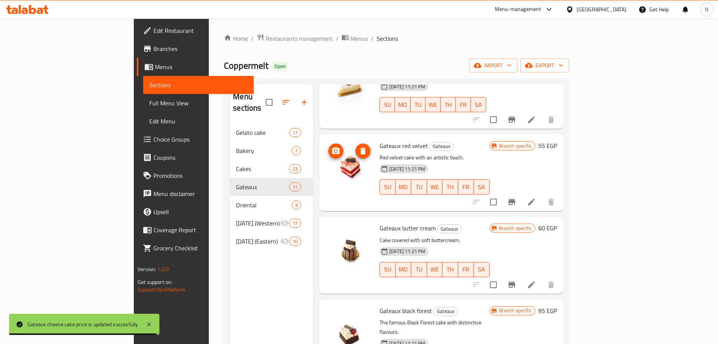
scroll to position [189, 0]
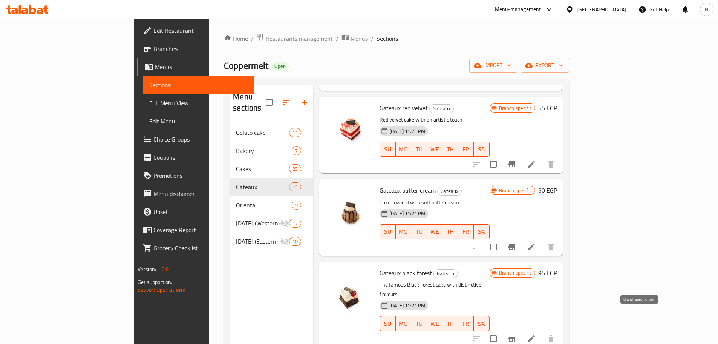
click at [517, 334] on icon "Branch-specific-item" at bounding box center [512, 338] width 9 height 9
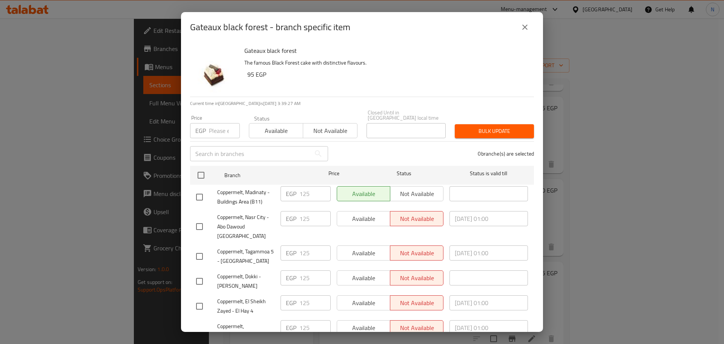
click at [215, 124] on input "number" at bounding box center [224, 130] width 31 height 15
click at [205, 170] on input "checkbox" at bounding box center [201, 175] width 16 height 16
click at [514, 130] on button "Bulk update" at bounding box center [494, 131] width 79 height 14
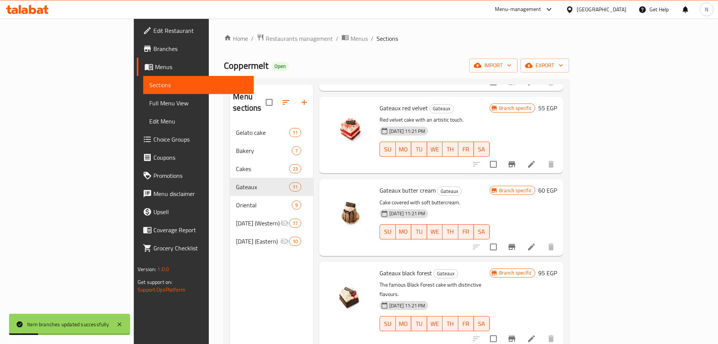
click at [557, 267] on h6 "95 EGP" at bounding box center [548, 272] width 19 height 11
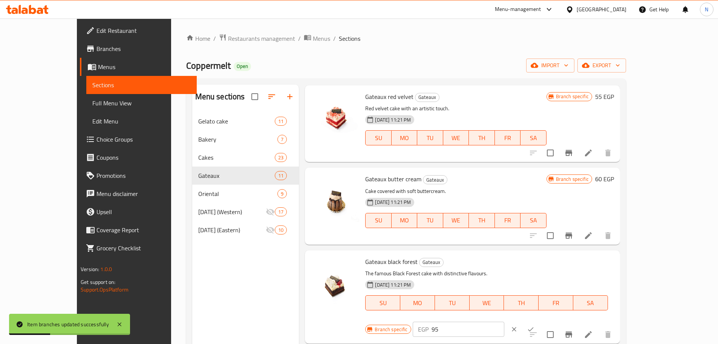
click at [505, 321] on input "95" at bounding box center [468, 328] width 73 height 15
click at [535, 325] on icon "ok" at bounding box center [531, 329] width 8 height 8
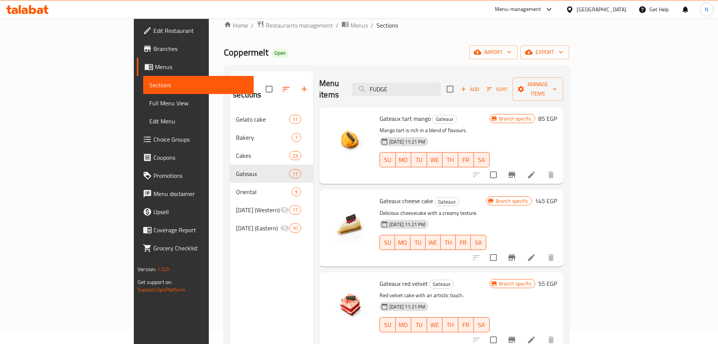
scroll to position [0, 0]
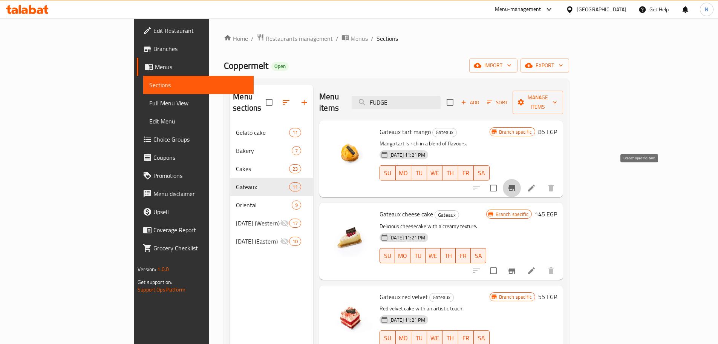
click at [516, 185] on icon "Branch-specific-item" at bounding box center [512, 188] width 7 height 6
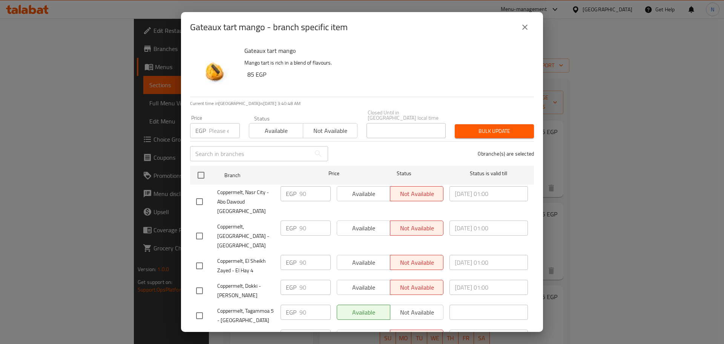
click at [223, 127] on input "number" at bounding box center [224, 130] width 31 height 15
click at [200, 171] on input "checkbox" at bounding box center [201, 175] width 16 height 16
click at [467, 126] on span "Bulk update" at bounding box center [494, 130] width 67 height 9
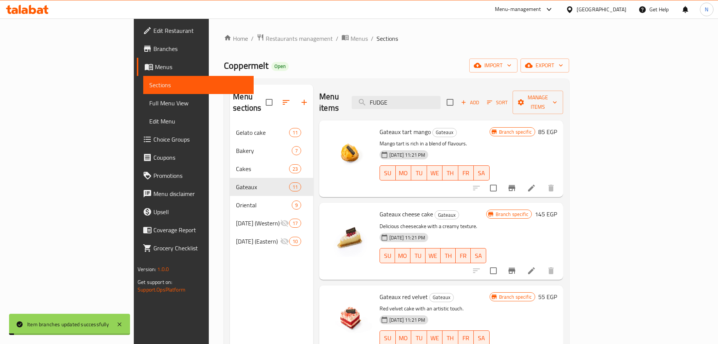
click at [557, 126] on h6 "85 EGP" at bounding box center [548, 131] width 19 height 11
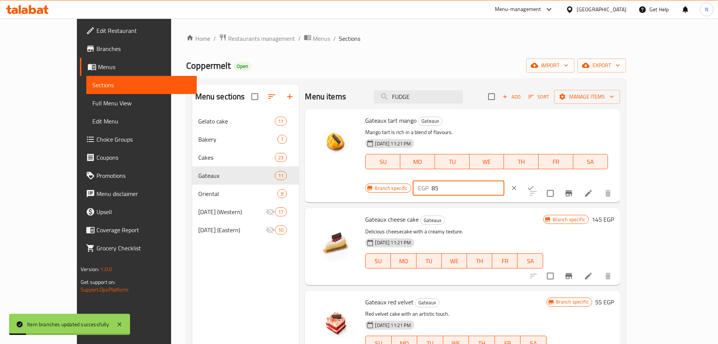
click at [505, 180] on input "85" at bounding box center [468, 187] width 73 height 15
click at [505, 180] on input "8595" at bounding box center [468, 187] width 73 height 15
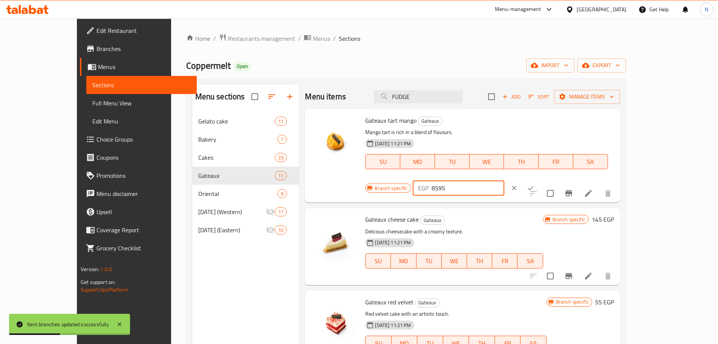
click at [505, 180] on input "8595" at bounding box center [468, 187] width 73 height 15
click at [539, 180] on button "ok" at bounding box center [531, 188] width 17 height 17
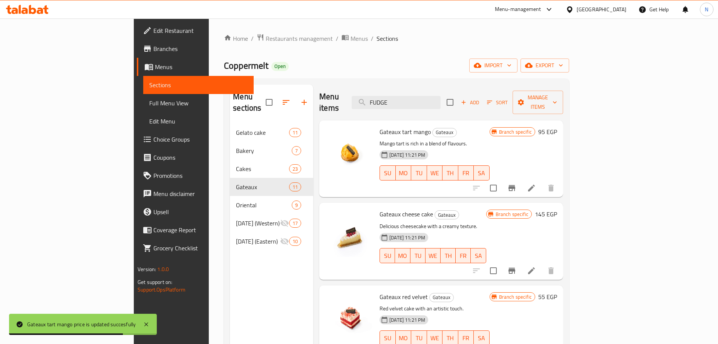
scroll to position [38, 0]
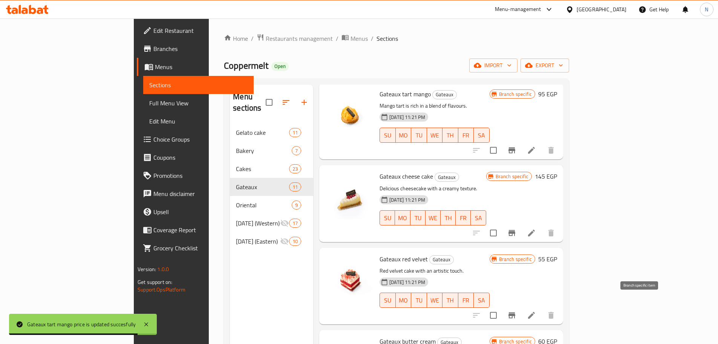
click at [516, 312] on icon "Branch-specific-item" at bounding box center [512, 315] width 7 height 6
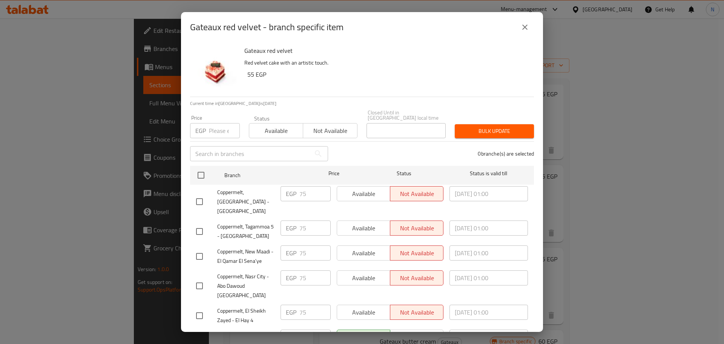
click at [210, 123] on input "number" at bounding box center [224, 130] width 31 height 15
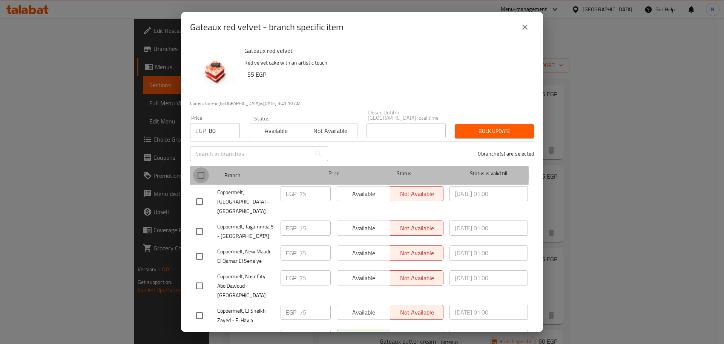
click at [199, 169] on input "checkbox" at bounding box center [201, 175] width 16 height 16
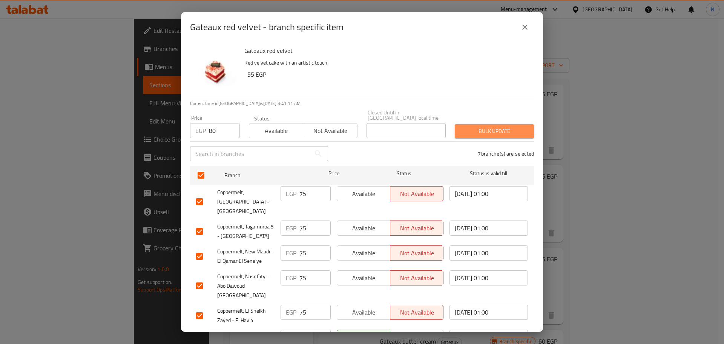
click at [507, 126] on span "Bulk update" at bounding box center [494, 130] width 67 height 9
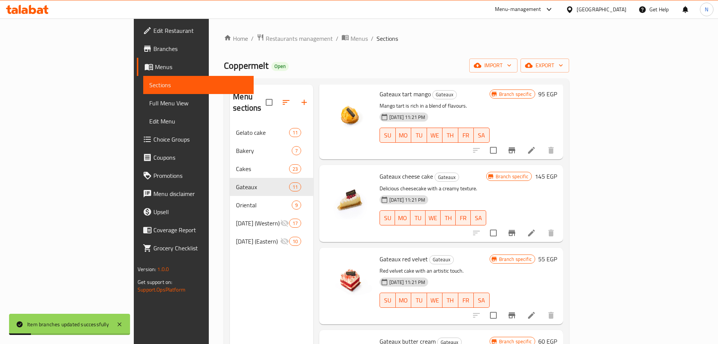
click at [557, 253] on h6 "55 EGP" at bounding box center [548, 258] width 19 height 11
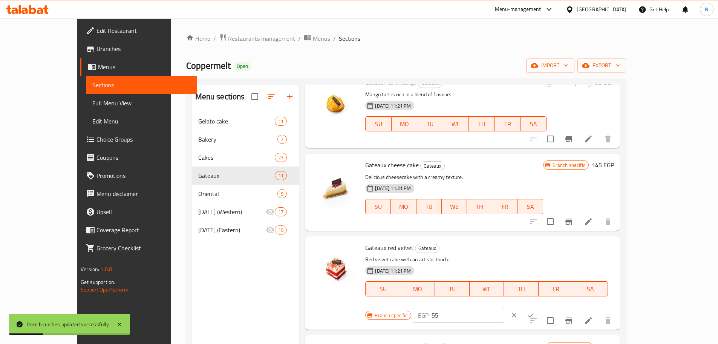
click at [505, 307] on input "55" at bounding box center [468, 314] width 73 height 15
click at [535, 311] on icon "ok" at bounding box center [531, 315] width 8 height 8
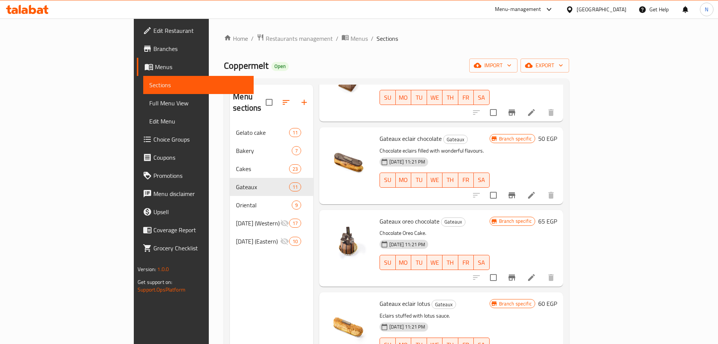
scroll to position [582, 0]
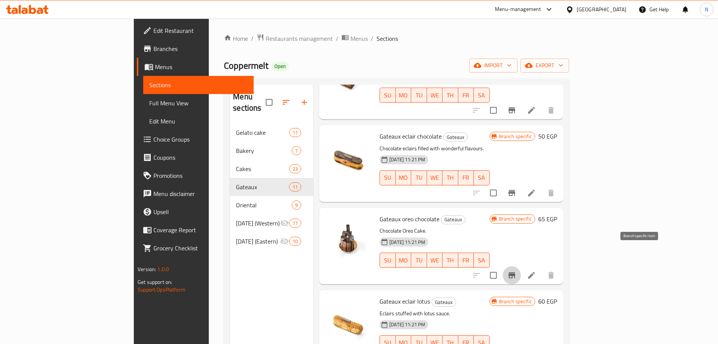
click at [516, 272] on icon "Branch-specific-item" at bounding box center [512, 275] width 7 height 6
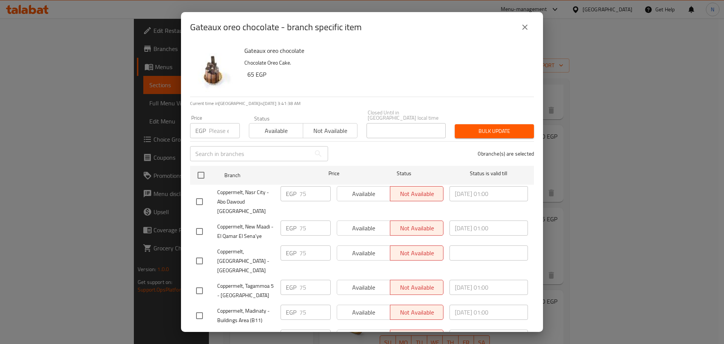
click at [217, 126] on input "number" at bounding box center [224, 130] width 31 height 15
click at [201, 168] on input "checkbox" at bounding box center [201, 175] width 16 height 16
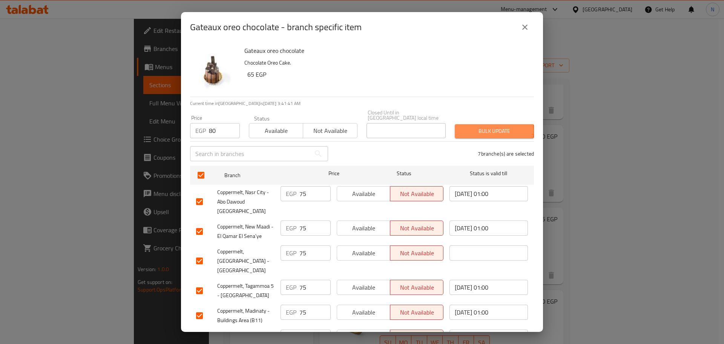
click at [485, 126] on span "Bulk update" at bounding box center [494, 130] width 67 height 9
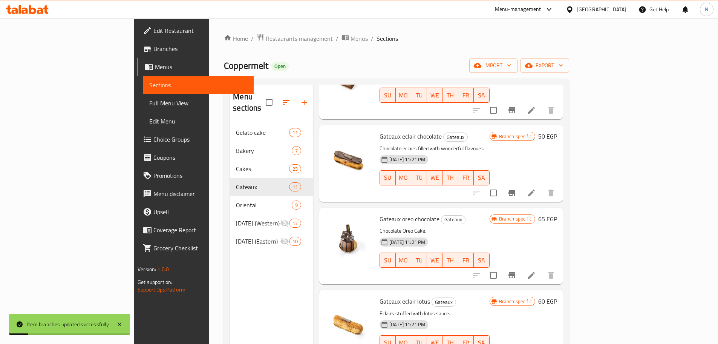
click at [557, 213] on h6 "65 EGP" at bounding box center [548, 218] width 19 height 11
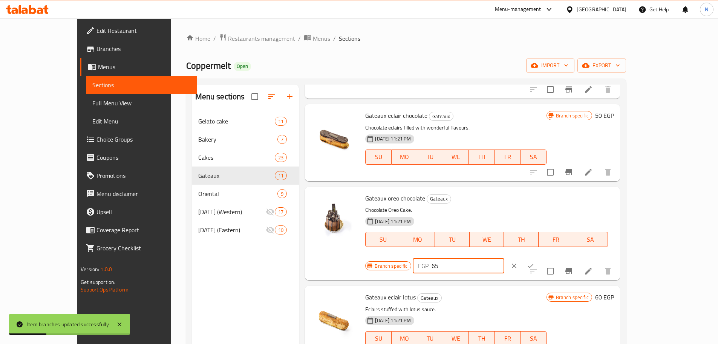
click at [505, 258] on input "65" at bounding box center [468, 265] width 73 height 15
click at [535, 262] on icon "ok" at bounding box center [531, 266] width 8 height 8
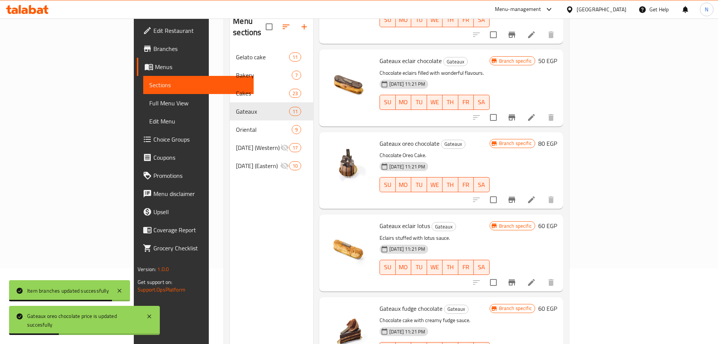
scroll to position [106, 0]
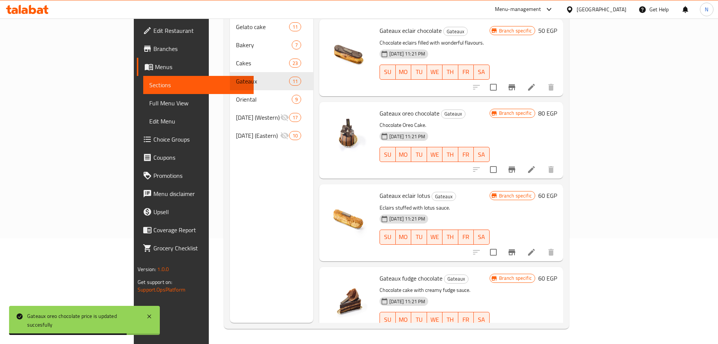
click at [516, 331] on icon "Branch-specific-item" at bounding box center [512, 334] width 7 height 6
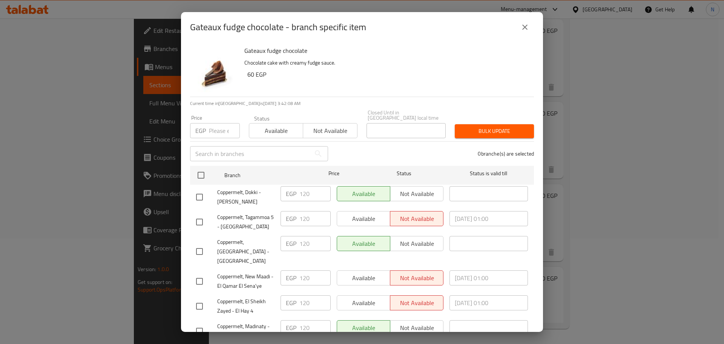
click at [216, 130] on input "number" at bounding box center [224, 130] width 31 height 15
click at [204, 172] on input "checkbox" at bounding box center [201, 175] width 16 height 16
click at [480, 126] on span "Bulk update" at bounding box center [494, 130] width 67 height 9
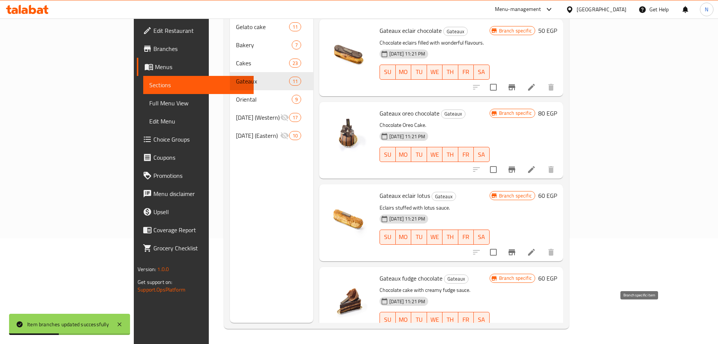
click at [521, 325] on button "Branch-specific-item" at bounding box center [512, 334] width 18 height 18
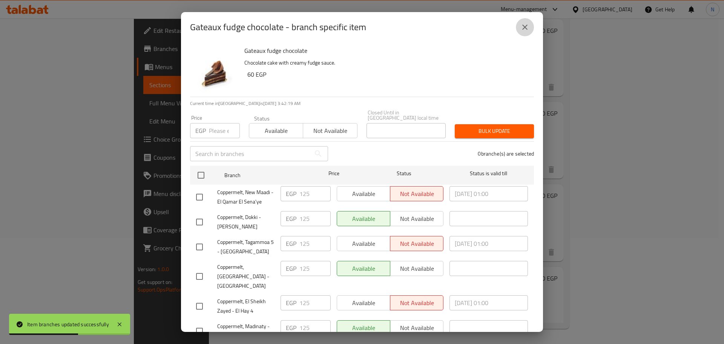
click at [530, 26] on button "close" at bounding box center [525, 27] width 18 height 18
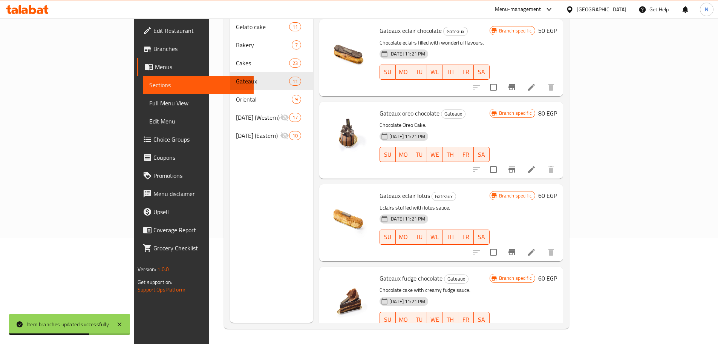
click at [557, 273] on h6 "60 EGP" at bounding box center [548, 278] width 19 height 11
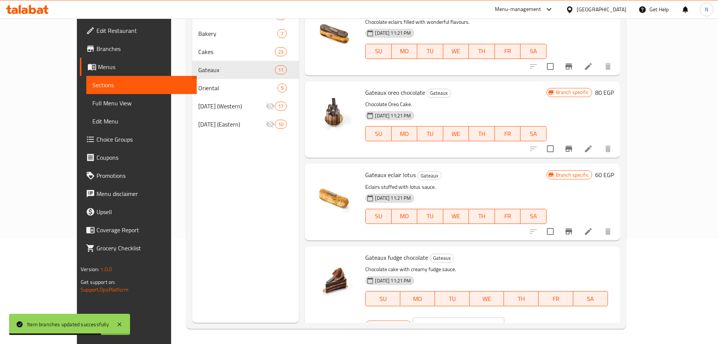
click at [550, 316] on div "Branch specific EGP 60 ​" at bounding box center [457, 324] width 185 height 17
click at [505, 317] on input "60" at bounding box center [468, 324] width 73 height 15
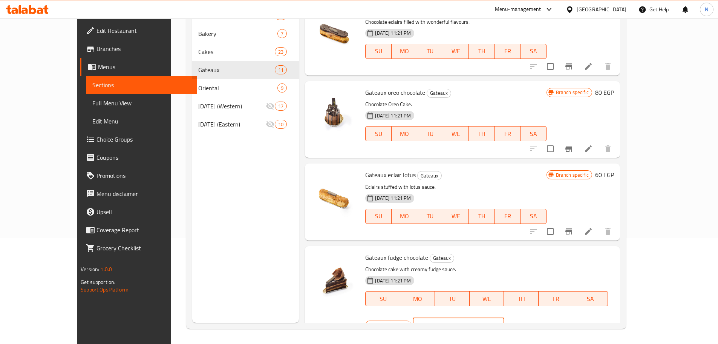
click at [539, 316] on button "ok" at bounding box center [531, 324] width 17 height 17
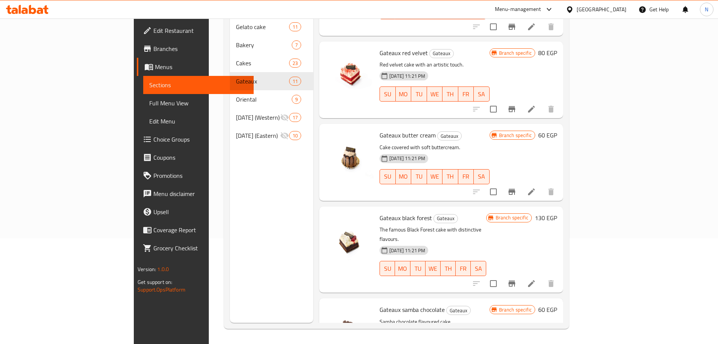
scroll to position [129, 0]
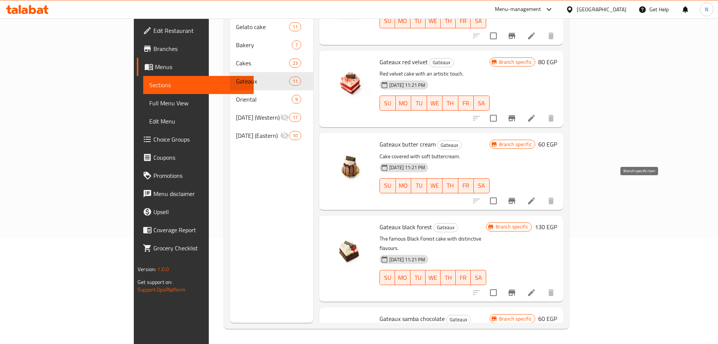
click at [516, 198] on icon "Branch-specific-item" at bounding box center [512, 201] width 7 height 6
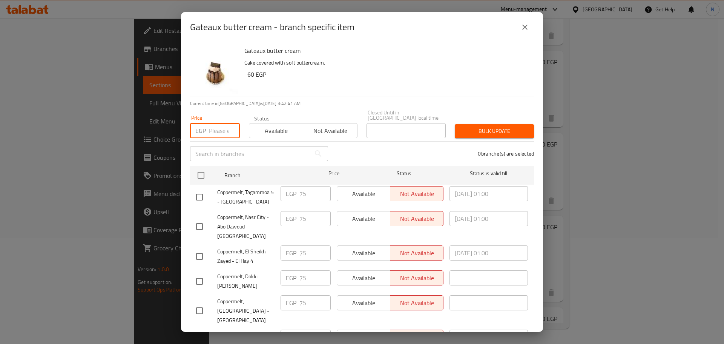
click at [217, 127] on input "number" at bounding box center [224, 130] width 31 height 15
click at [202, 167] on input "checkbox" at bounding box center [201, 175] width 16 height 16
click at [494, 126] on span "Bulk update" at bounding box center [494, 130] width 67 height 9
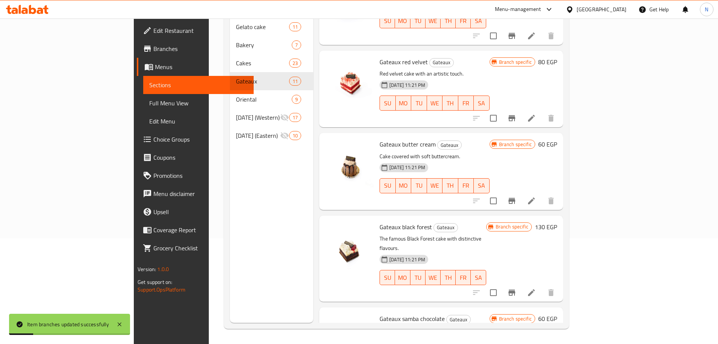
click at [557, 139] on h6 "60 EGP" at bounding box center [548, 144] width 19 height 11
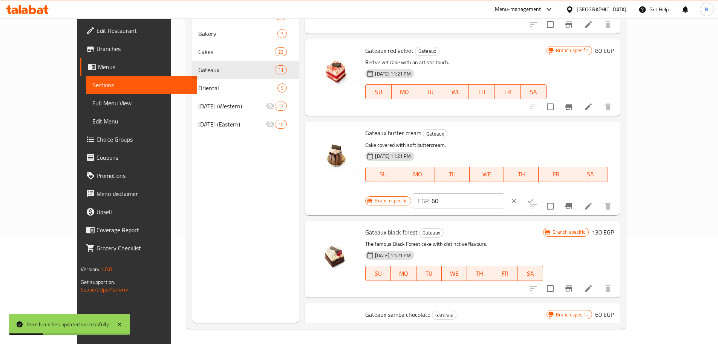
click at [505, 193] on input "60" at bounding box center [468, 200] width 73 height 15
click at [539, 192] on button "ok" at bounding box center [531, 200] width 17 height 17
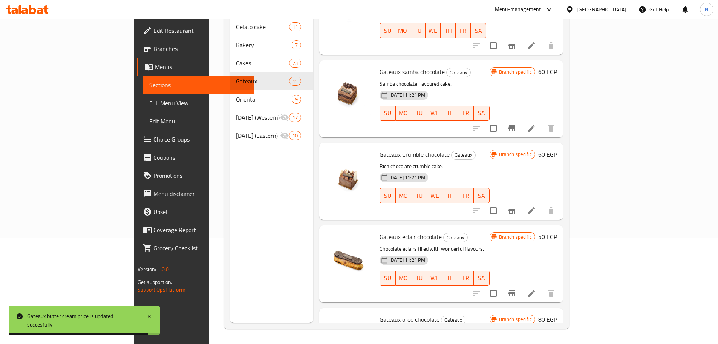
scroll to position [393, 0]
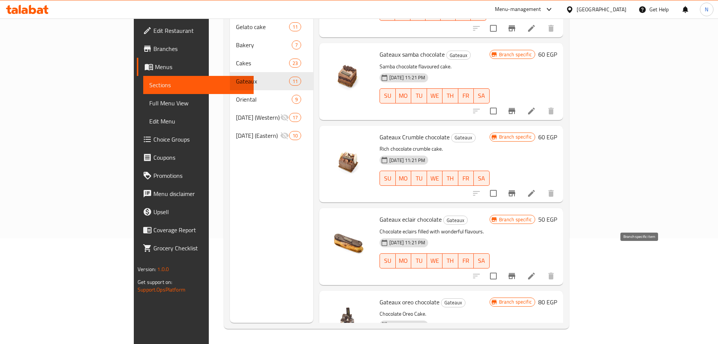
click at [516, 273] on icon "Branch-specific-item" at bounding box center [512, 276] width 7 height 6
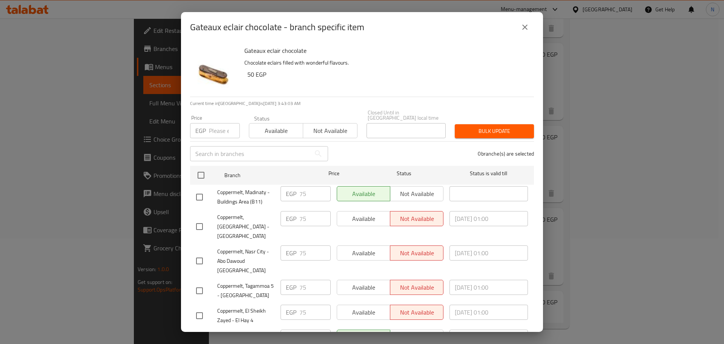
click at [213, 128] on input "number" at bounding box center [224, 130] width 31 height 15
click at [197, 167] on input "checkbox" at bounding box center [201, 175] width 16 height 16
click at [464, 126] on span "Bulk update" at bounding box center [494, 130] width 67 height 9
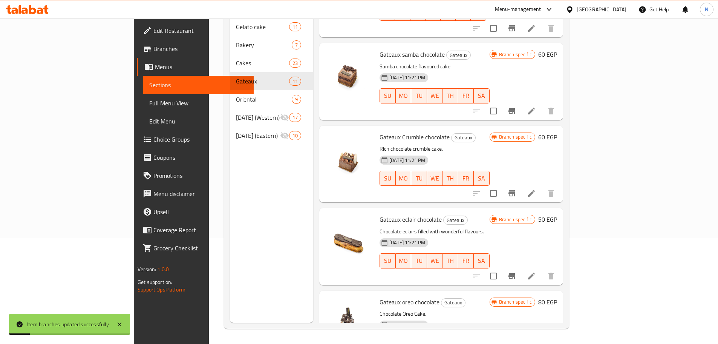
click at [557, 214] on h6 "50 EGP" at bounding box center [548, 219] width 19 height 11
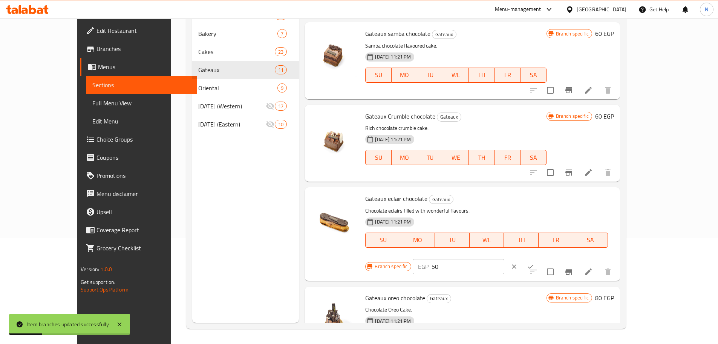
click at [505, 259] on input "50" at bounding box center [468, 266] width 73 height 15
click at [535, 262] on icon "ok" at bounding box center [531, 266] width 8 height 8
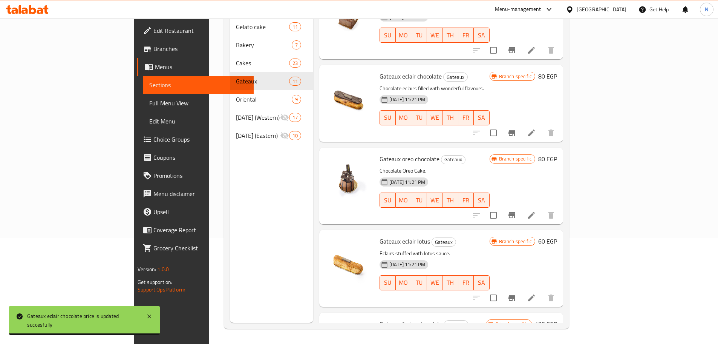
scroll to position [582, 0]
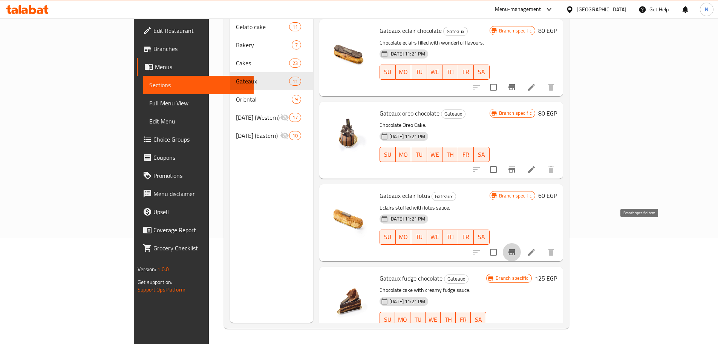
click at [516, 249] on icon "Branch-specific-item" at bounding box center [512, 252] width 7 height 6
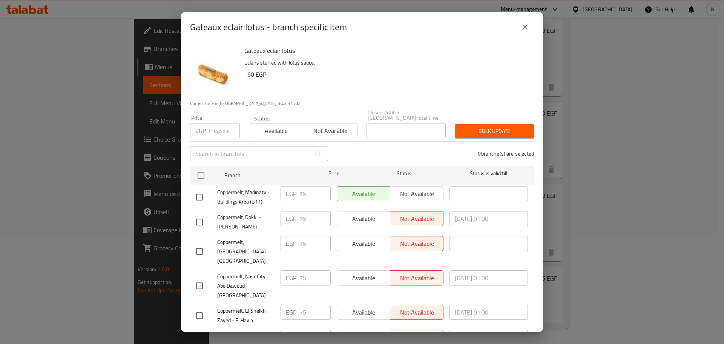
click at [218, 128] on input "number" at bounding box center [224, 130] width 31 height 15
click at [206, 167] on input "checkbox" at bounding box center [201, 175] width 16 height 16
click at [511, 128] on span "Bulk update" at bounding box center [494, 130] width 67 height 9
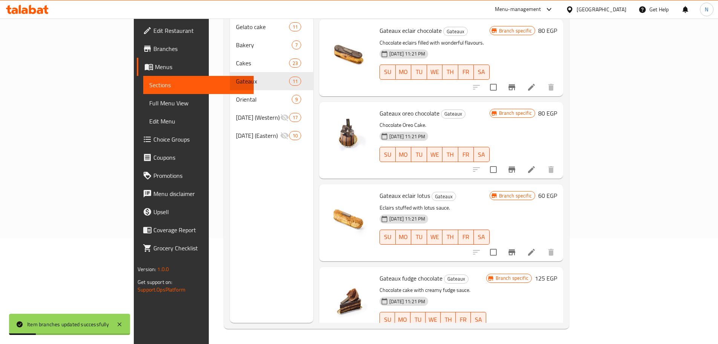
click at [557, 190] on h6 "60 EGP" at bounding box center [548, 195] width 19 height 11
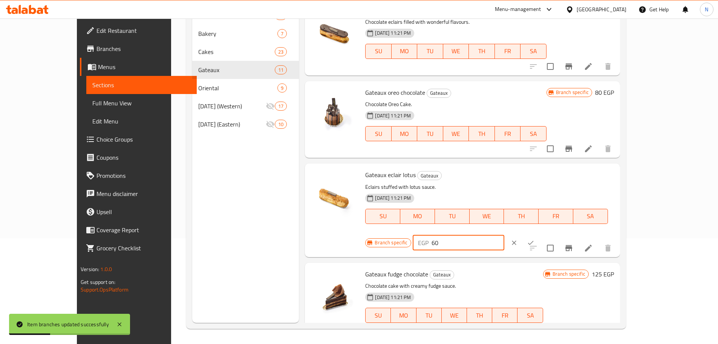
click at [505, 235] on input "60" at bounding box center [468, 242] width 73 height 15
click at [539, 234] on button "ok" at bounding box center [531, 242] width 17 height 17
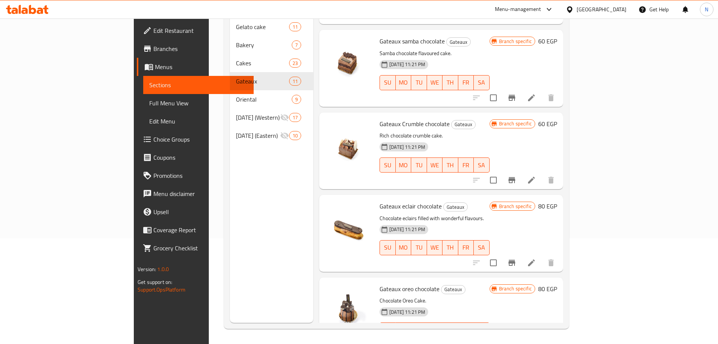
scroll to position [393, 0]
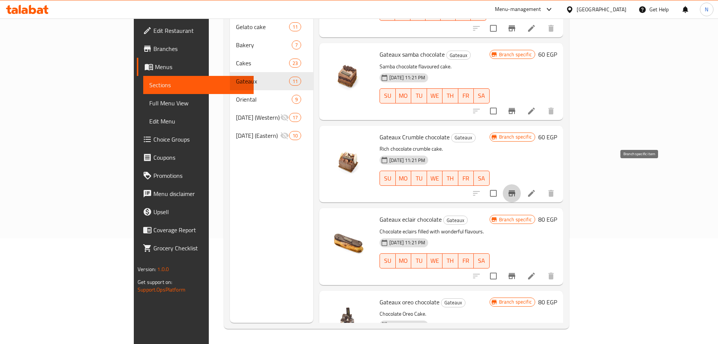
click at [517, 189] on icon "Branch-specific-item" at bounding box center [512, 193] width 9 height 9
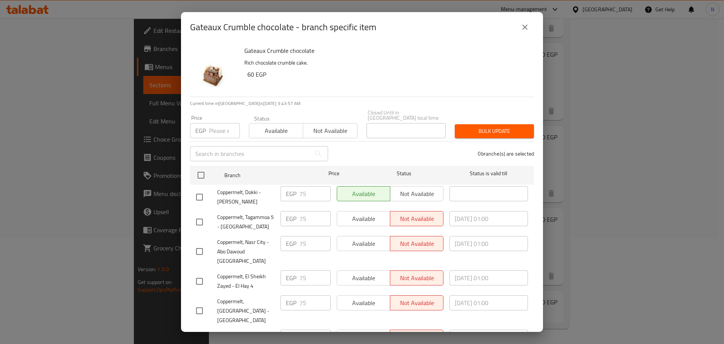
click at [217, 125] on input "number" at bounding box center [224, 130] width 31 height 15
click at [203, 168] on input "checkbox" at bounding box center [201, 175] width 16 height 16
click at [479, 126] on span "Bulk update" at bounding box center [494, 130] width 67 height 9
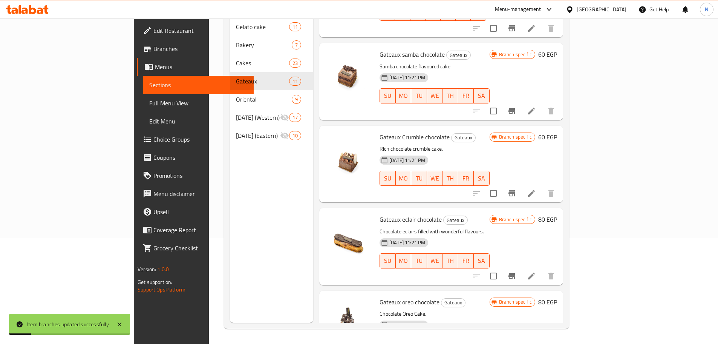
click at [557, 132] on h6 "60 EGP" at bounding box center [548, 137] width 19 height 11
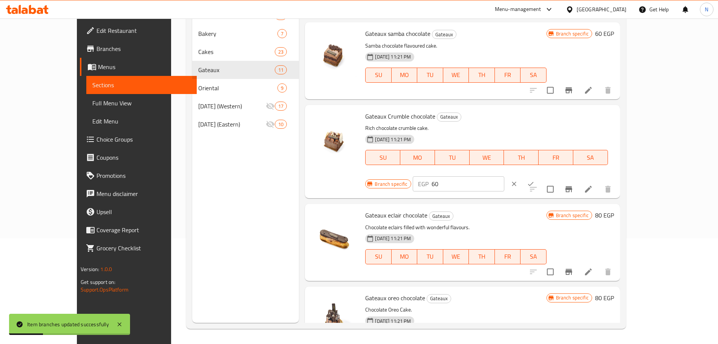
click at [505, 176] on div "EGP 60 ​" at bounding box center [459, 183] width 92 height 15
click at [505, 176] on input "60" at bounding box center [468, 183] width 73 height 15
click at [535, 180] on icon "ok" at bounding box center [531, 184] width 8 height 8
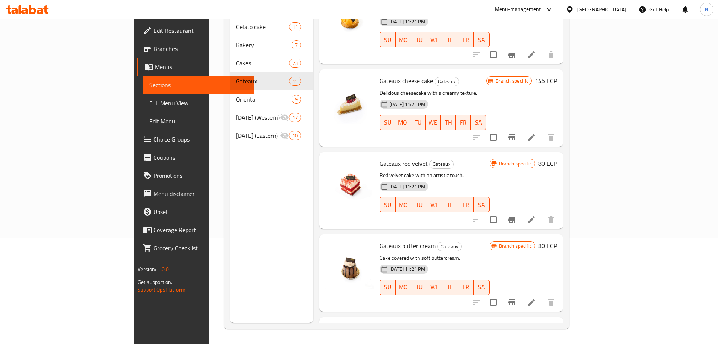
scroll to position [16, 0]
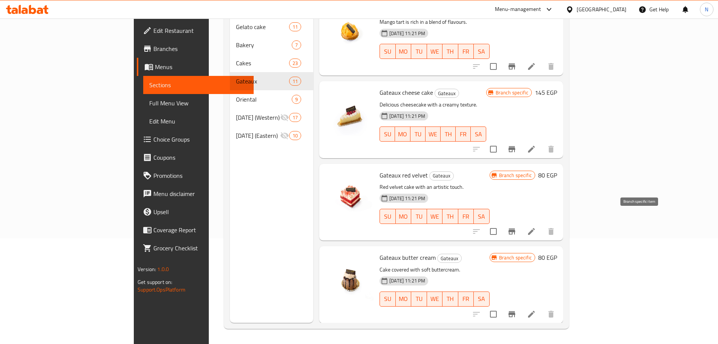
click at [517, 227] on icon "Branch-specific-item" at bounding box center [512, 231] width 9 height 9
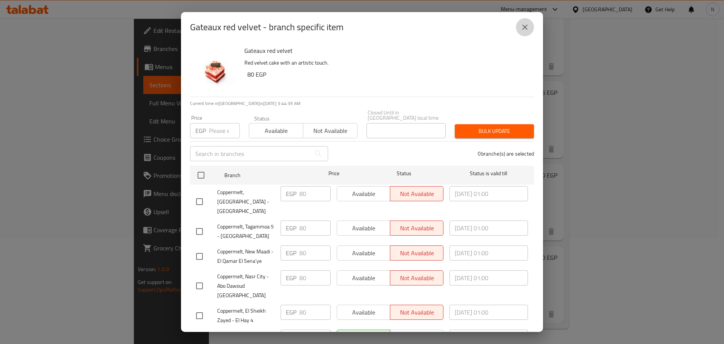
click at [526, 28] on icon "close" at bounding box center [524, 27] width 5 height 5
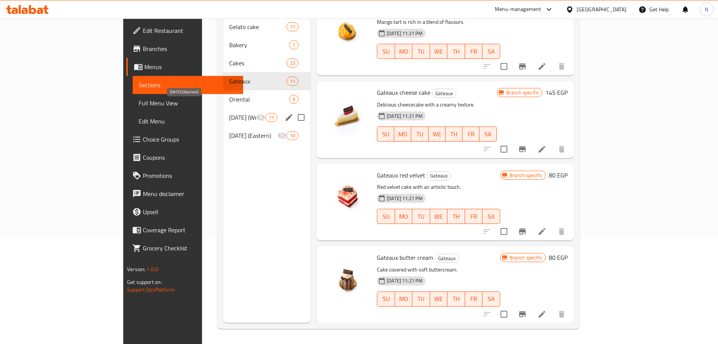
scroll to position [68, 0]
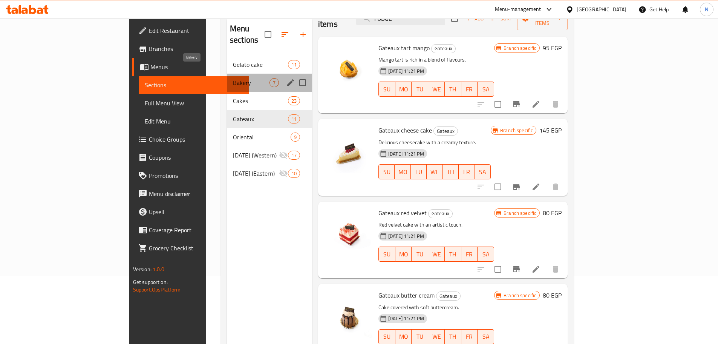
click at [233, 78] on span "Bakery" at bounding box center [251, 82] width 37 height 9
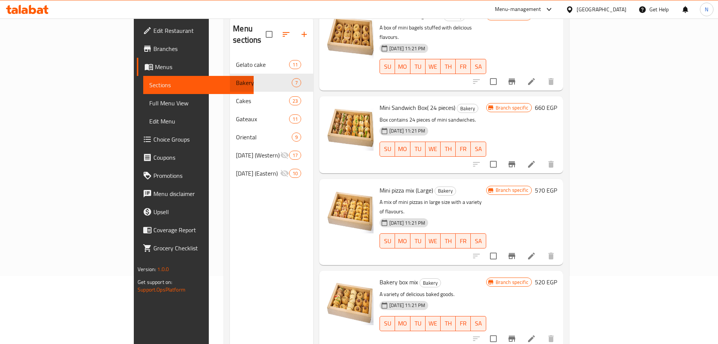
scroll to position [129, 0]
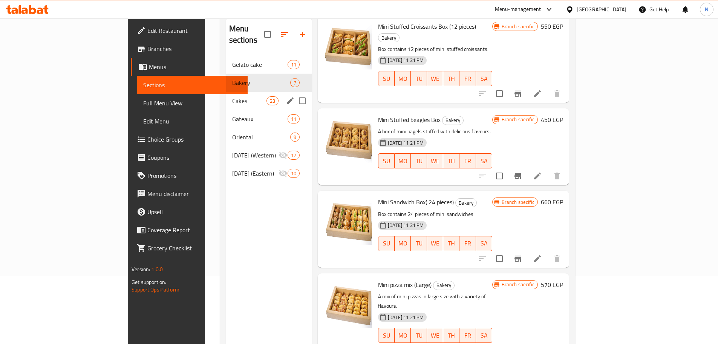
click at [226, 92] on div "Cakes 23" at bounding box center [269, 101] width 86 height 18
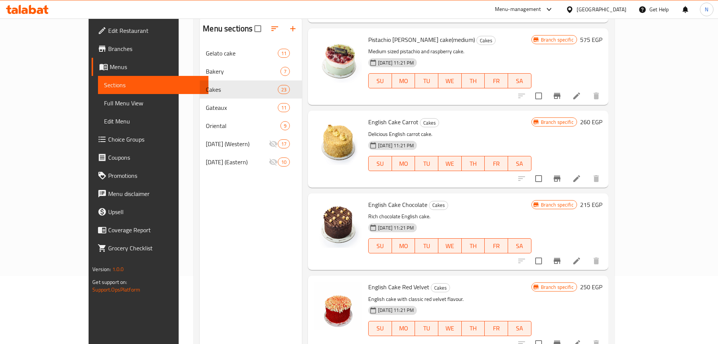
scroll to position [1487, 0]
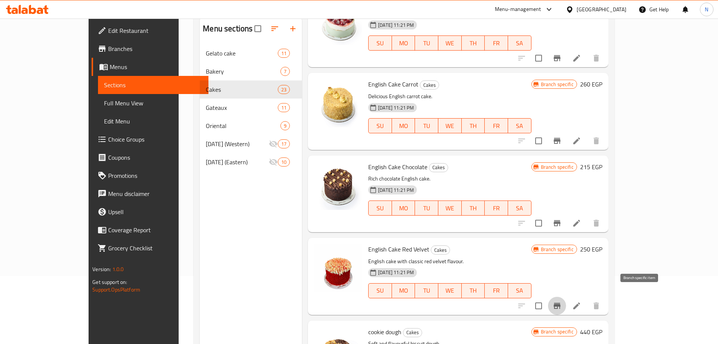
click at [561, 302] on icon "Branch-specific-item" at bounding box center [557, 305] width 7 height 6
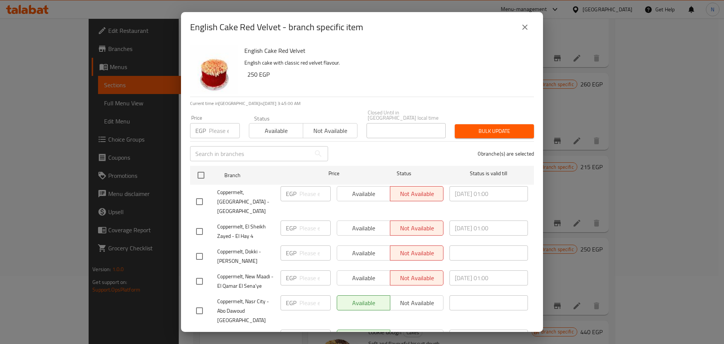
click at [222, 127] on input "number" at bounding box center [224, 130] width 31 height 15
click at [199, 168] on input "checkbox" at bounding box center [201, 175] width 16 height 16
click at [473, 129] on span "Bulk update" at bounding box center [494, 130] width 67 height 9
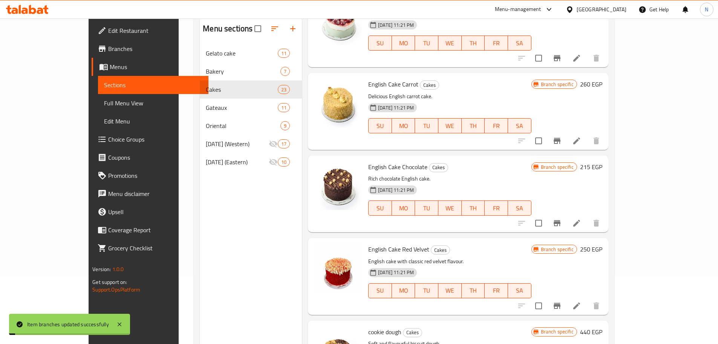
click at [603, 244] on h6 "250 EGP" at bounding box center [591, 249] width 22 height 11
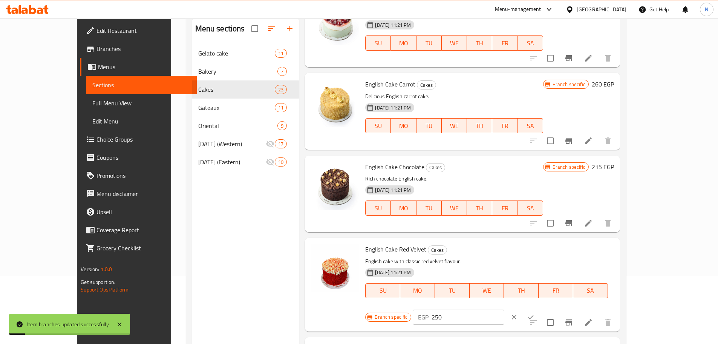
click at [505, 309] on input "250" at bounding box center [468, 316] width 73 height 15
click at [535, 313] on icon "ok" at bounding box center [531, 317] width 8 height 8
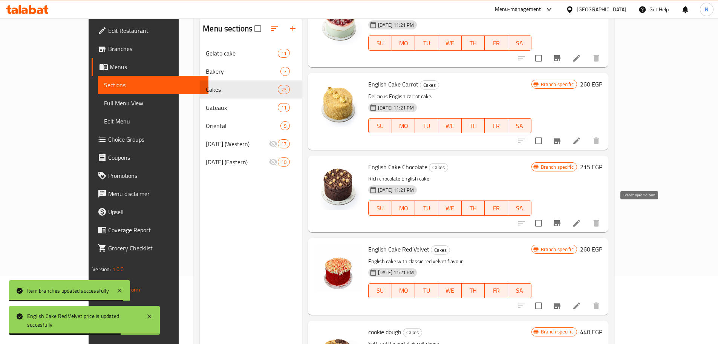
click at [562, 218] on icon "Branch-specific-item" at bounding box center [557, 222] width 9 height 9
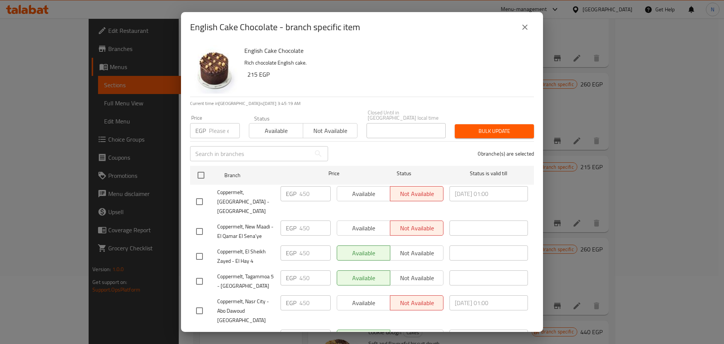
click at [215, 126] on input "number" at bounding box center [224, 130] width 31 height 15
click at [198, 172] on input "checkbox" at bounding box center [201, 175] width 16 height 16
click at [513, 126] on span "Bulk update" at bounding box center [494, 130] width 67 height 9
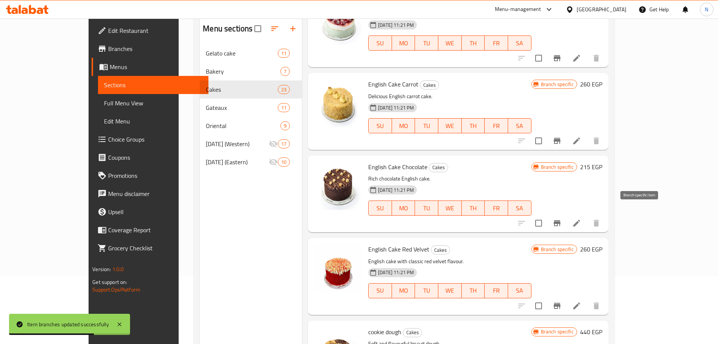
click at [562, 218] on icon "Branch-specific-item" at bounding box center [557, 222] width 9 height 9
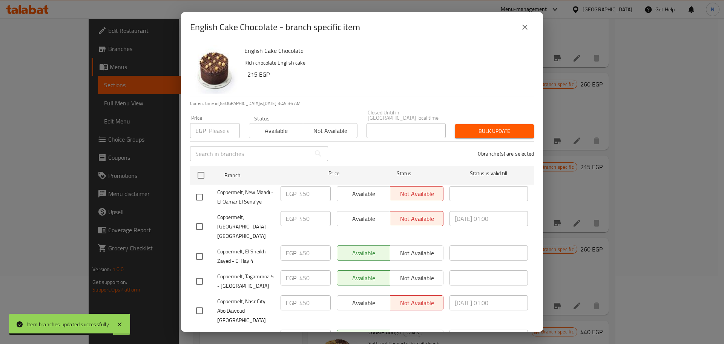
click at [522, 29] on icon "close" at bounding box center [524, 27] width 9 height 9
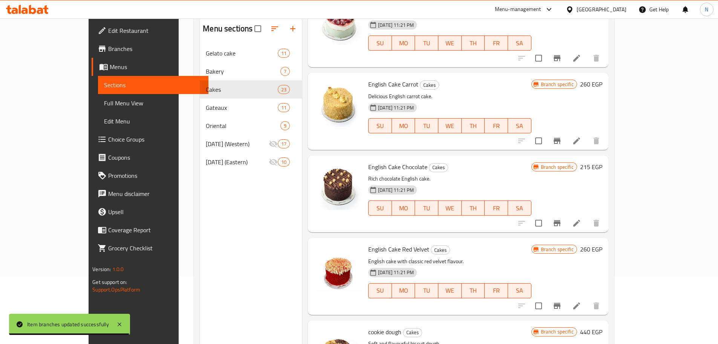
click at [603, 161] on h6 "215 EGP" at bounding box center [591, 166] width 22 height 11
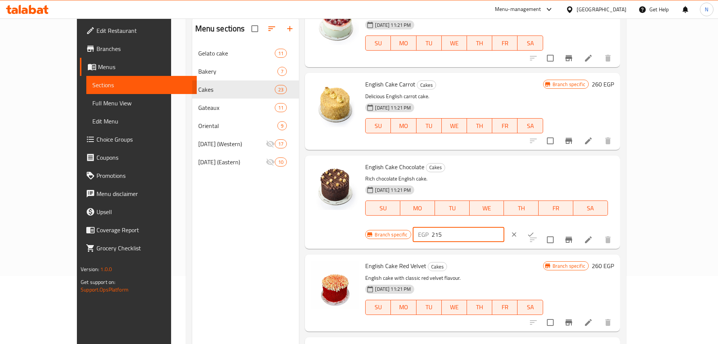
click at [505, 227] on input "215" at bounding box center [468, 234] width 73 height 15
click at [535, 230] on icon "ok" at bounding box center [531, 234] width 8 height 8
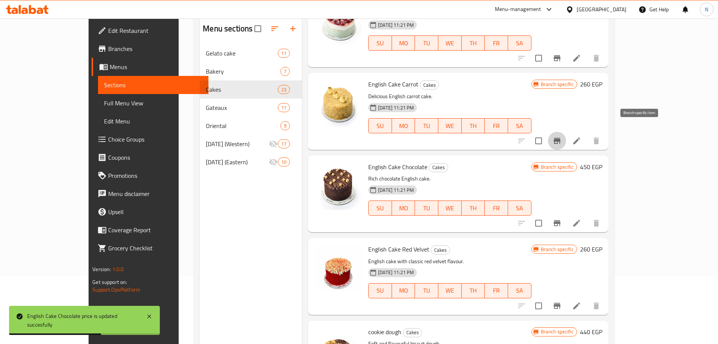
click at [562, 136] on icon "Branch-specific-item" at bounding box center [557, 140] width 9 height 9
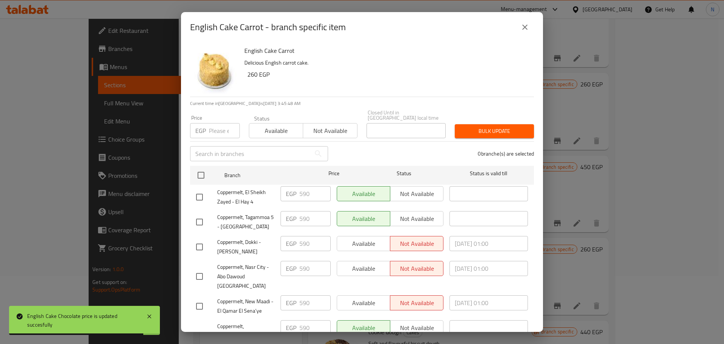
click at [213, 126] on input "number" at bounding box center [224, 130] width 31 height 15
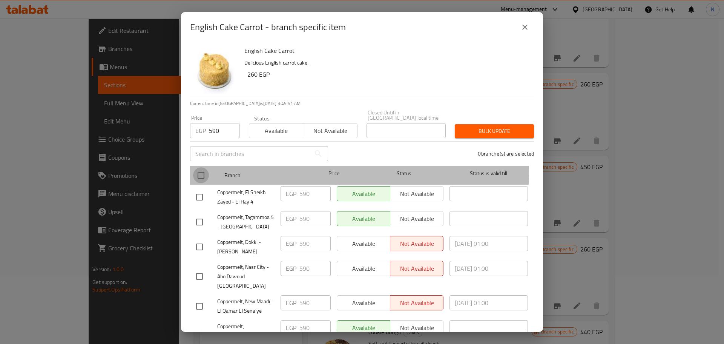
click at [201, 167] on input "checkbox" at bounding box center [201, 175] width 16 height 16
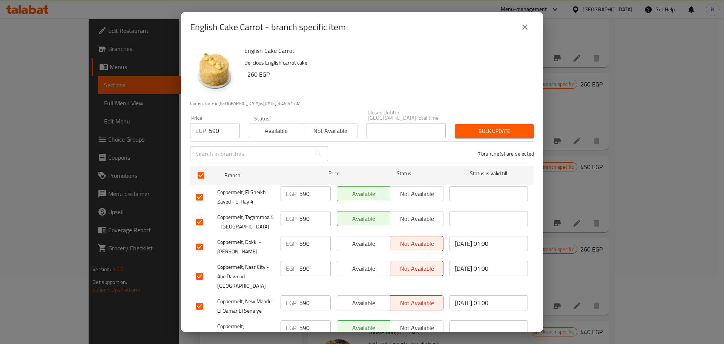
click at [501, 126] on span "Bulk update" at bounding box center [494, 130] width 67 height 9
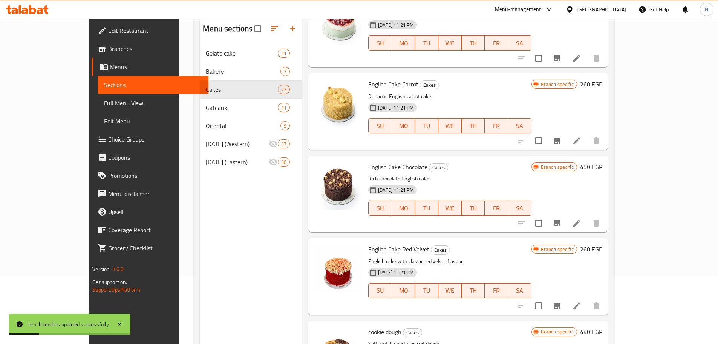
click at [603, 79] on h6 "260 EGP" at bounding box center [591, 84] width 22 height 11
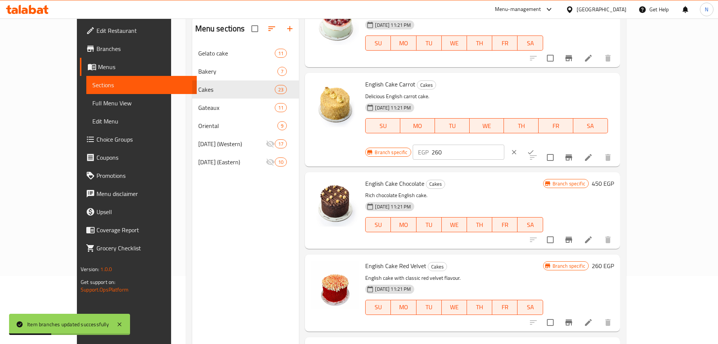
click at [505, 144] on input "260" at bounding box center [468, 151] width 73 height 15
click at [535, 148] on icon "ok" at bounding box center [531, 152] width 8 height 8
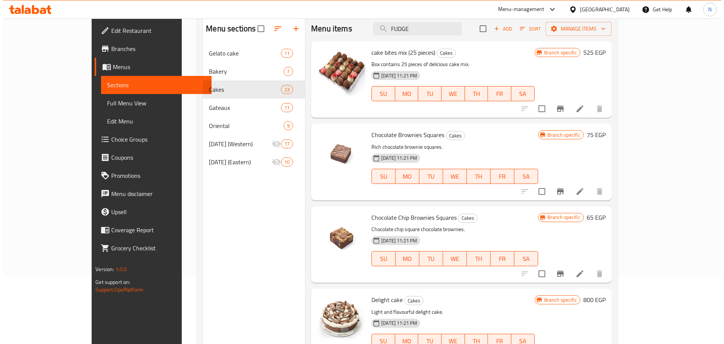
scroll to position [0, 0]
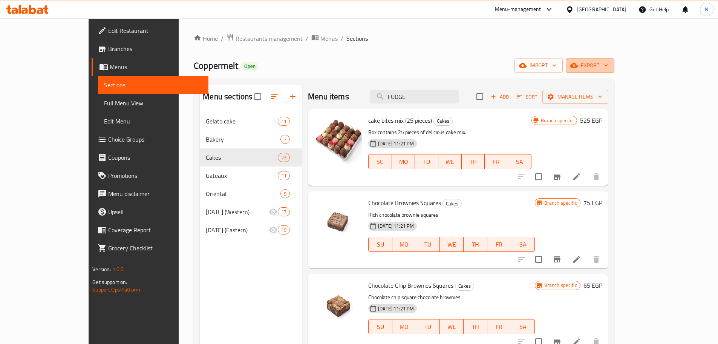
click at [578, 68] on icon "button" at bounding box center [575, 65] width 8 height 8
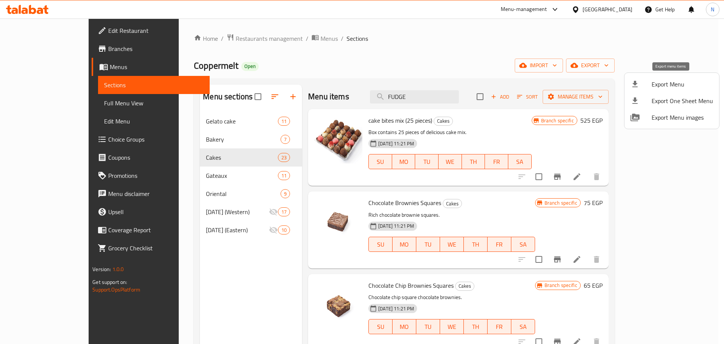
click at [656, 86] on span "Export Menu" at bounding box center [682, 84] width 61 height 9
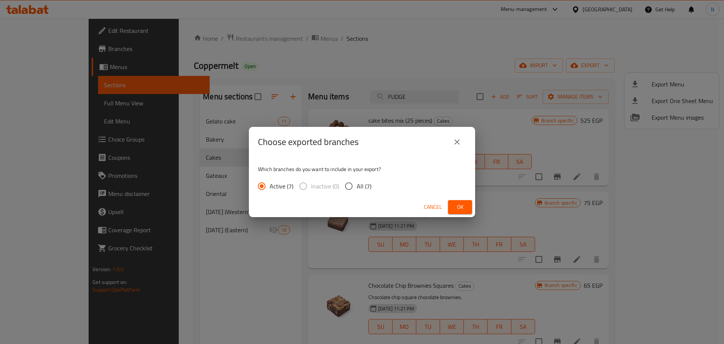
click at [461, 142] on button "close" at bounding box center [457, 142] width 18 height 18
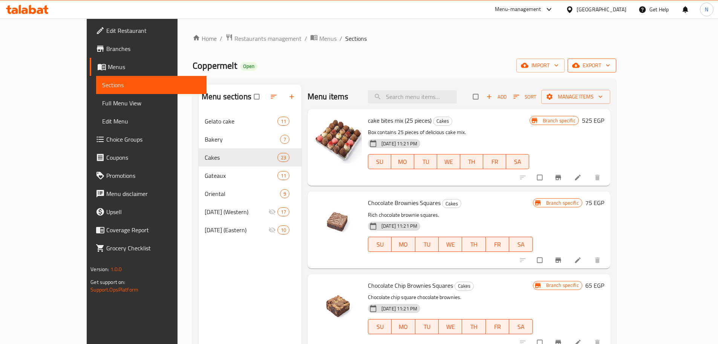
click at [611, 64] on span "export" at bounding box center [592, 65] width 37 height 9
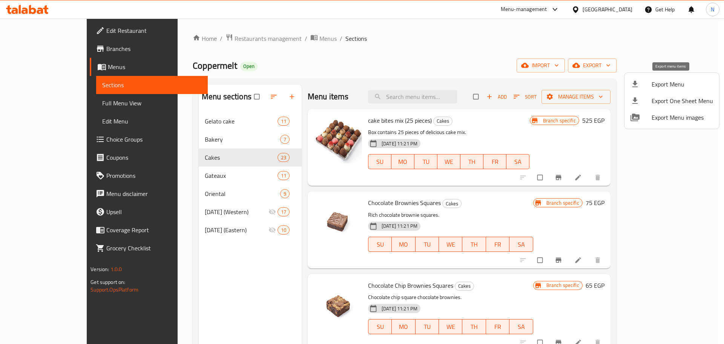
click at [660, 80] on span "Export Menu" at bounding box center [682, 84] width 61 height 9
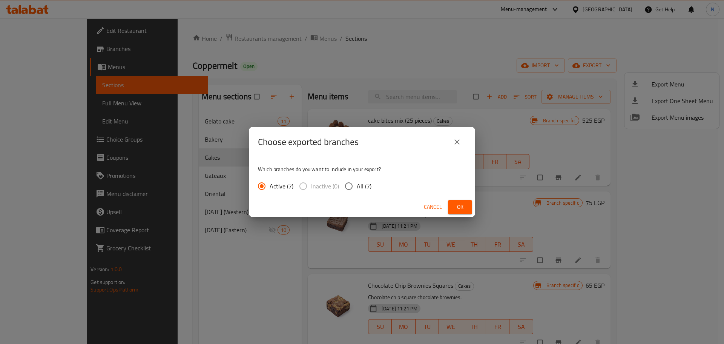
click at [457, 207] on span "Ok" at bounding box center [460, 206] width 12 height 9
